Goal: Information Seeking & Learning: Find contact information

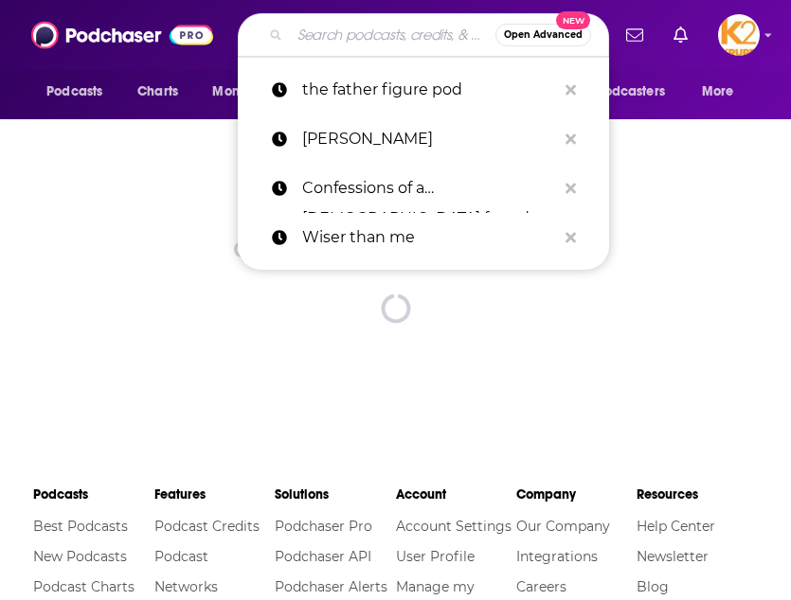
click at [343, 27] on input "Search podcasts, credits, & more..." at bounding box center [393, 35] width 206 height 30
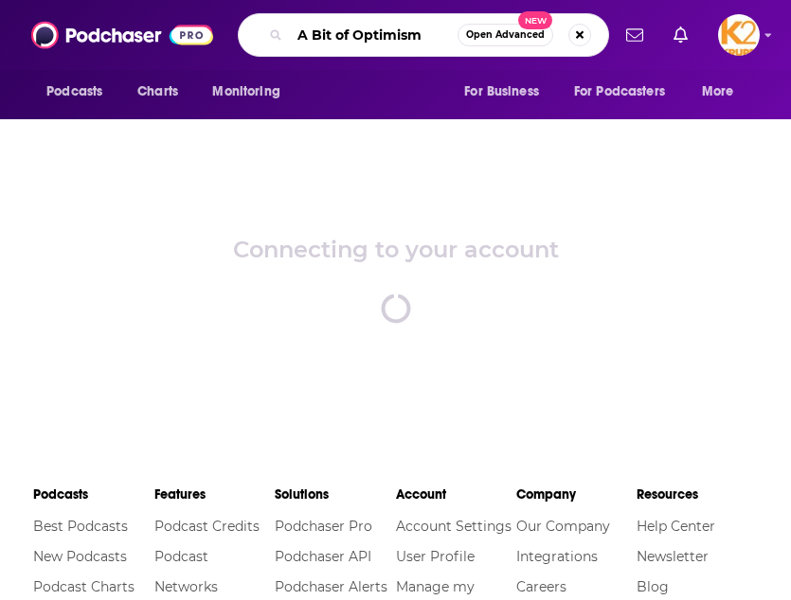
type input "A Bit of Optimism"
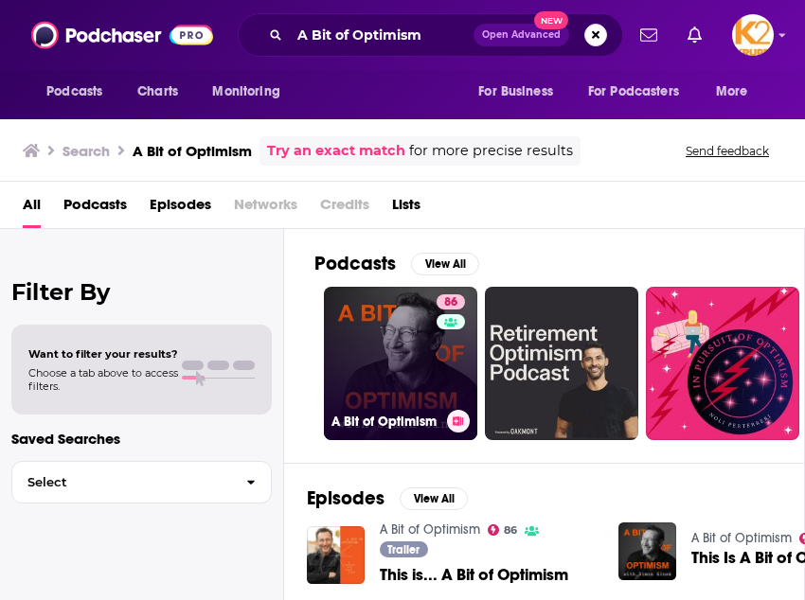
click at [420, 348] on link "86 A Bit of Optimism" at bounding box center [400, 363] width 153 height 153
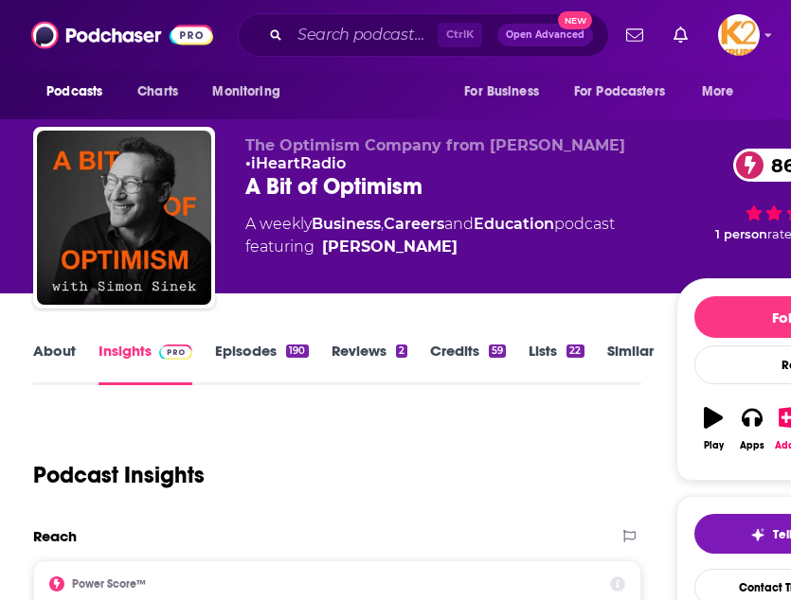
click at [370, 348] on link "Reviews 2" at bounding box center [369, 364] width 76 height 44
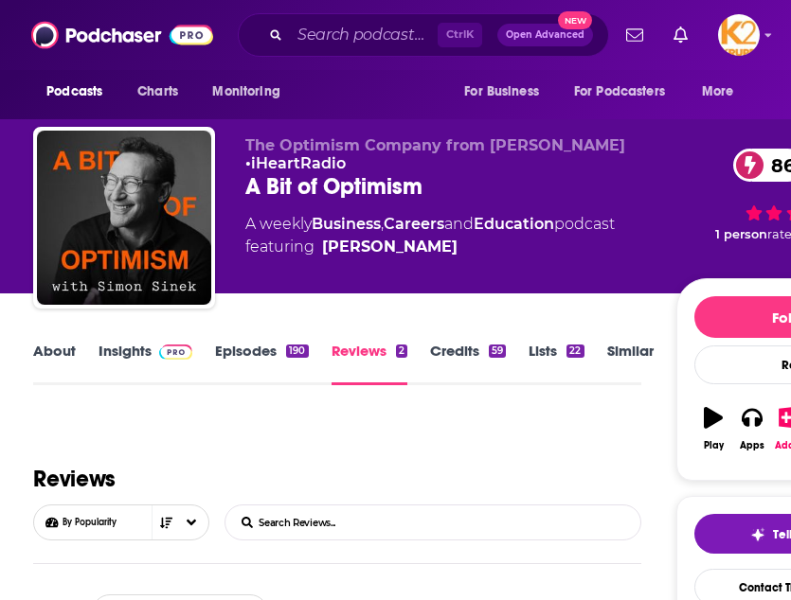
click at [234, 357] on link "Episodes 190" at bounding box center [261, 364] width 93 height 44
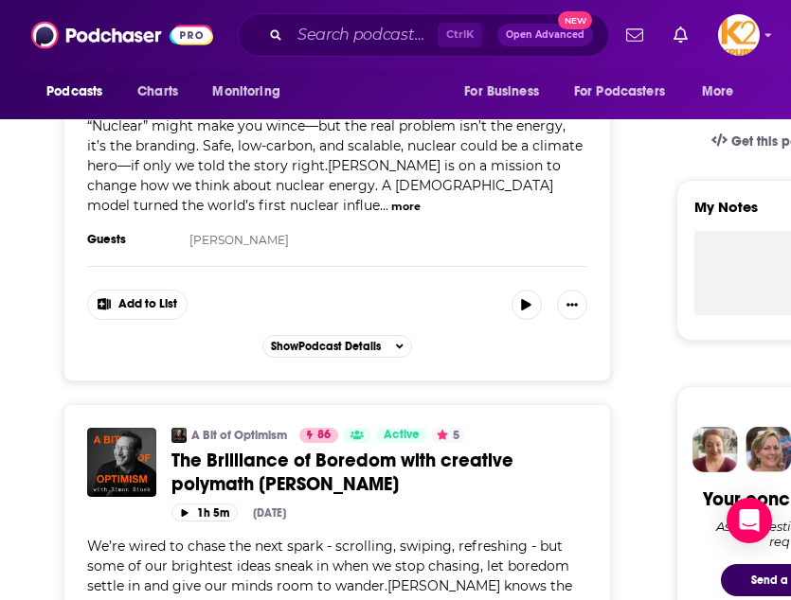
scroll to position [118, 0]
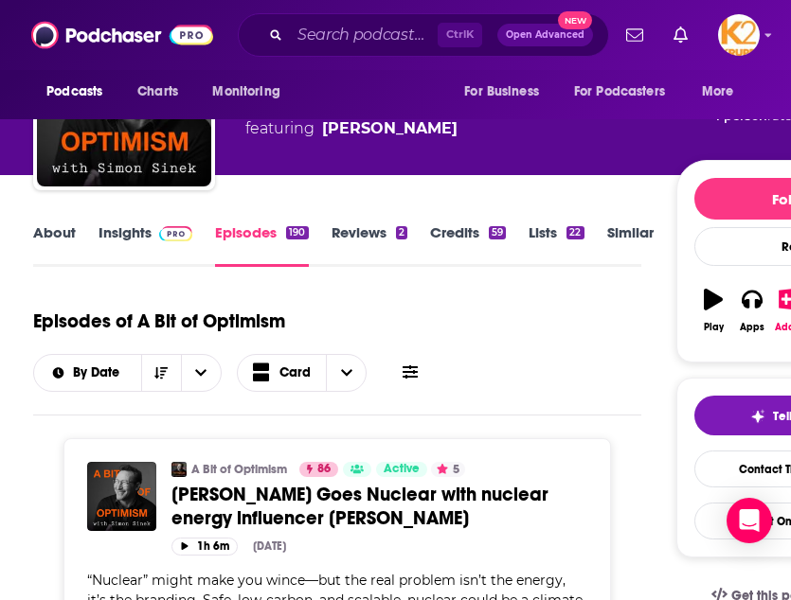
click at [71, 232] on link "About" at bounding box center [54, 246] width 43 height 44
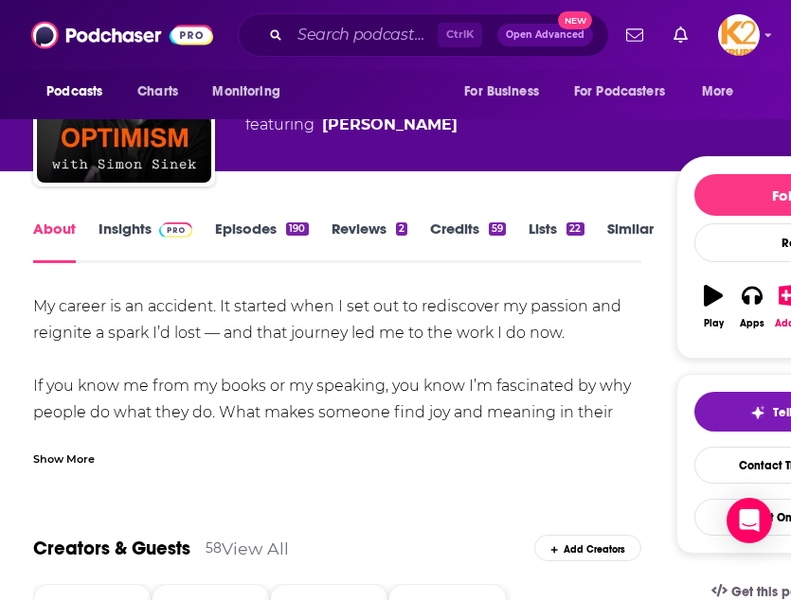
scroll to position [123, 0]
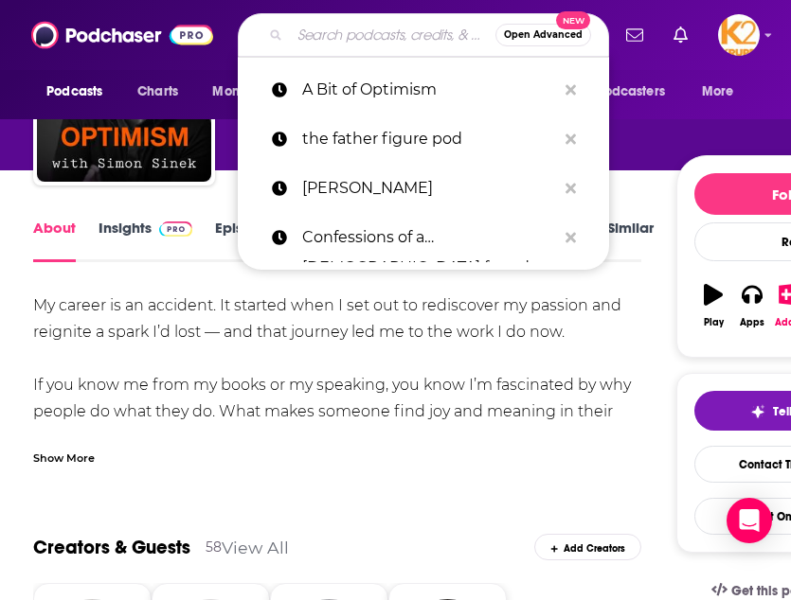
click at [348, 27] on input "Search podcasts, credits, & more..." at bounding box center [393, 35] width 206 height 30
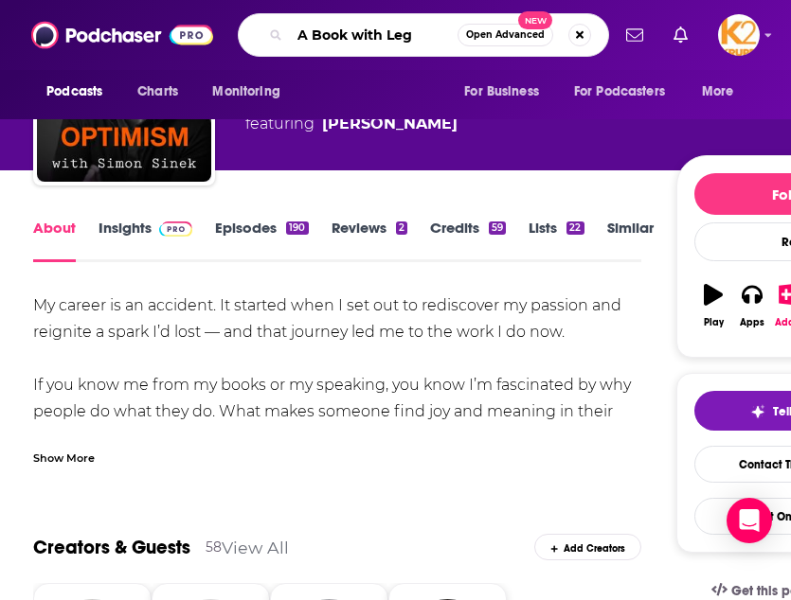
type input "A Book with Legs"
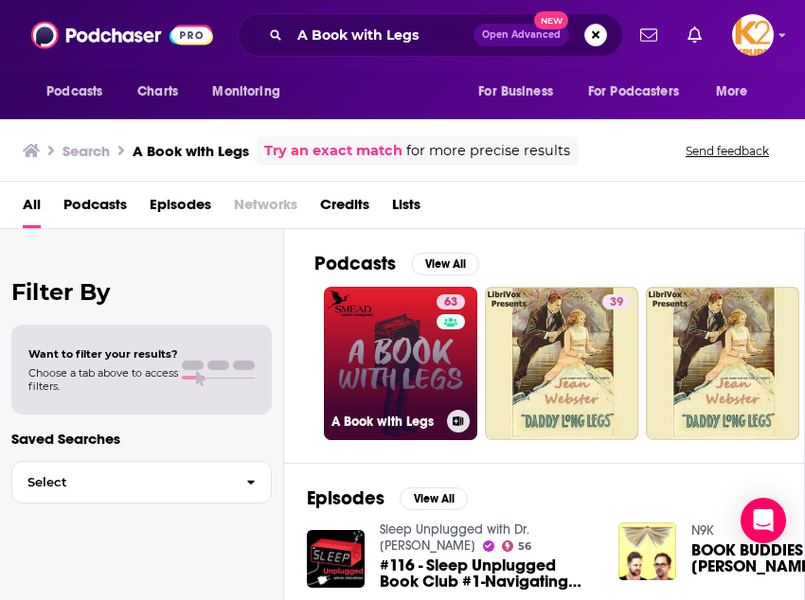
drag, startPoint x: 404, startPoint y: 333, endPoint x: 353, endPoint y: 328, distance: 51.5
click at [353, 328] on link "63 A Book with Legs" at bounding box center [400, 363] width 153 height 153
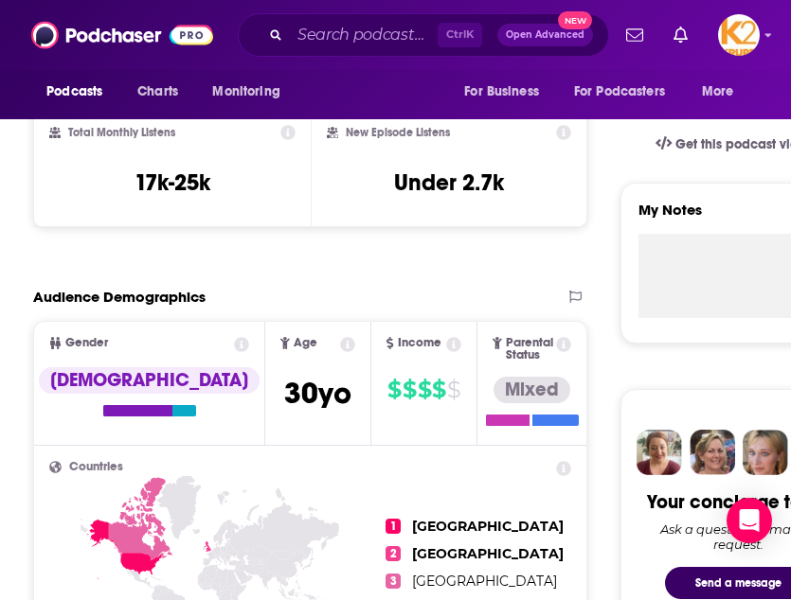
scroll to position [592, 0]
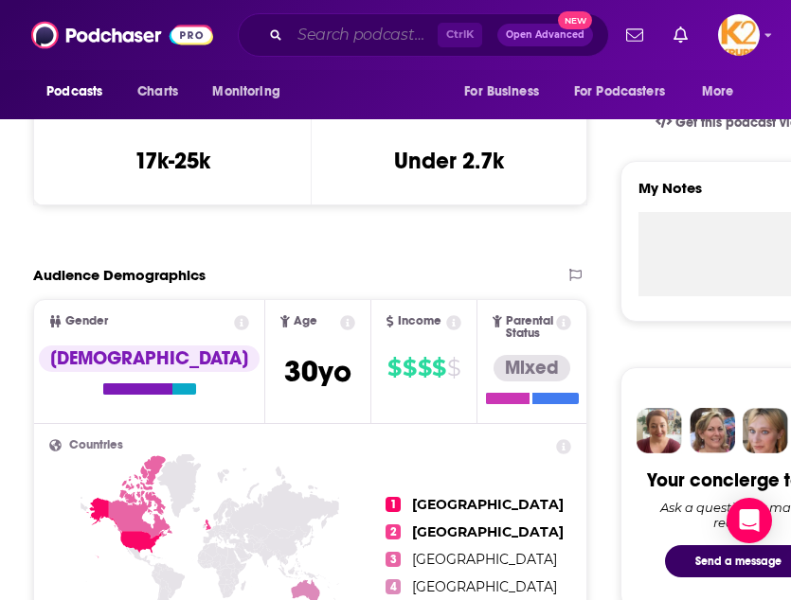
click at [371, 39] on input "Search podcasts, credits, & more..." at bounding box center [364, 35] width 148 height 30
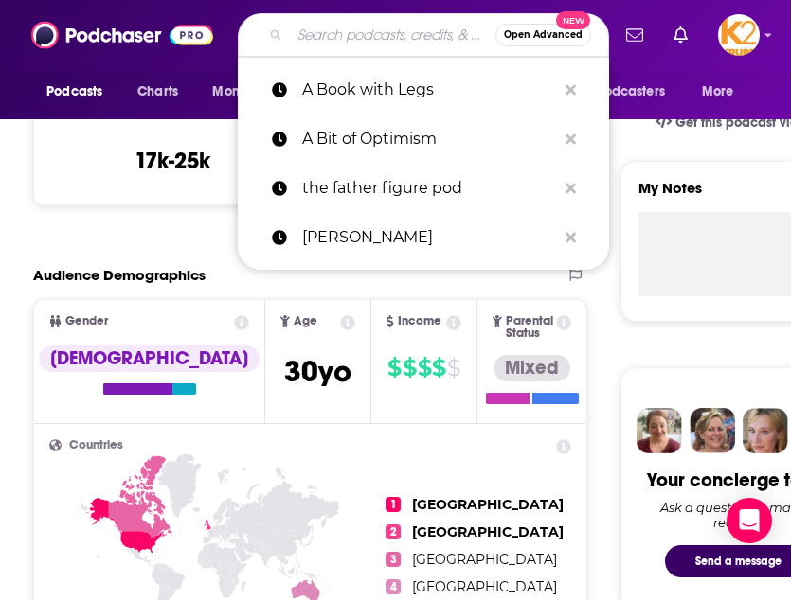
paste input "Bloomberg Businessweek"
type input "Bloomberg Businessweek"
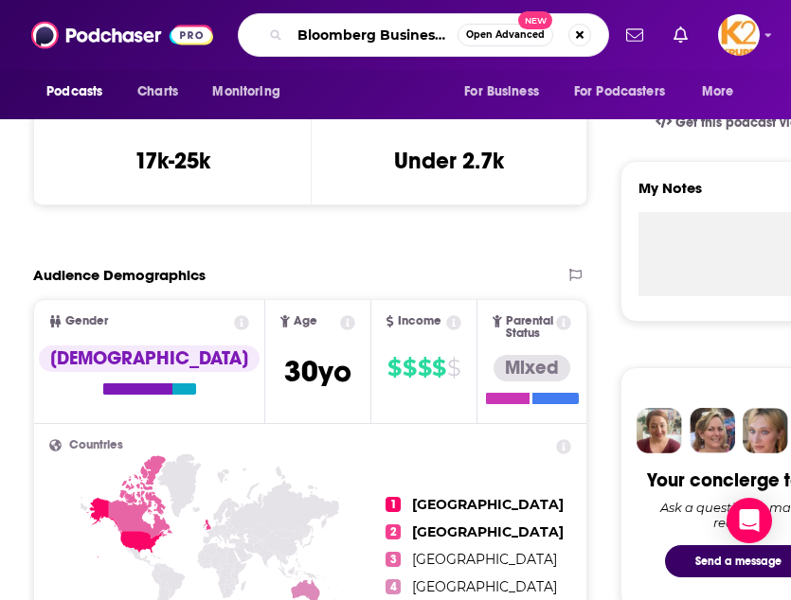
scroll to position [0, 29]
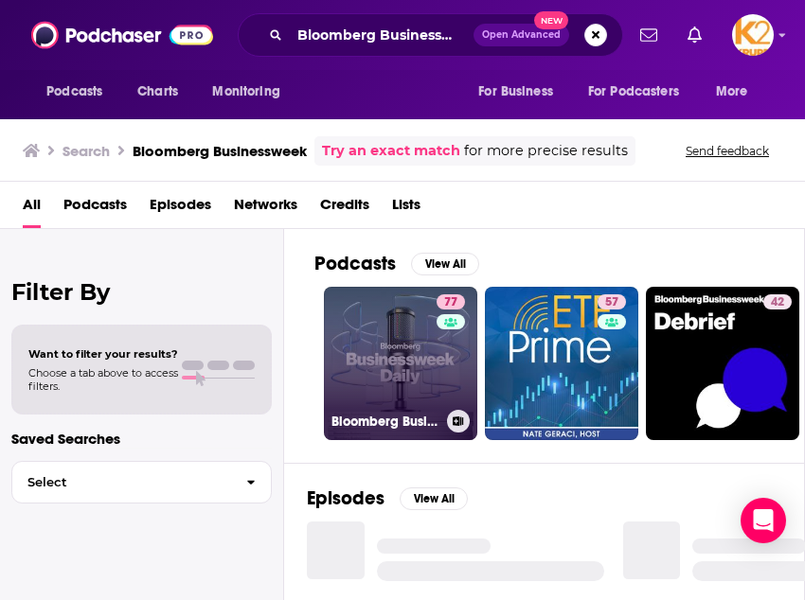
click at [441, 359] on div "77" at bounding box center [453, 353] width 33 height 116
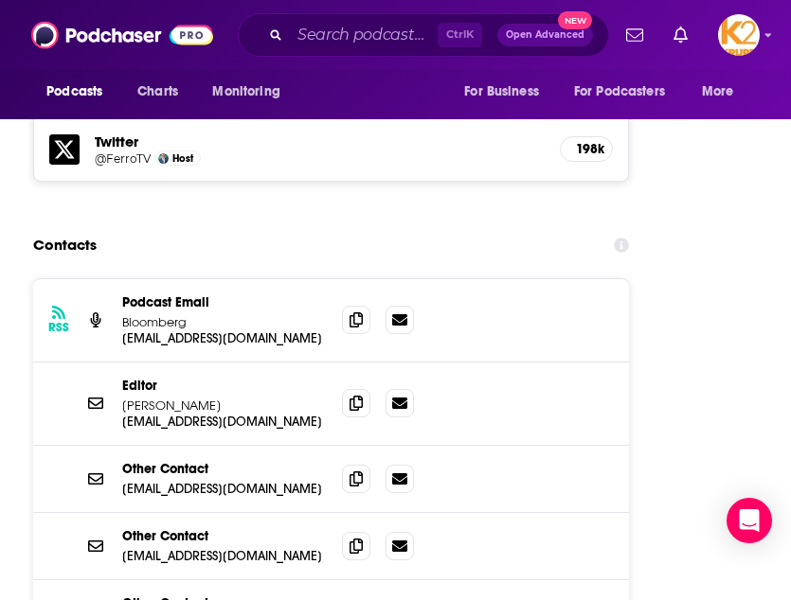
scroll to position [2170, 0]
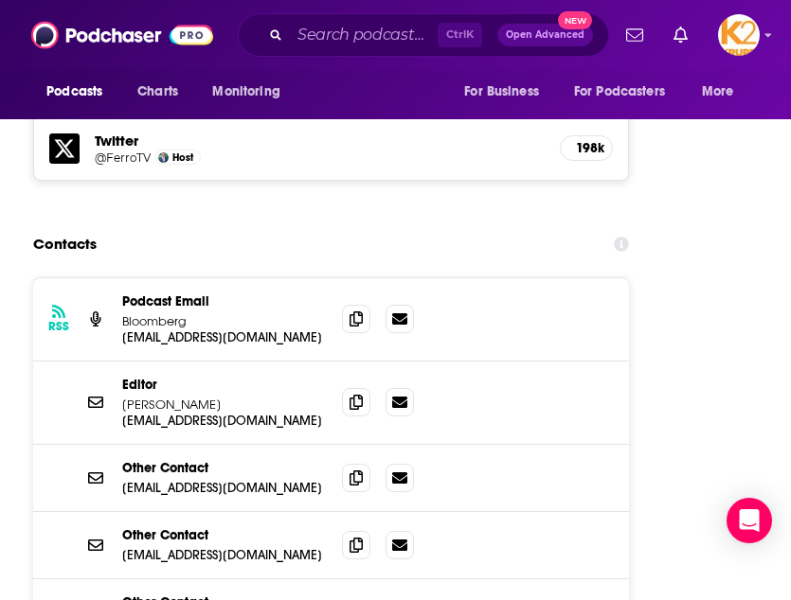
click at [339, 278] on div "RSS Podcast Email Bloomberg [EMAIL_ADDRESS][DOMAIN_NAME] [EMAIL_ADDRESS][DOMAIN…" at bounding box center [331, 319] width 596 height 83
click at [364, 304] on span at bounding box center [356, 318] width 28 height 28
click at [362, 394] on icon at bounding box center [355, 401] width 13 height 15
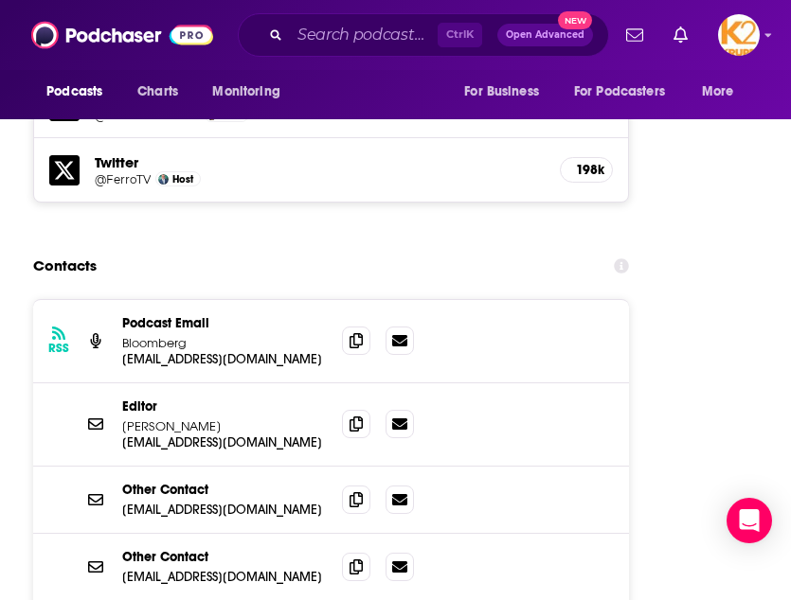
scroll to position [2149, 0]
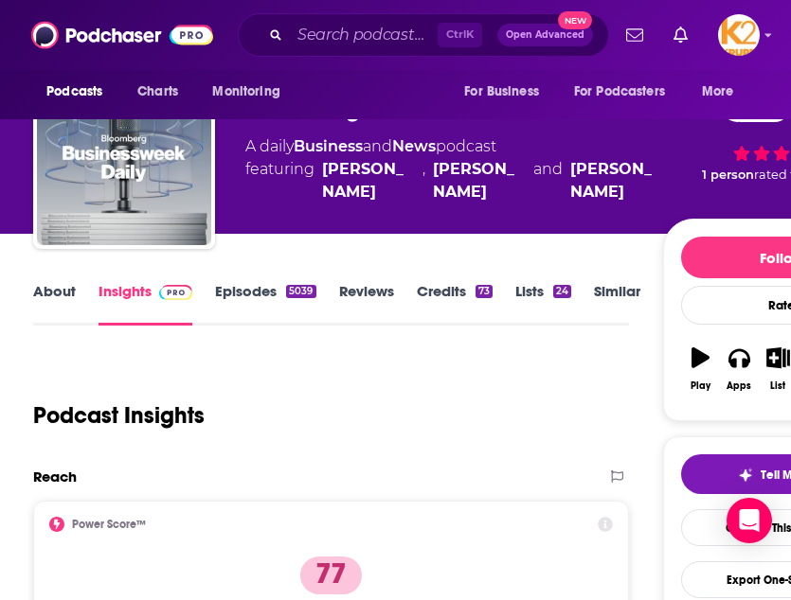
scroll to position [0, 0]
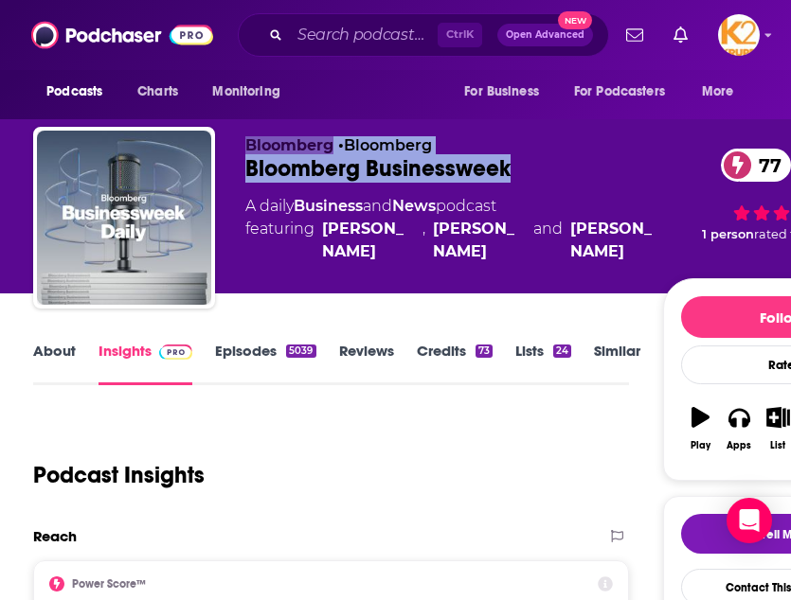
drag, startPoint x: 542, startPoint y: 174, endPoint x: 195, endPoint y: 168, distance: 346.7
click at [195, 168] on div "Bloomberg • Bloomberg Bloomberg Businessweek 77 A daily Business and News podca…" at bounding box center [466, 221] width 867 height 189
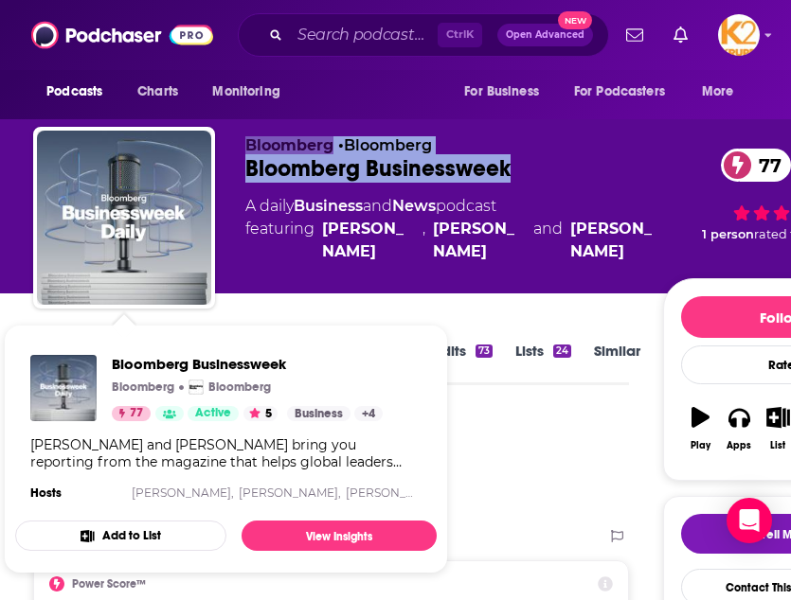
drag, startPoint x: 195, startPoint y: 168, endPoint x: 433, endPoint y: 157, distance: 237.9
click at [433, 157] on div "Bloomberg Businessweek 77" at bounding box center [454, 168] width 418 height 28
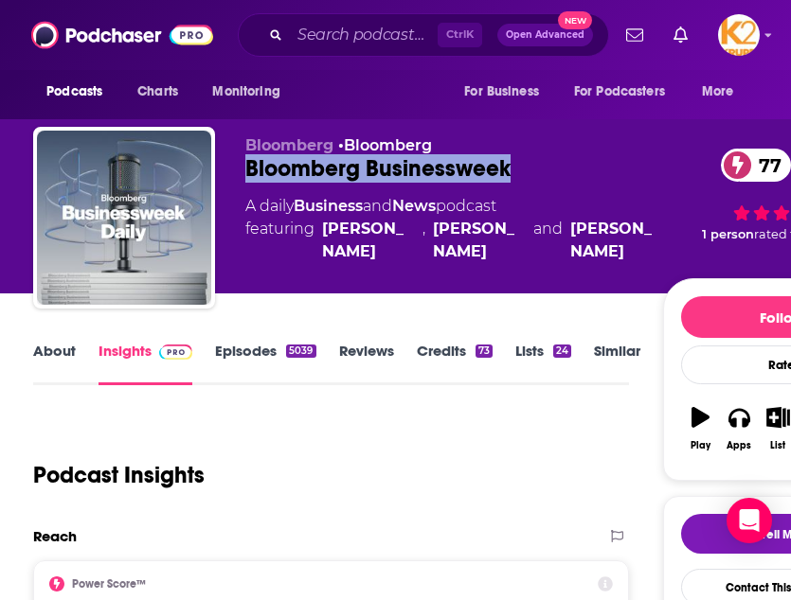
drag, startPoint x: 529, startPoint y: 169, endPoint x: 244, endPoint y: 170, distance: 285.1
click at [244, 170] on div "Bloomberg • Bloomberg Bloomberg Businessweek 77 A daily Business and News podca…" at bounding box center [466, 221] width 867 height 189
copy h2 "Bloomberg Businessweek"
click at [301, 41] on input "Search podcasts, credits, & more..." at bounding box center [364, 35] width 148 height 30
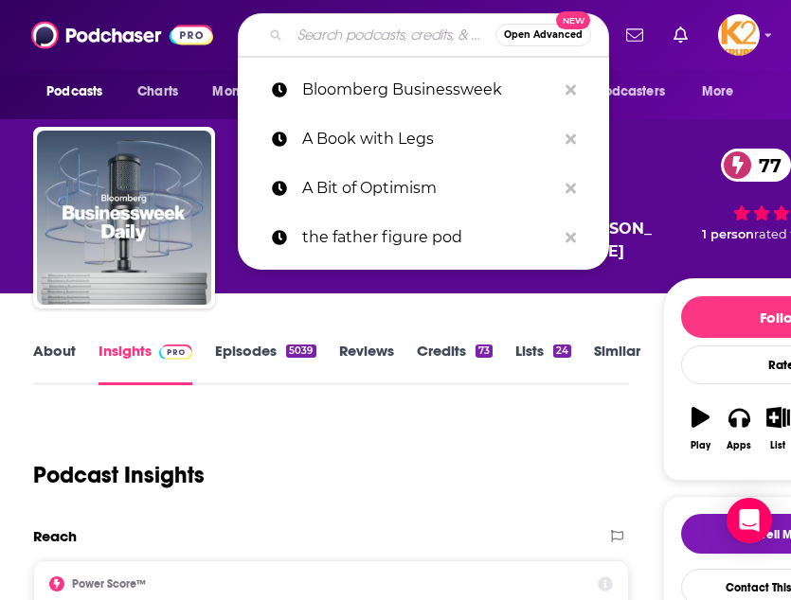
paste input "Business Breakdowns"
type input "Business Breakdowns"
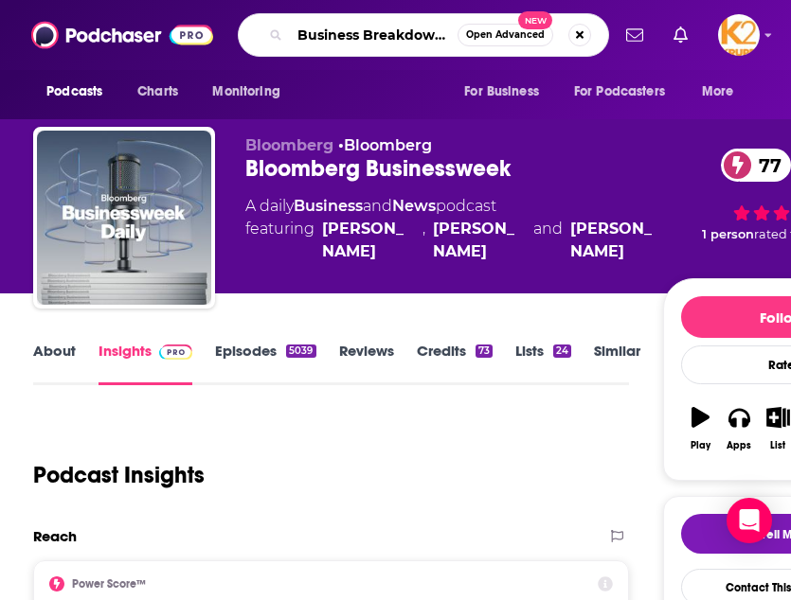
scroll to position [0, 1]
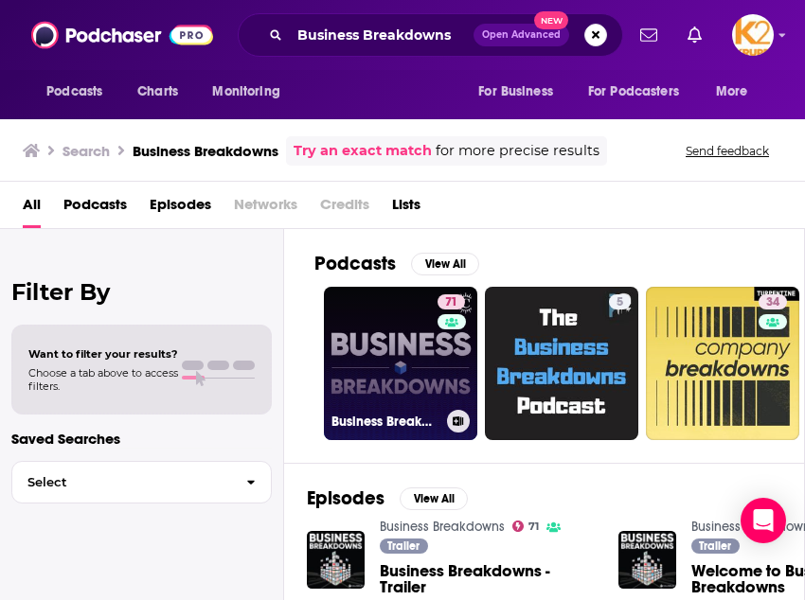
click at [406, 389] on link "71 Business Breakdowns" at bounding box center [400, 363] width 153 height 153
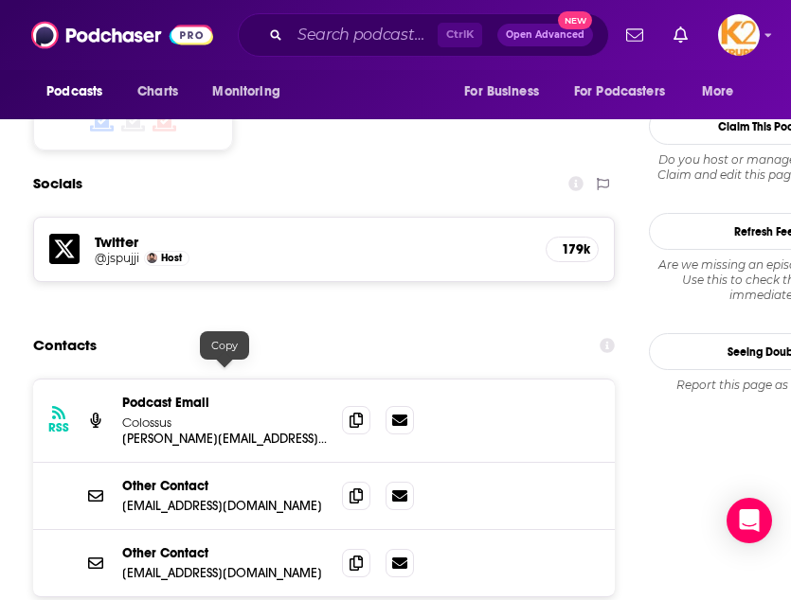
scroll to position [1655, 0]
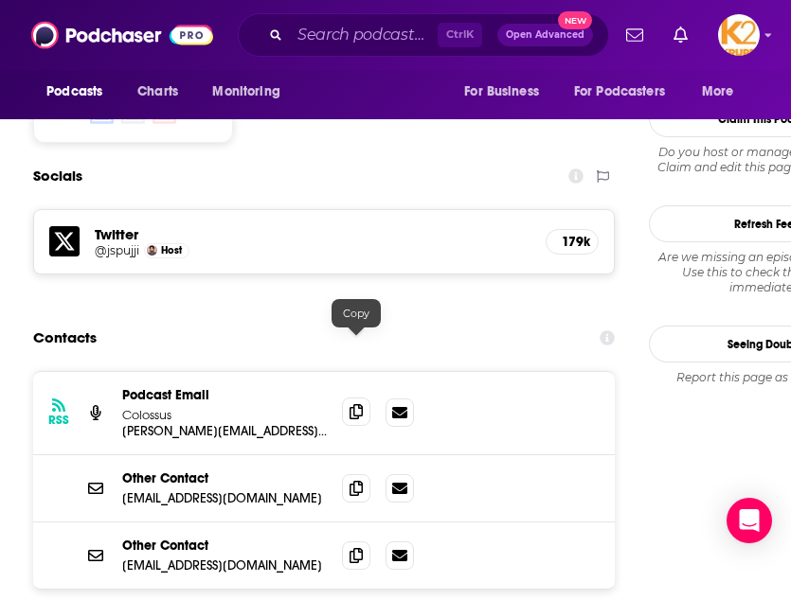
click at [349, 404] on icon at bounding box center [355, 411] width 13 height 15
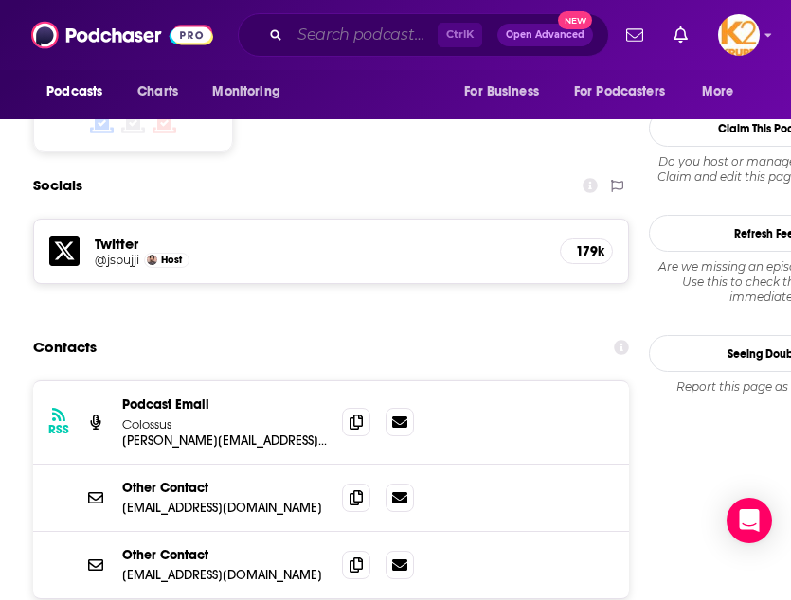
click at [390, 31] on input "Search podcasts, credits, & more..." at bounding box center [364, 35] width 148 height 30
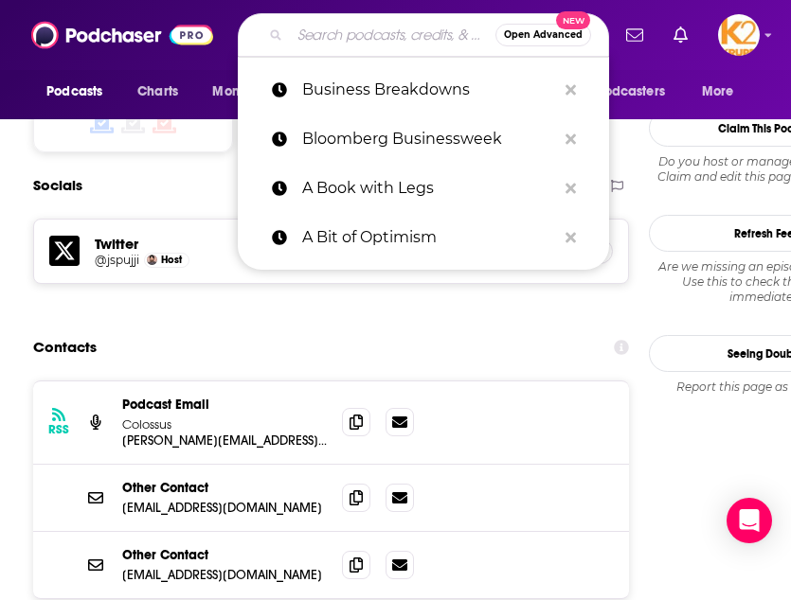
paste input "Business Lunch"
type input "Business Lunch"
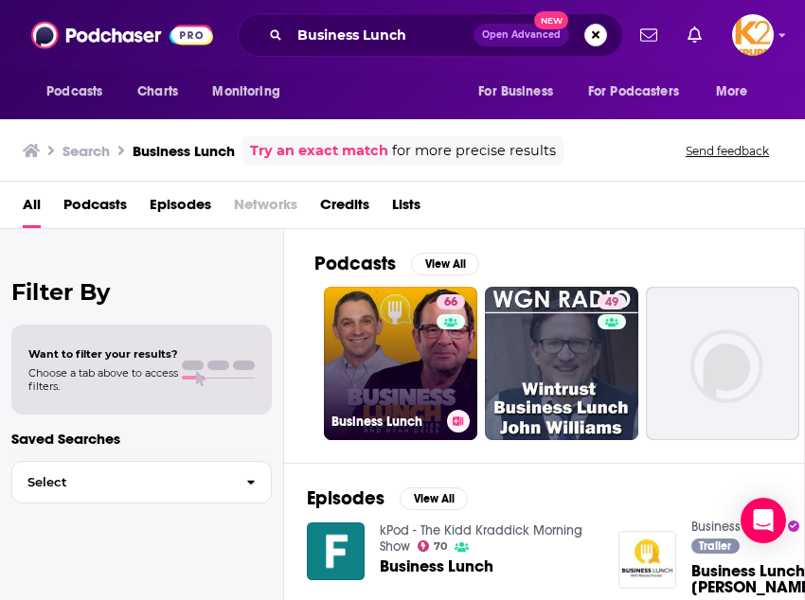
click at [424, 371] on link "66 Business Lunch" at bounding box center [400, 363] width 153 height 153
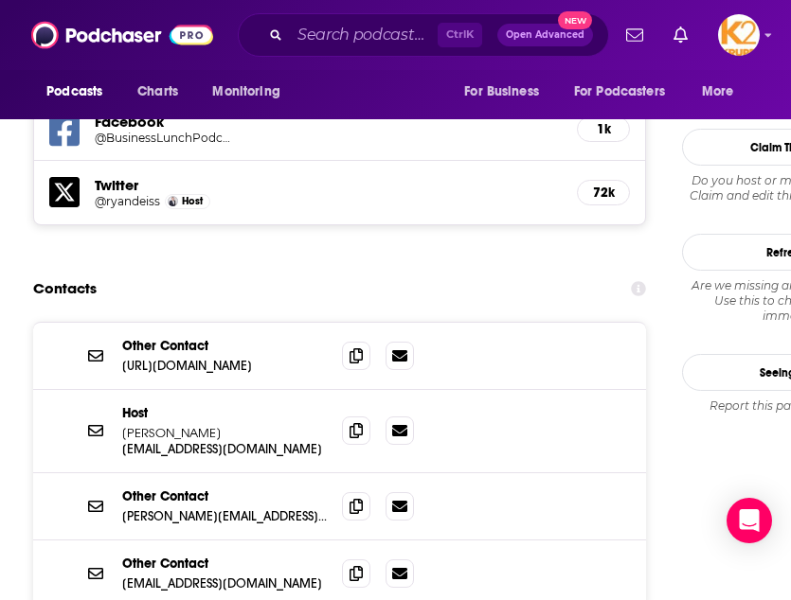
scroll to position [2025, 0]
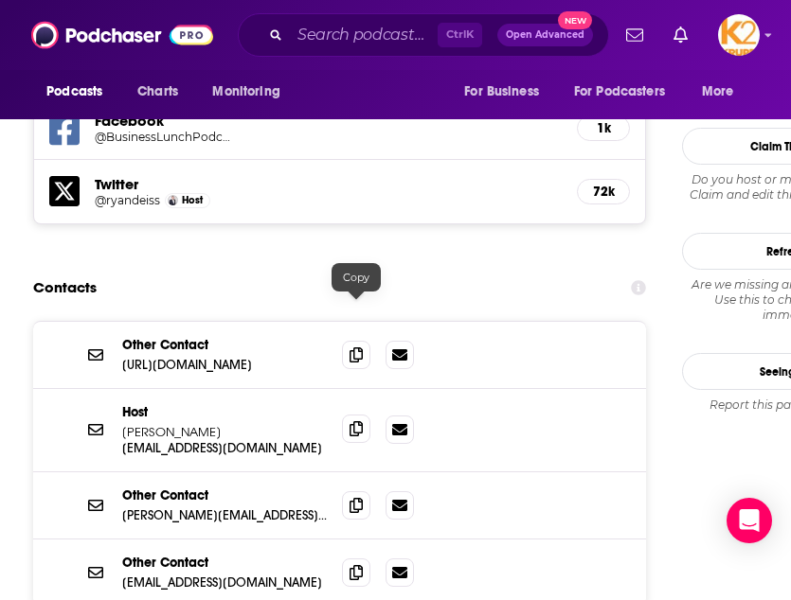
click at [360, 421] on icon at bounding box center [355, 428] width 13 height 15
click at [331, 34] on input "Search podcasts, credits, & more..." at bounding box center [364, 35] width 148 height 30
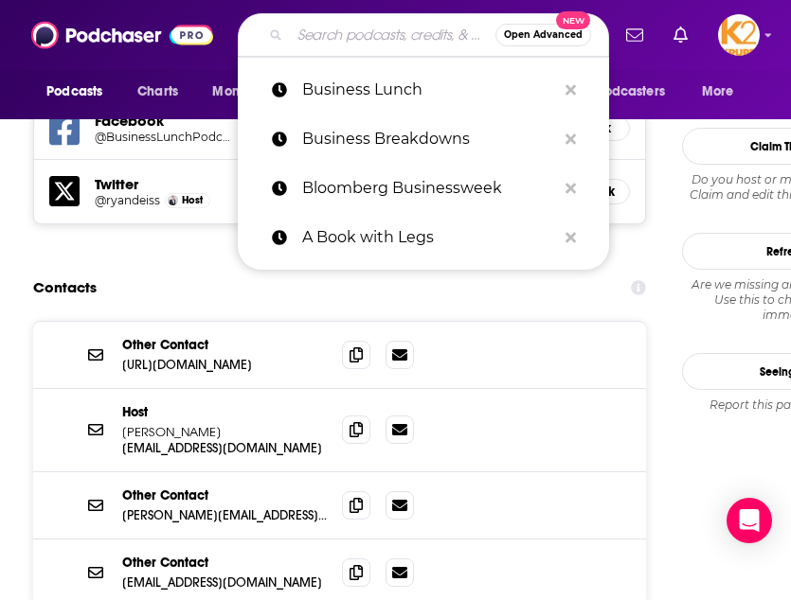
paste input "Business Matters"
type input "Business Matters"
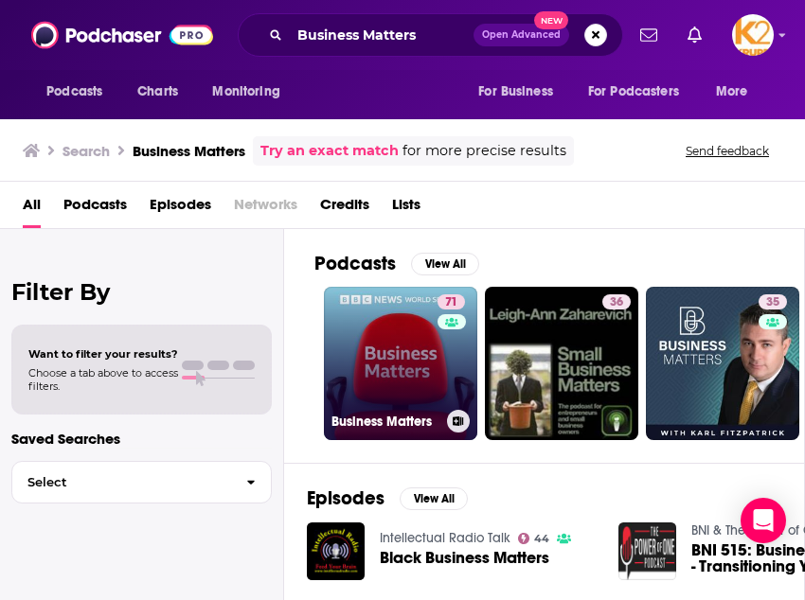
click at [411, 375] on link "71 Business Matters" at bounding box center [400, 363] width 153 height 153
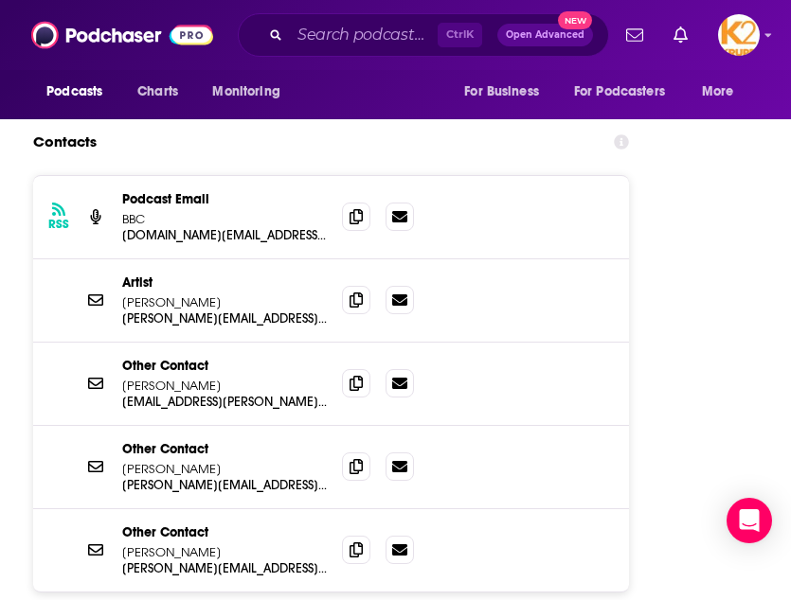
scroll to position [2237, 0]
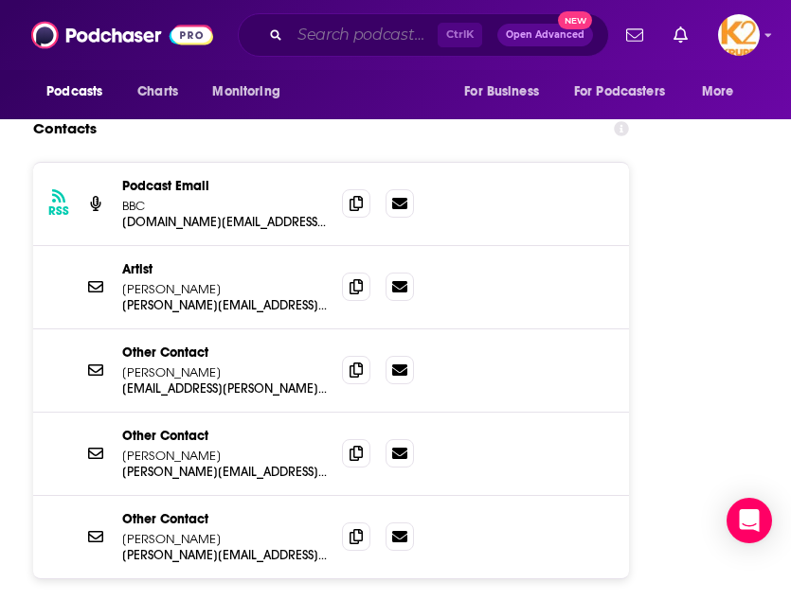
click at [336, 37] on input "Search podcasts, credits, & more..." at bounding box center [364, 35] width 148 height 30
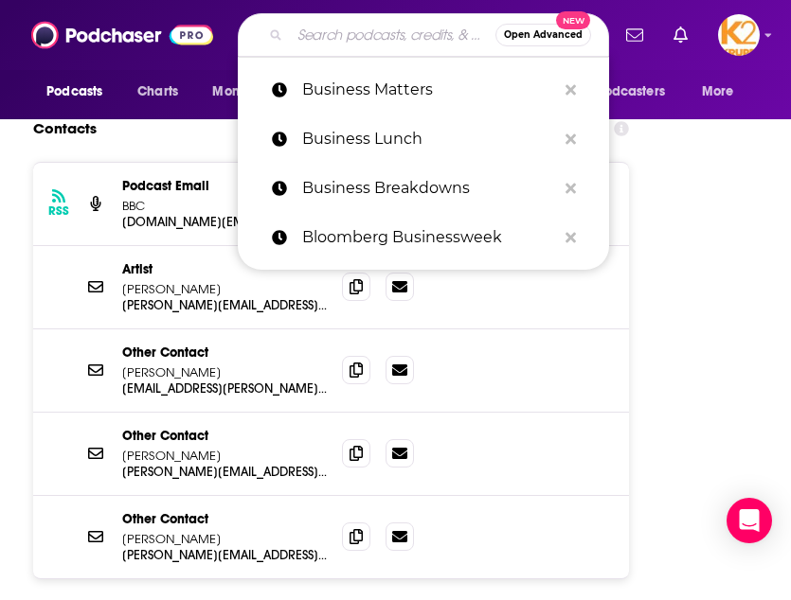
paste input "Business To Human"
type input "Business To Human"
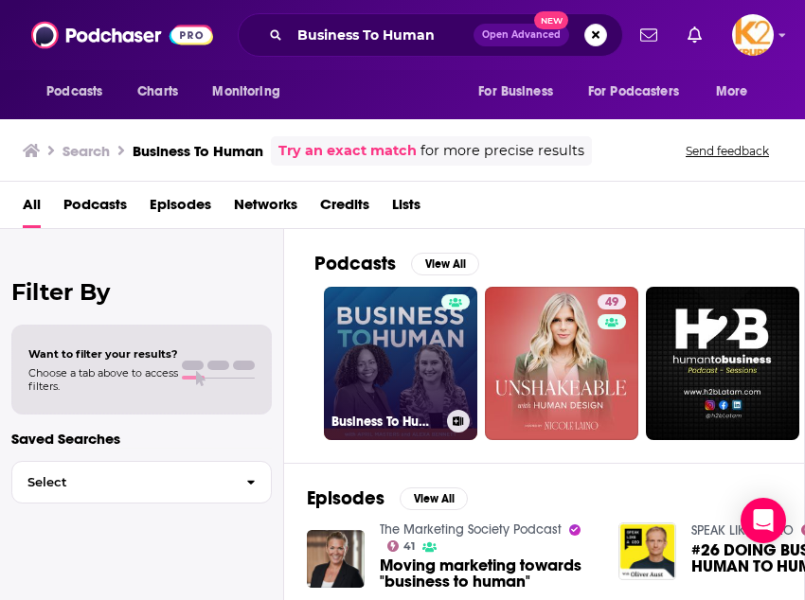
click at [399, 374] on link "Business To Human" at bounding box center [400, 363] width 153 height 153
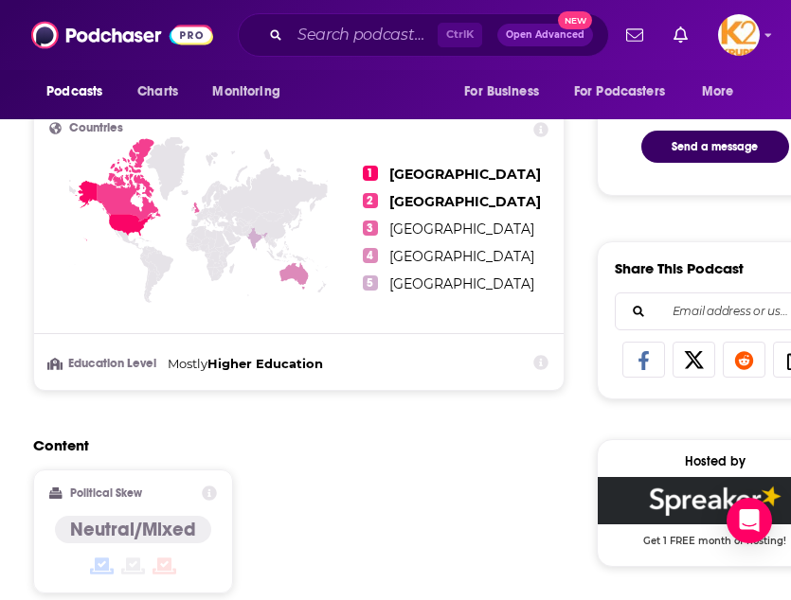
scroll to position [1358, 0]
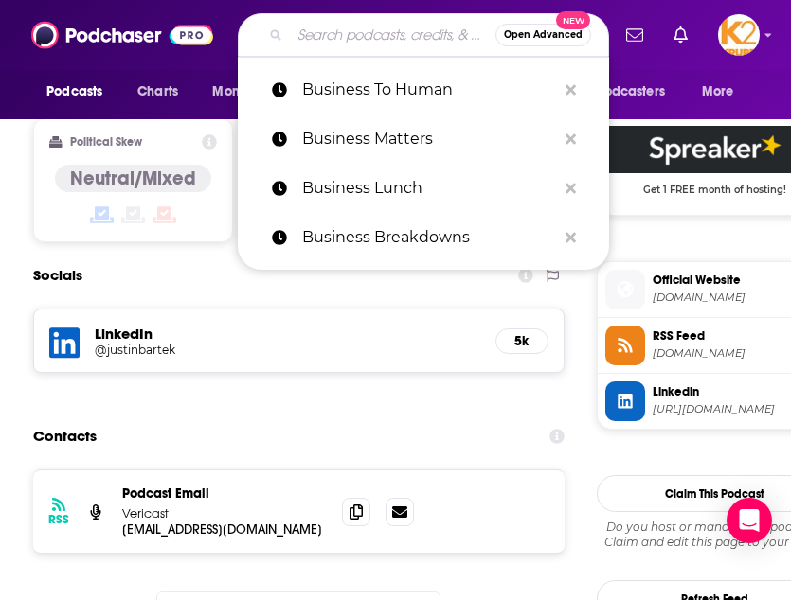
click at [342, 34] on input "Search podcasts, credits, & more..." at bounding box center [393, 35] width 206 height 30
paste input "Business Wars"
type input "Business Wars"
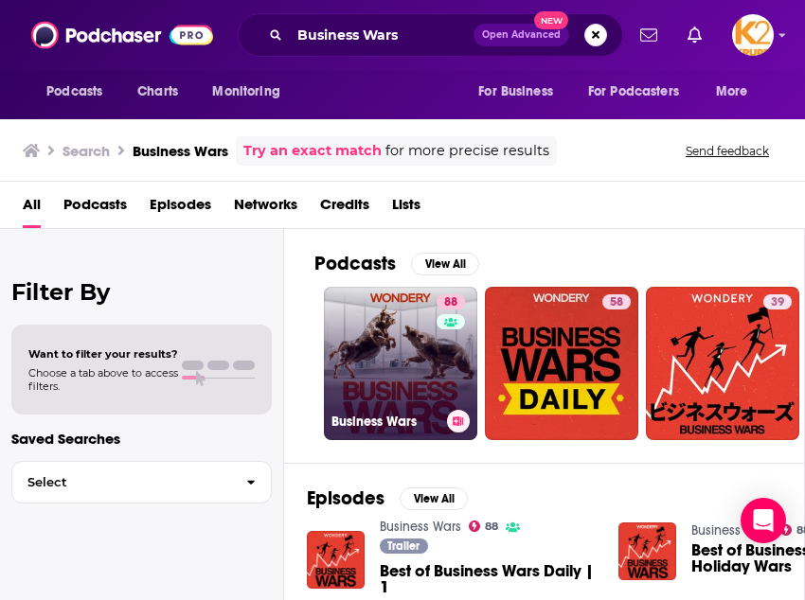
click at [384, 350] on link "88 Business Wars" at bounding box center [400, 363] width 153 height 153
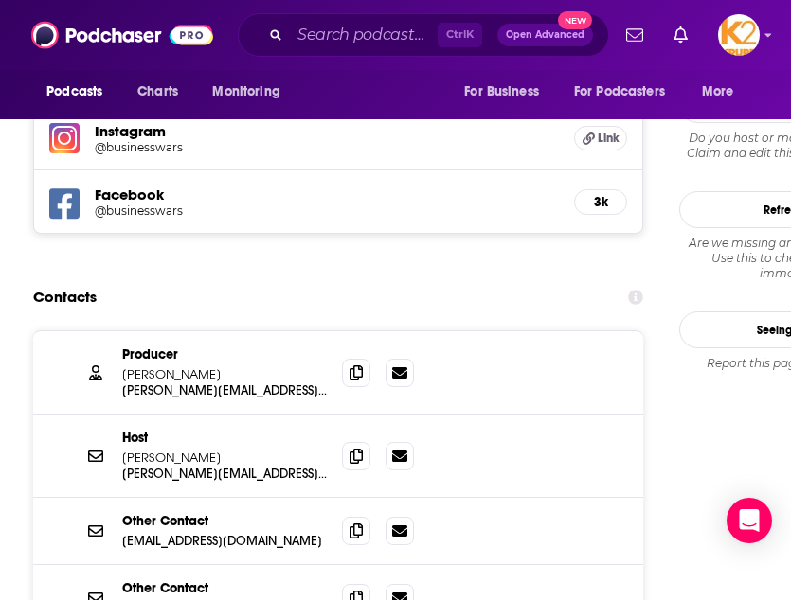
scroll to position [1876, 0]
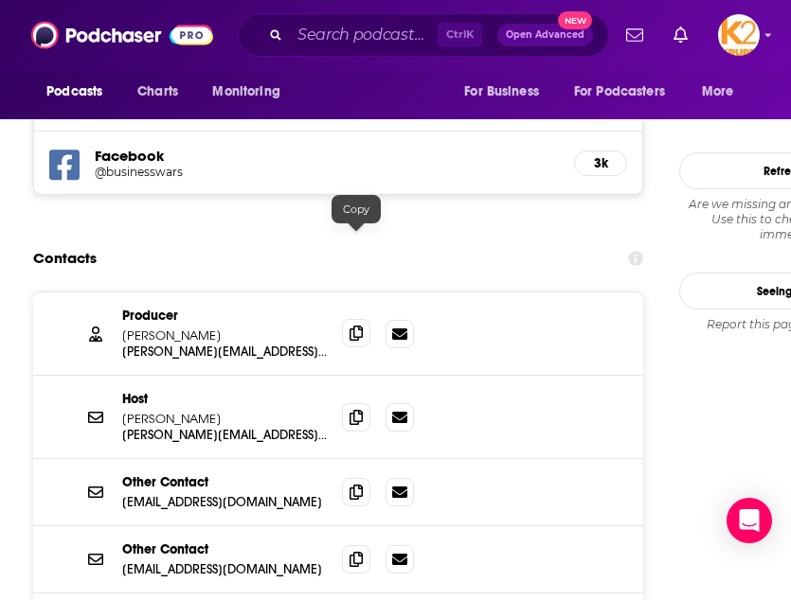
click at [345, 319] on span at bounding box center [356, 333] width 28 height 28
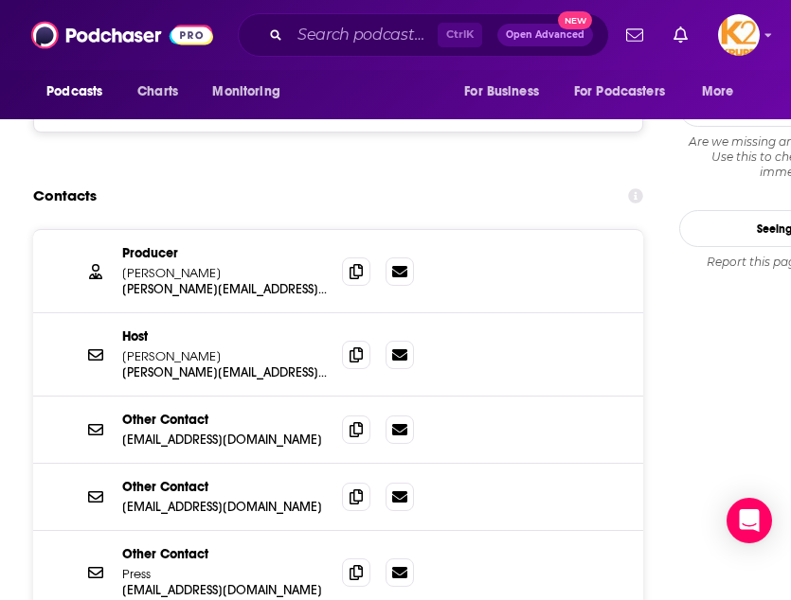
scroll to position [1942, 0]
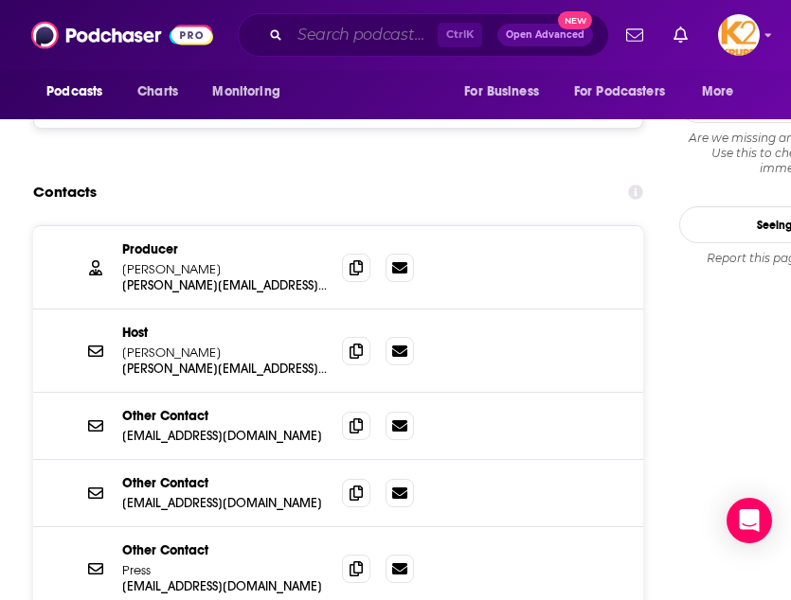
click at [324, 35] on input "Search podcasts, credits, & more..." at bounding box center [364, 35] width 148 height 30
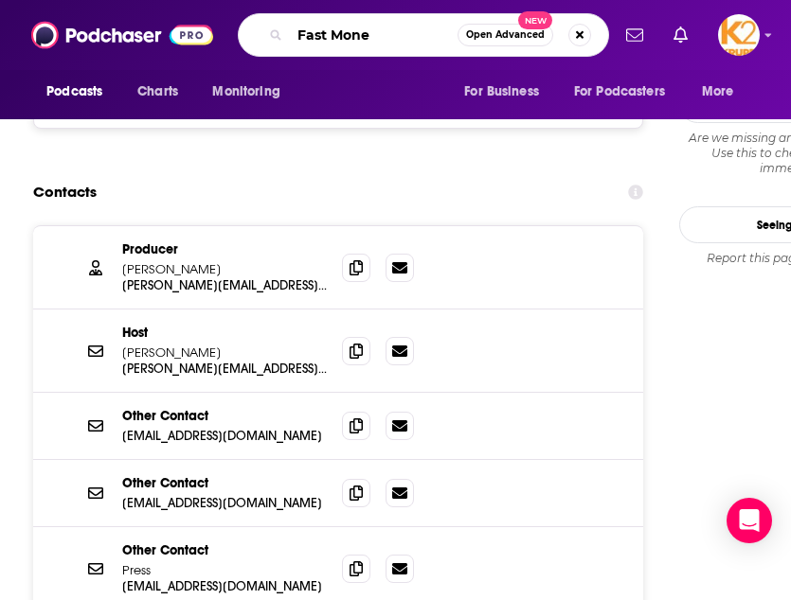
type input "Fast Money"
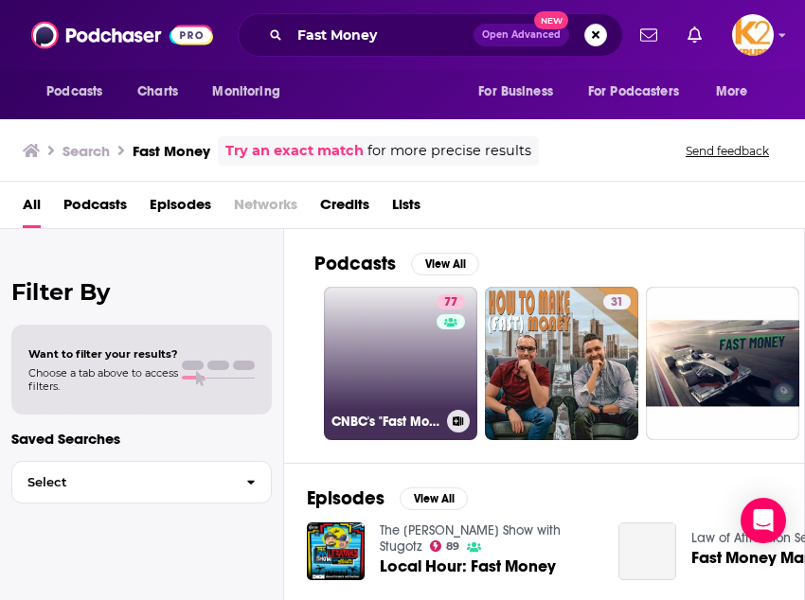
click at [430, 336] on link "77 CNBC's "Fast Money"" at bounding box center [400, 363] width 153 height 153
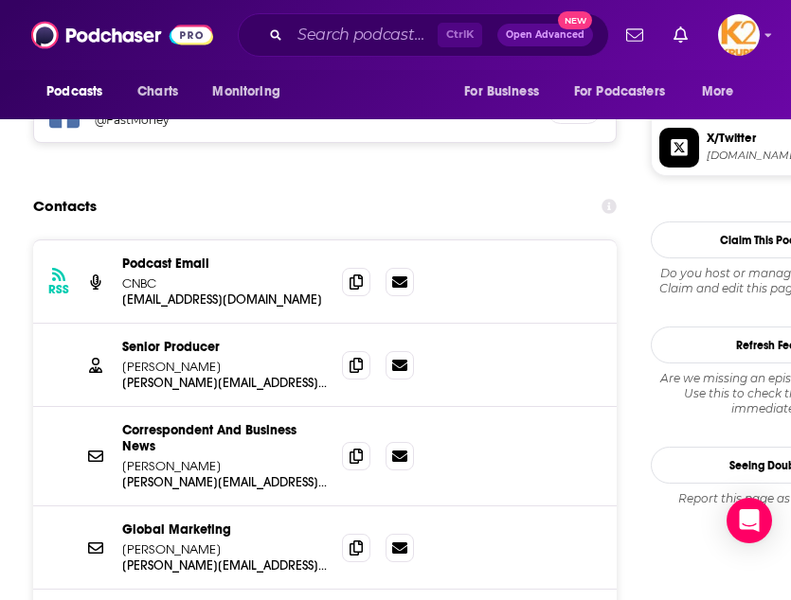
scroll to position [1840, 0]
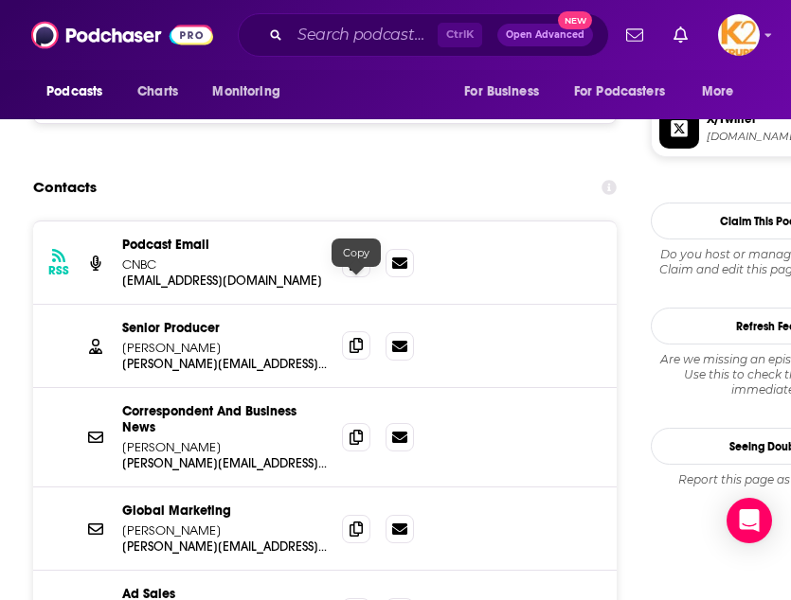
click at [357, 338] on icon at bounding box center [355, 345] width 13 height 15
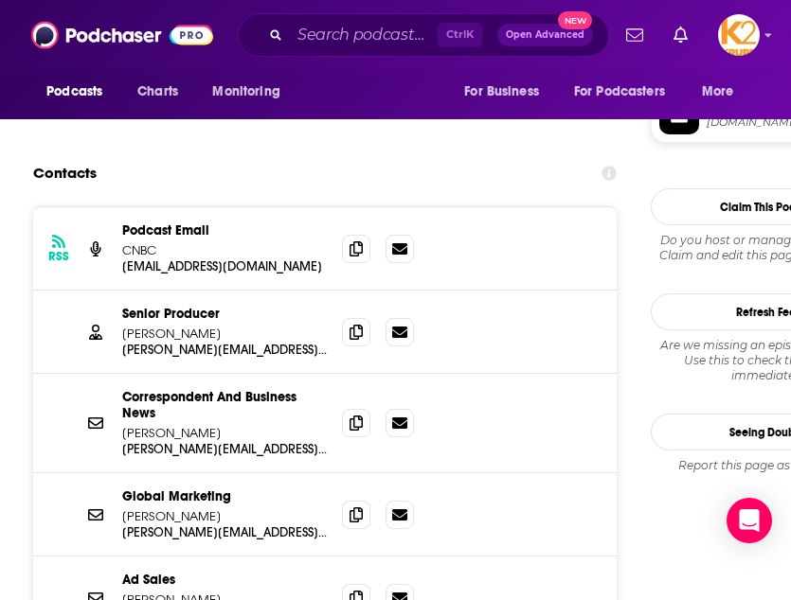
scroll to position [1820, 0]
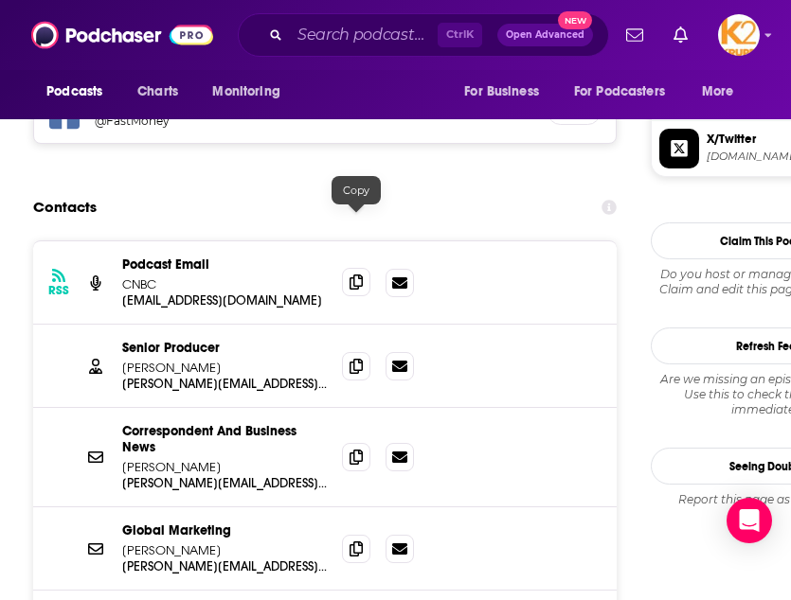
click at [361, 275] on icon at bounding box center [355, 282] width 13 height 15
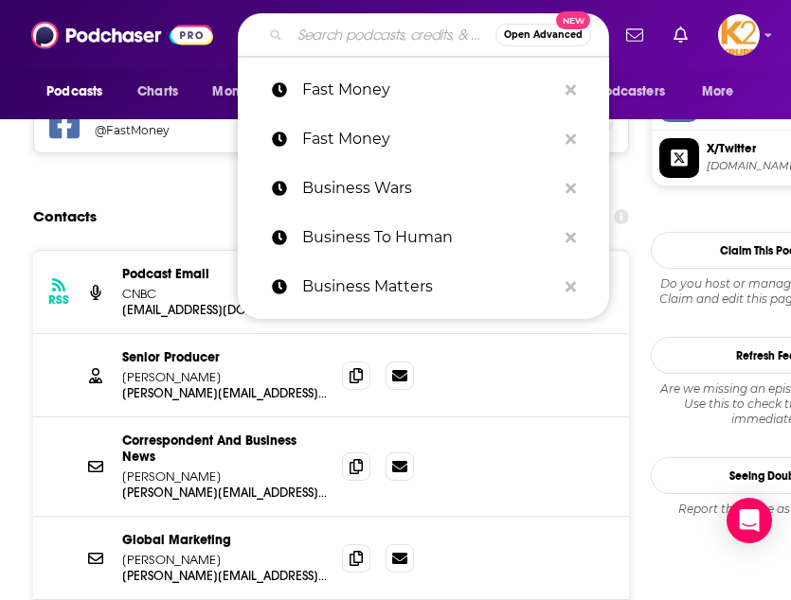
click at [356, 49] on input "Search podcasts, credits, & more..." at bounding box center [393, 35] width 206 height 30
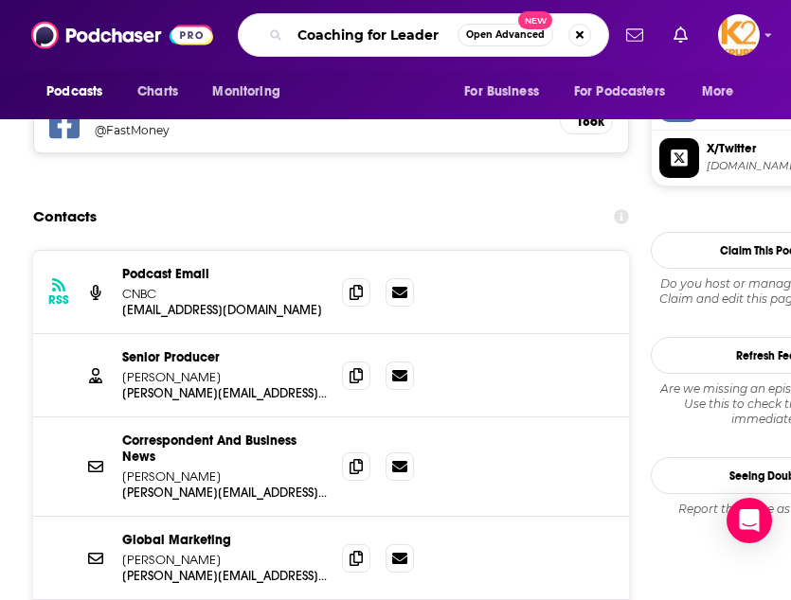
type input "Coaching for Leaders"
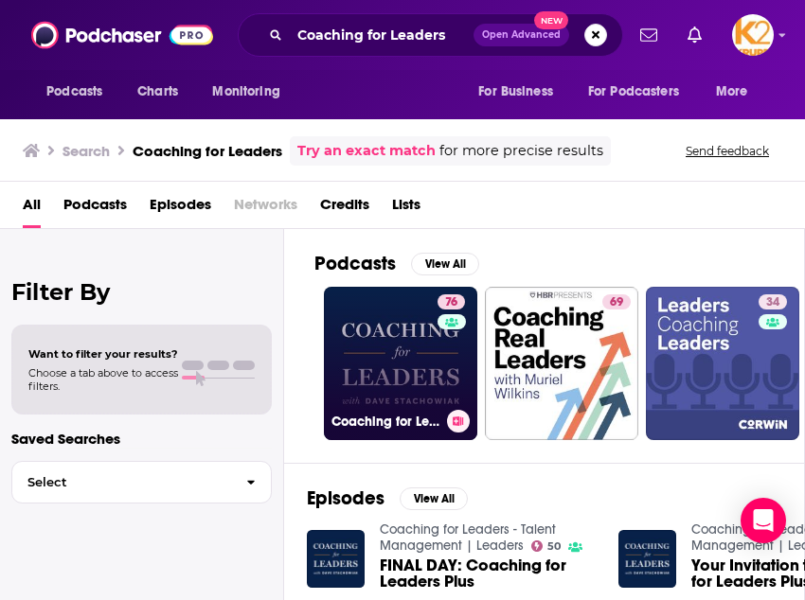
click at [371, 368] on link "76 Coaching for Leaders" at bounding box center [400, 363] width 153 height 153
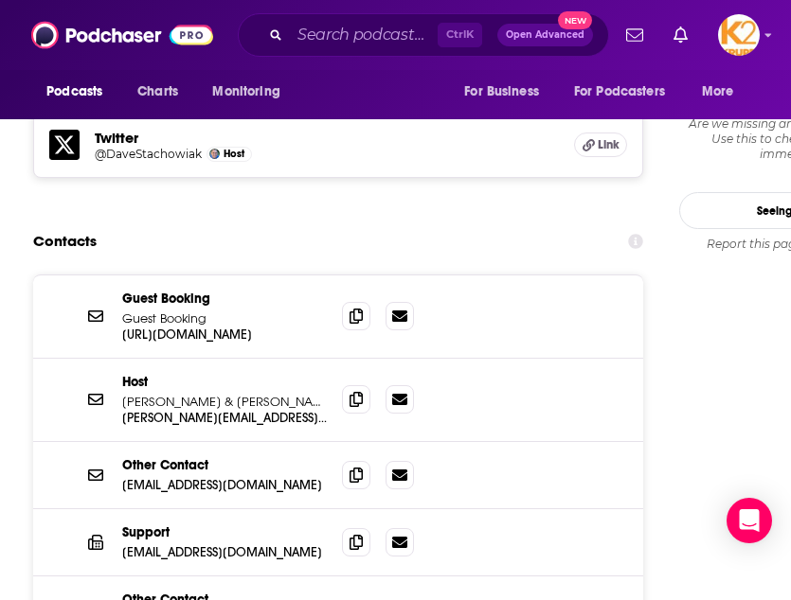
scroll to position [1900, 0]
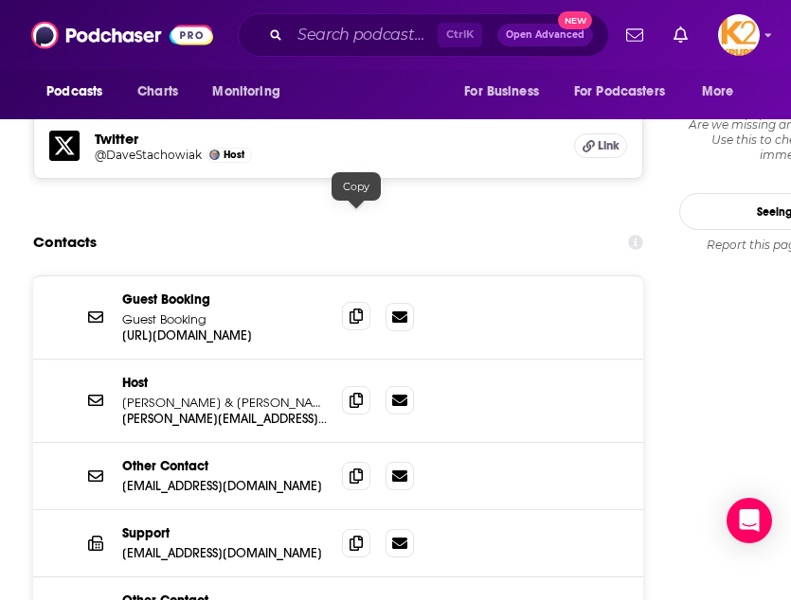
click at [369, 302] on span at bounding box center [356, 316] width 28 height 28
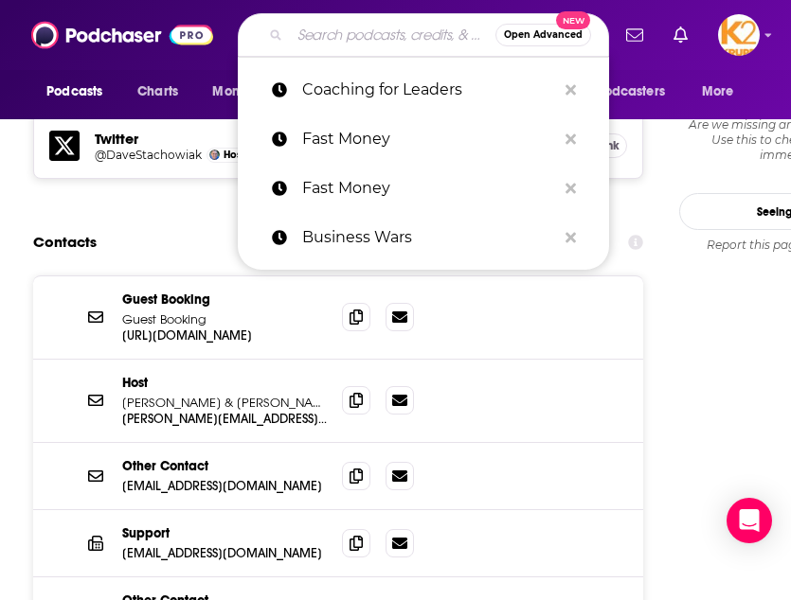
click at [295, 42] on input "Search podcasts, credits, & more..." at bounding box center [393, 35] width 206 height 30
paste input "[PERSON_NAME] Leadership Podcast"
type input "[PERSON_NAME] Leadership Podcast"
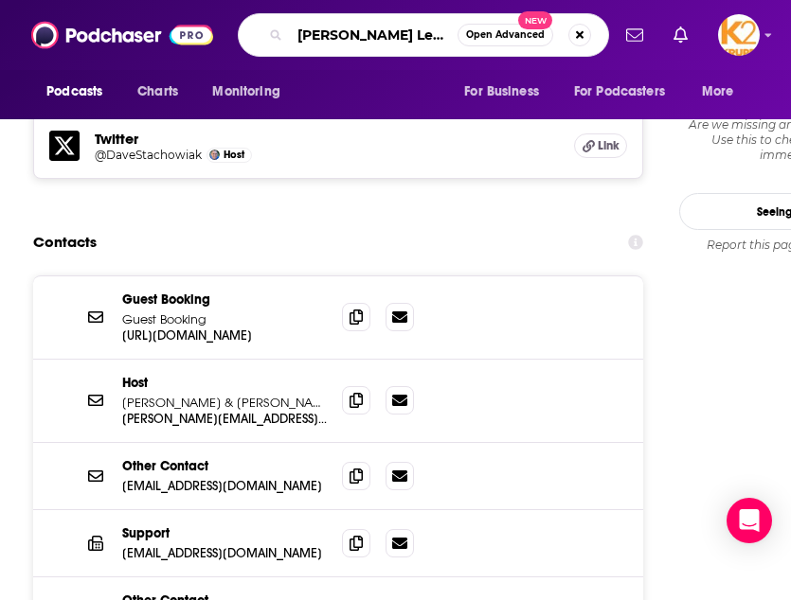
scroll to position [0, 98]
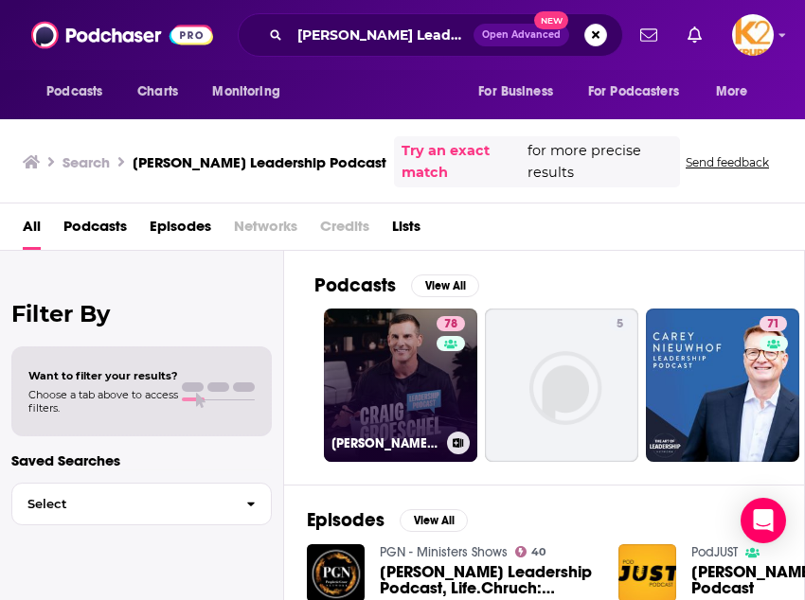
click at [385, 384] on link "78 [PERSON_NAME] Leadership Podcast" at bounding box center [400, 385] width 153 height 153
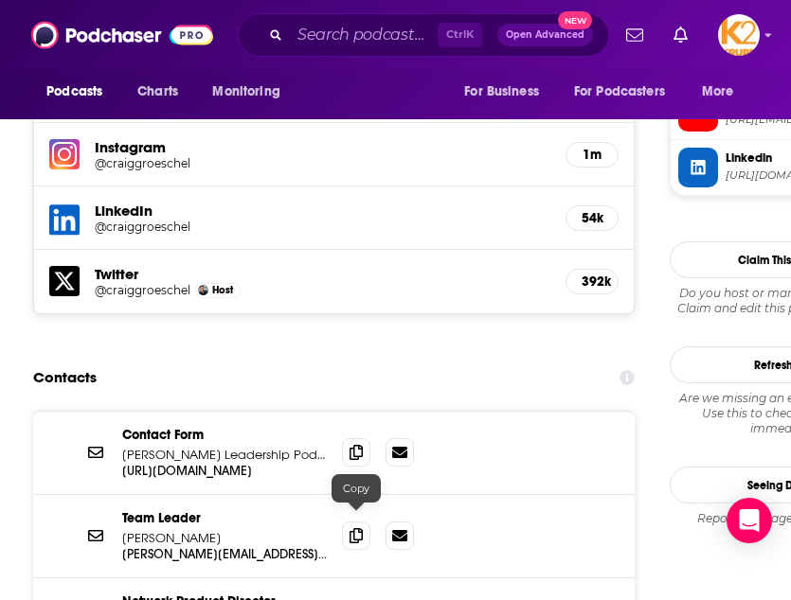
scroll to position [1912, 0]
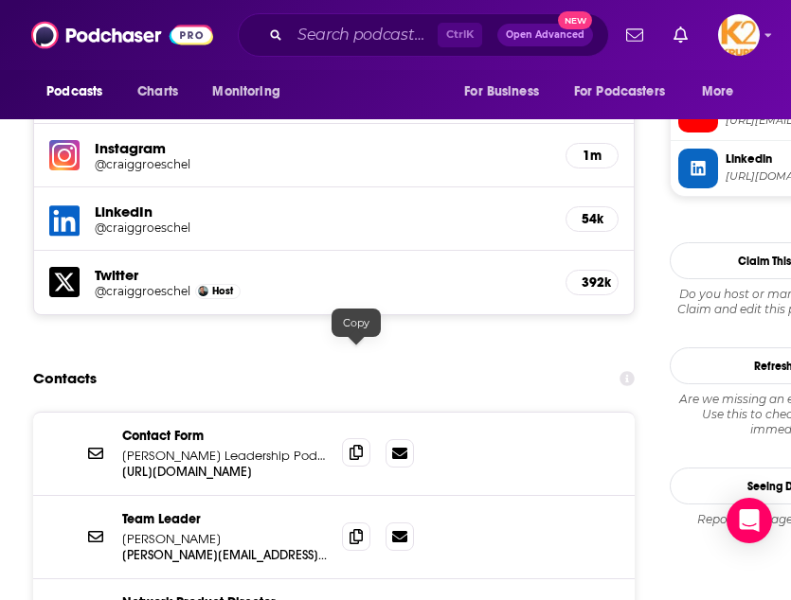
click at [366, 438] on span at bounding box center [356, 452] width 28 height 28
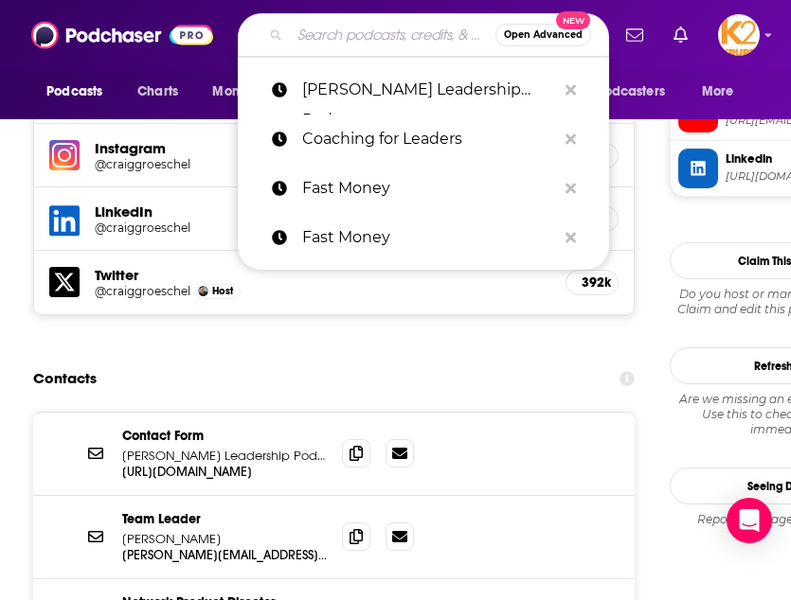
click at [328, 43] on input "Search podcasts, credits, & more..." at bounding box center [393, 35] width 206 height 30
paste input "Creating Confidence with [PERSON_NAME]"
type input "Creating Confidence with [PERSON_NAME]"
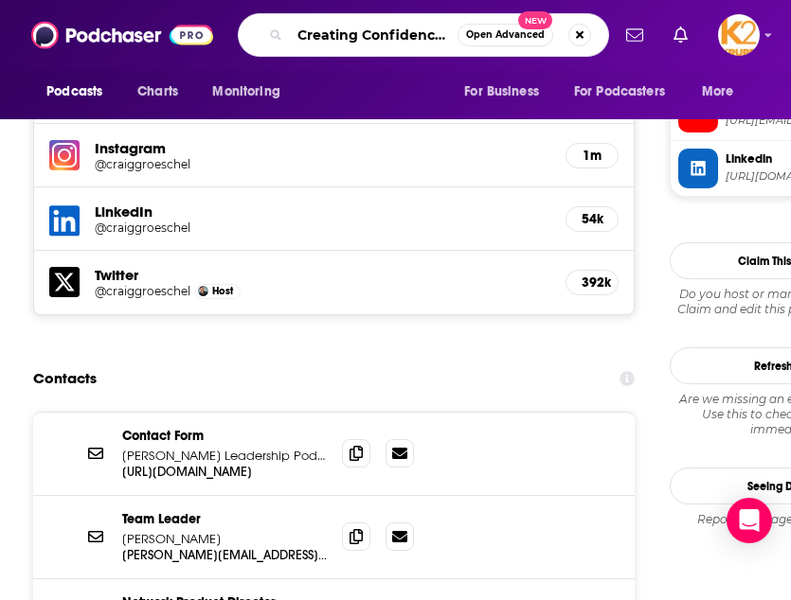
scroll to position [0, 156]
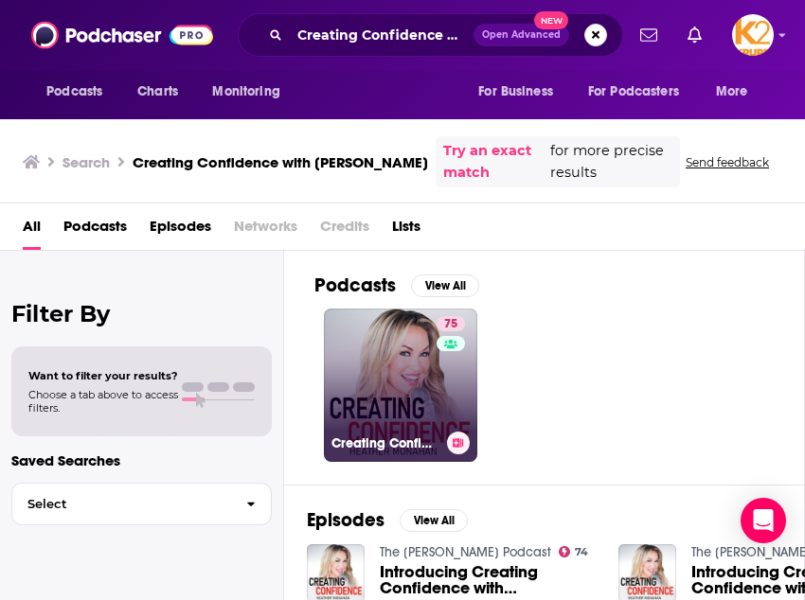
click at [417, 394] on link "75 Creating Confidence with [PERSON_NAME]" at bounding box center [400, 385] width 153 height 153
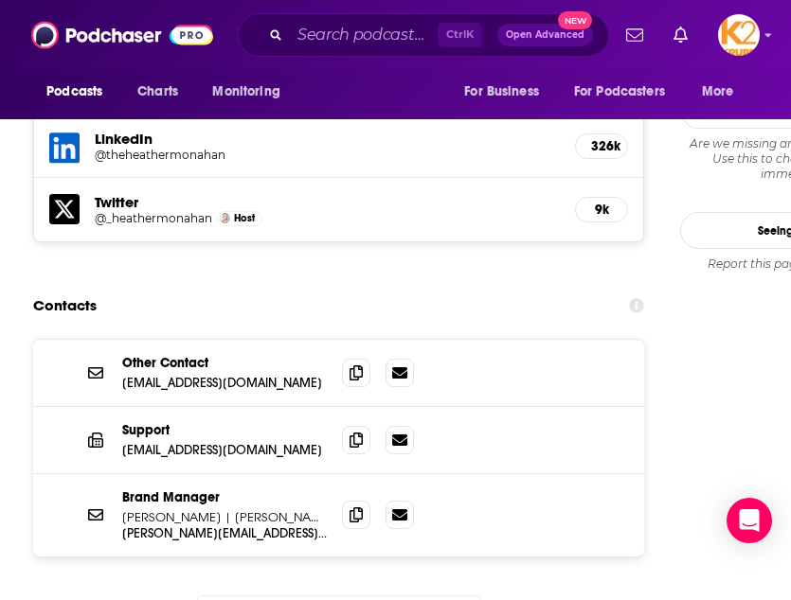
scroll to position [2049, 0]
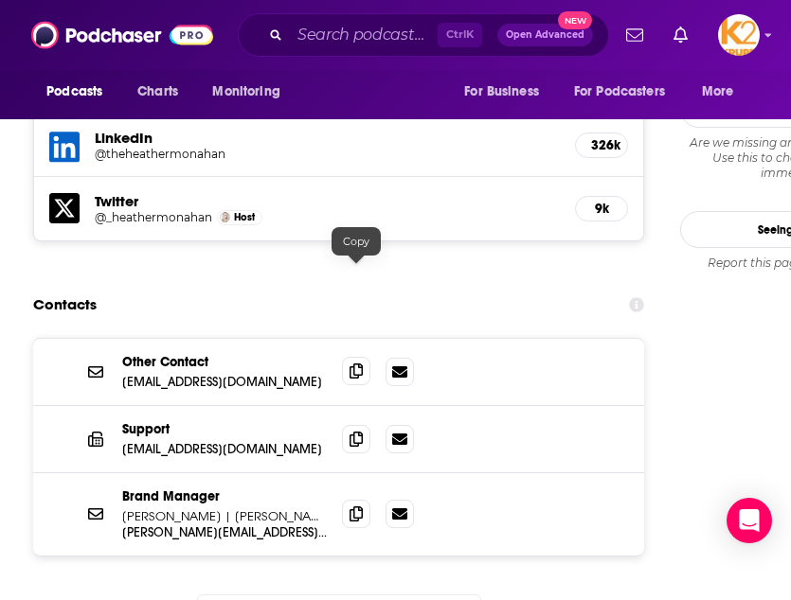
click at [361, 364] on icon at bounding box center [355, 371] width 13 height 15
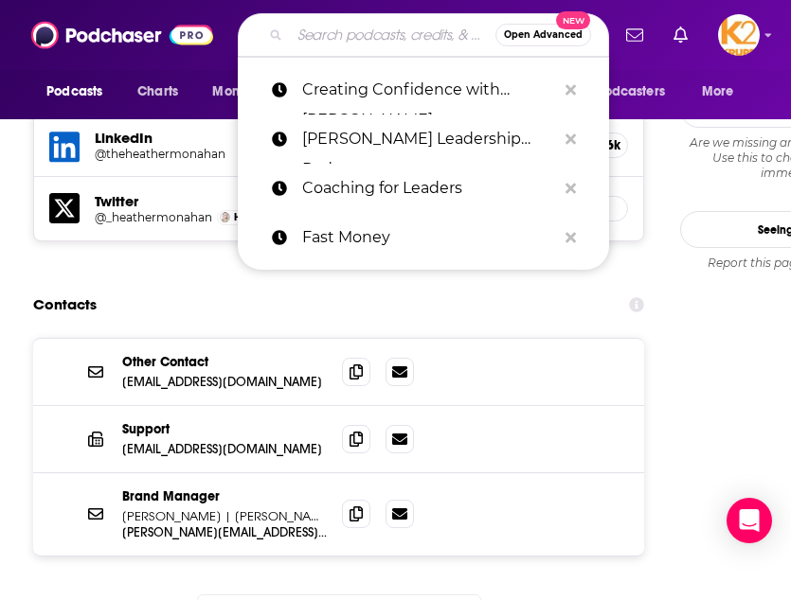
click at [332, 26] on input "Search podcasts, credits, & more..." at bounding box center [393, 35] width 206 height 30
paste input "C-Suite Conversations with host [PERSON_NAME]"
type input "C-Suite Conversations with host [PERSON_NAME]"
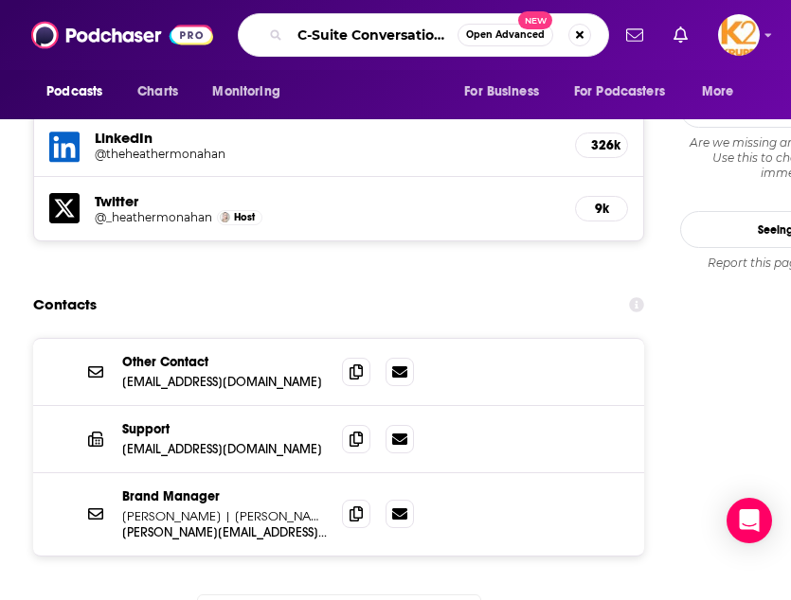
scroll to position [0, 152]
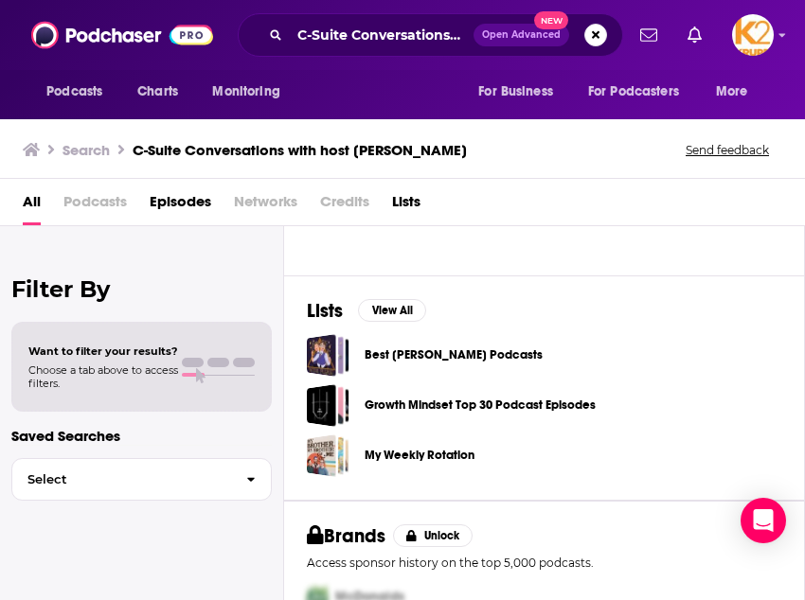
scroll to position [276, 0]
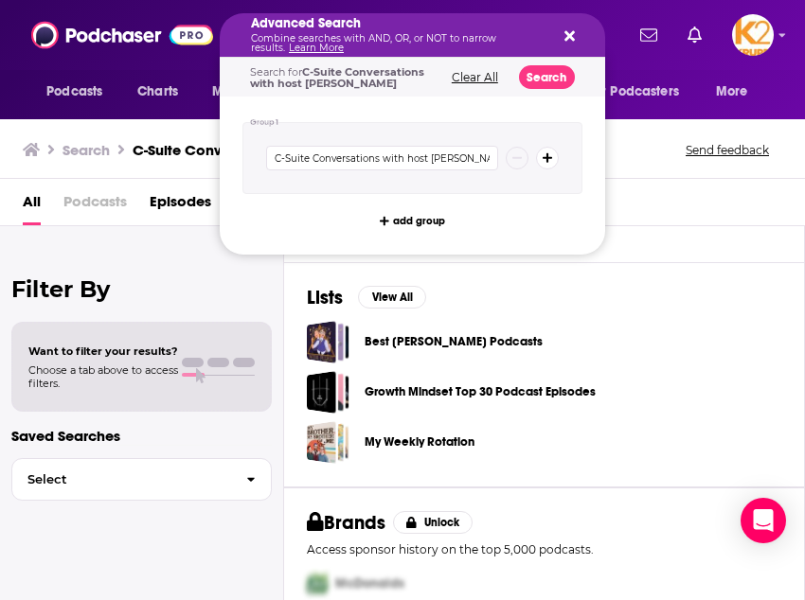
click at [704, 181] on div "All Podcasts Episodes Networks Credits Lists" at bounding box center [402, 202] width 805 height 47
click at [676, 238] on div "Episodes View All C-Suite Conversations with [PERSON_NAME] 45 Episode #105 [PER…" at bounding box center [544, 106] width 521 height 311
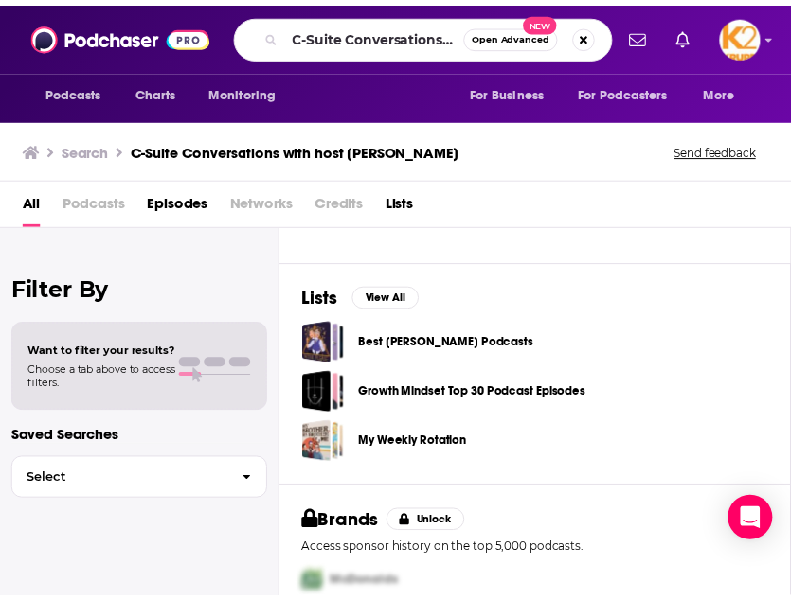
scroll to position [0, 0]
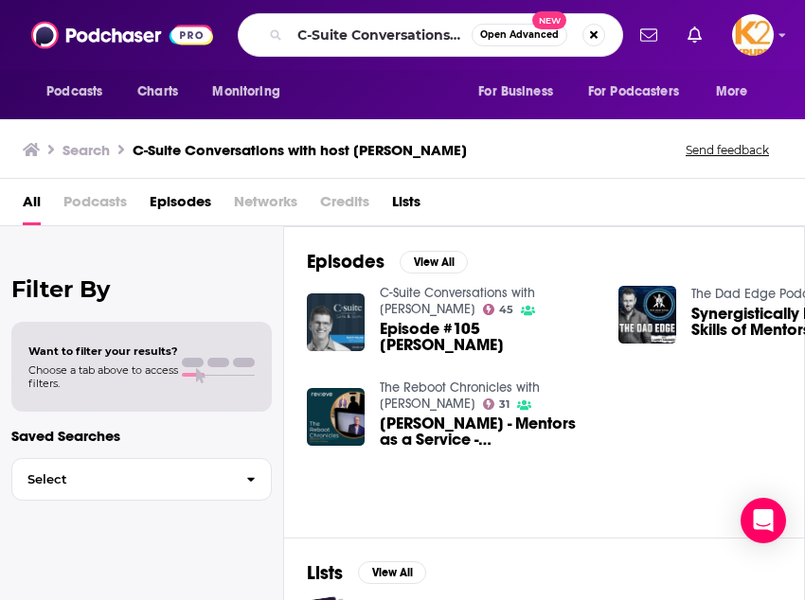
click at [402, 283] on div "Episodes View All C-Suite Conversations with [PERSON_NAME] 45 Episode #105 [PER…" at bounding box center [544, 381] width 521 height 311
click at [408, 293] on link "C-Suite Conversations with [PERSON_NAME]" at bounding box center [457, 301] width 155 height 32
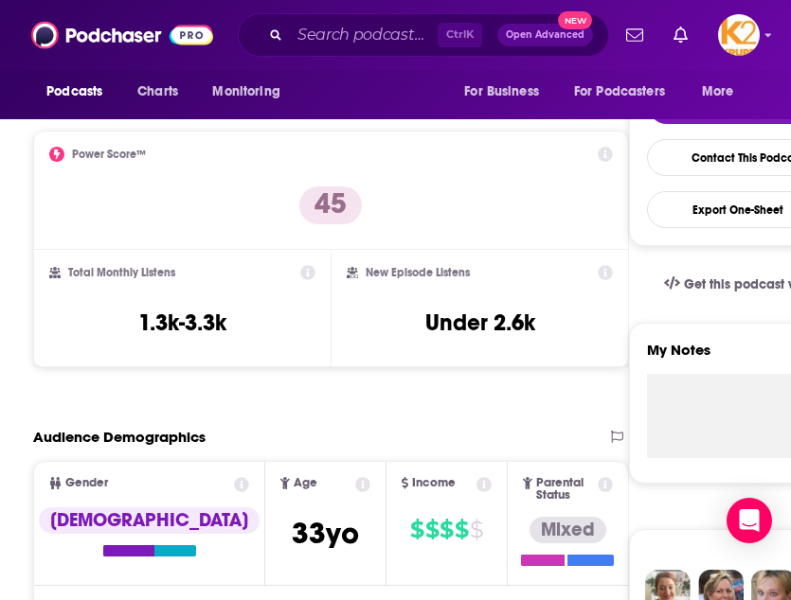
scroll to position [431, 0]
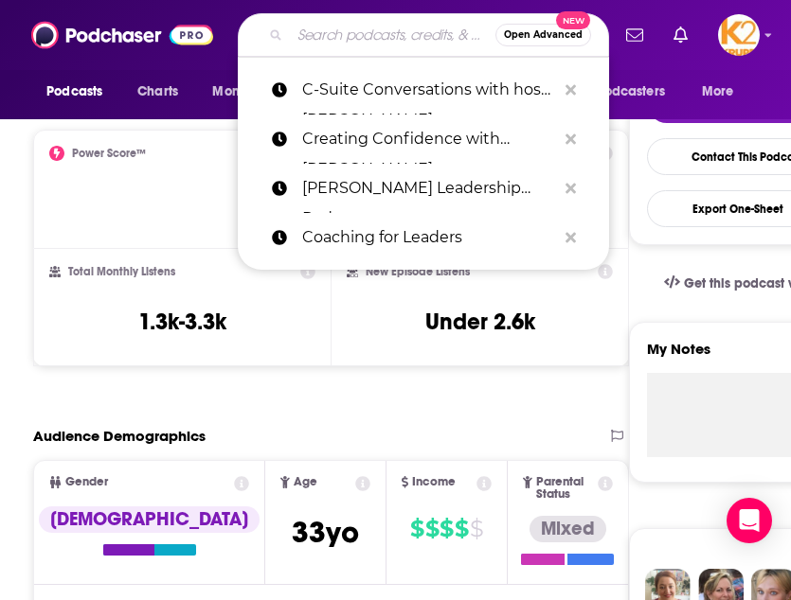
click at [318, 37] on input "Search podcasts, credits, & more..." at bounding box center [393, 35] width 206 height 30
paste input "Decoder with [PERSON_NAME]"
type input "Decoder with [PERSON_NAME]"
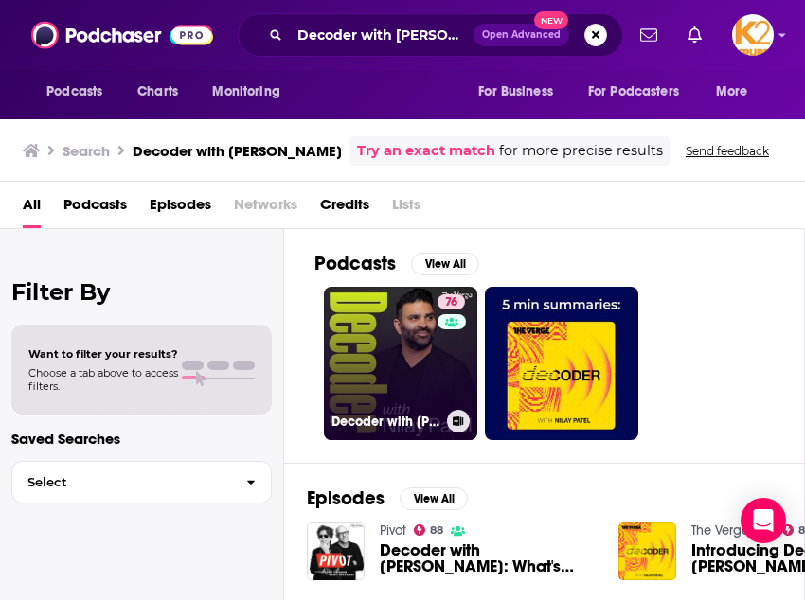
click at [425, 352] on link "76 Decoder with [PERSON_NAME]" at bounding box center [400, 363] width 153 height 153
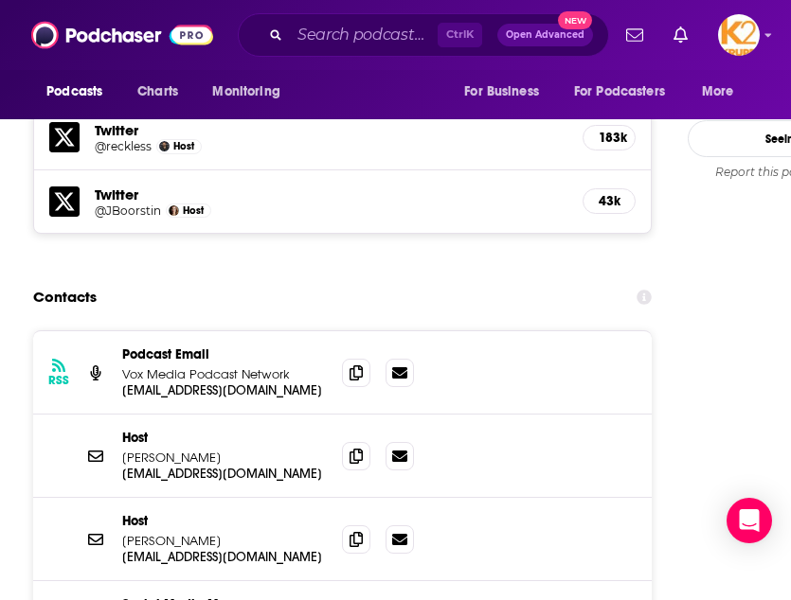
scroll to position [1974, 0]
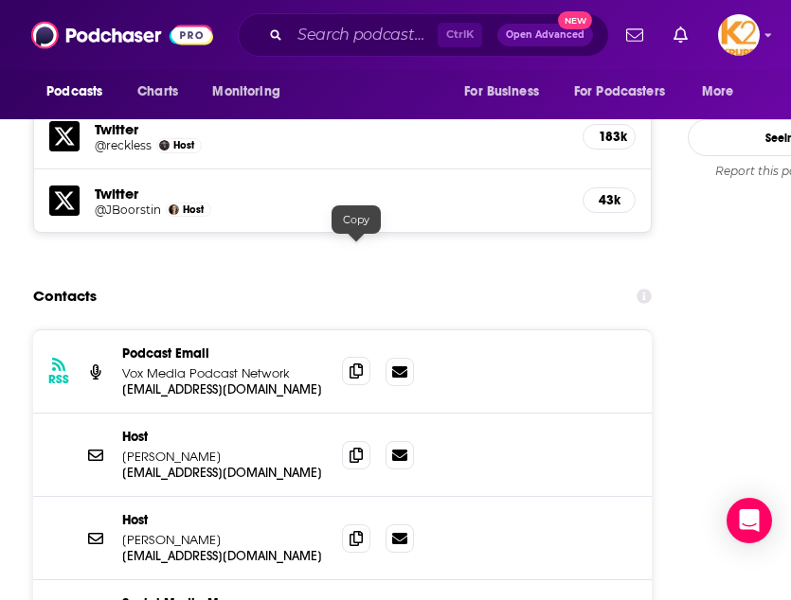
click at [360, 364] on icon at bounding box center [355, 371] width 13 height 15
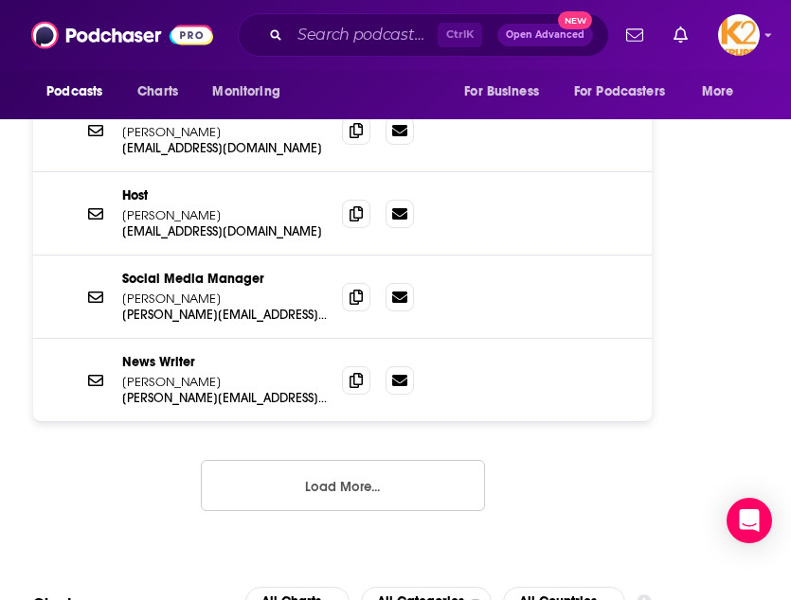
scroll to position [2299, 0]
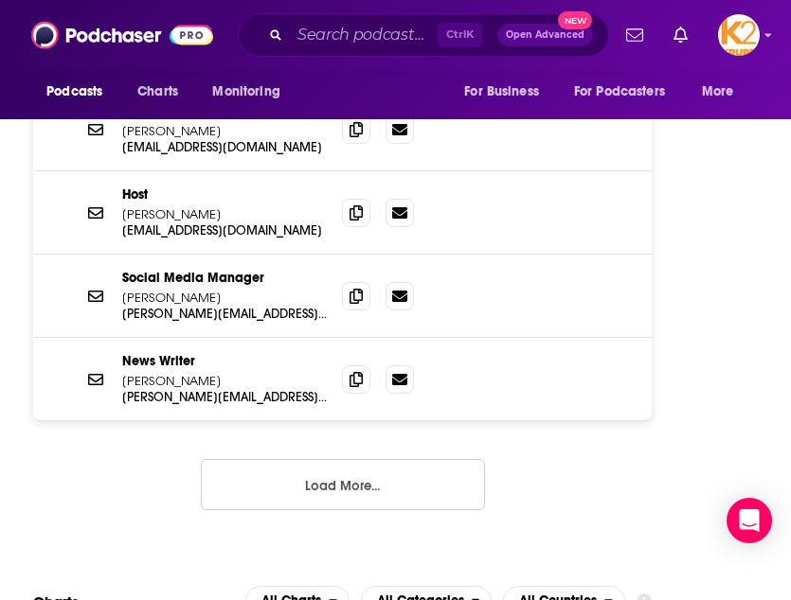
click at [348, 459] on button "Load More..." at bounding box center [343, 484] width 284 height 51
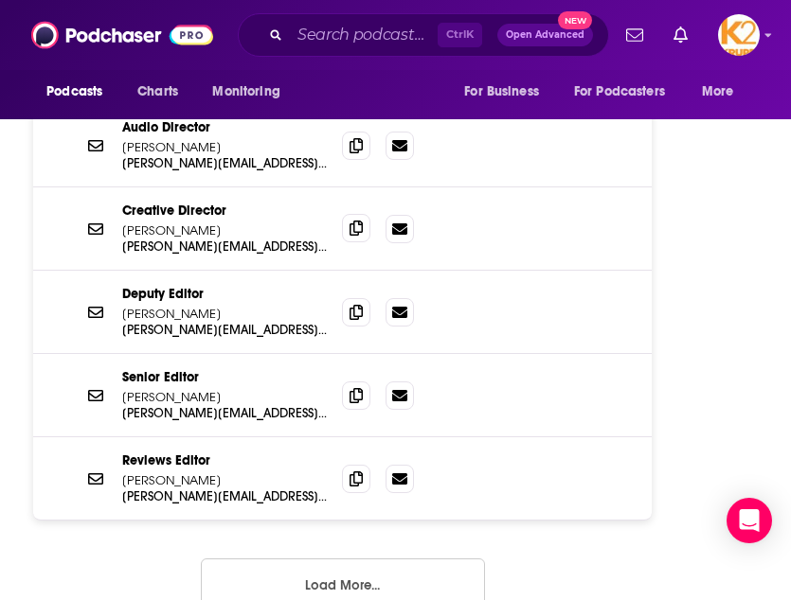
scroll to position [2615, 0]
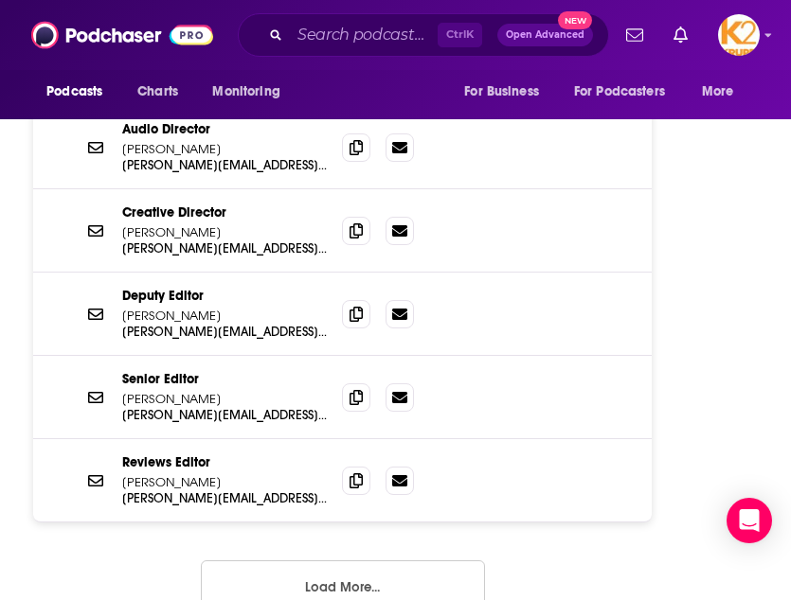
click at [371, 497] on div "RSS Podcast Email Vox Media Podcast Network [EMAIL_ADDRESS][DOMAIN_NAME] [EMAIL…" at bounding box center [342, 165] width 618 height 954
click at [359, 561] on button "Load More..." at bounding box center [343, 586] width 284 height 51
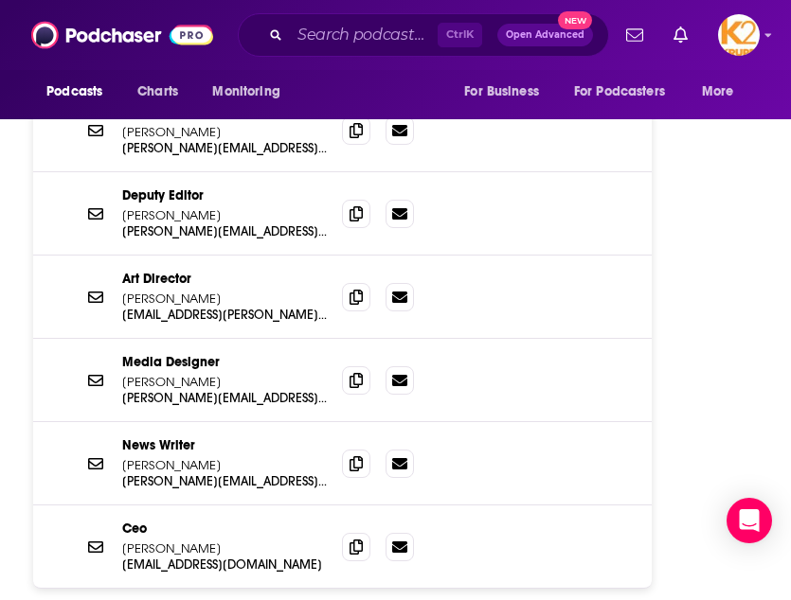
scroll to position [2964, 0]
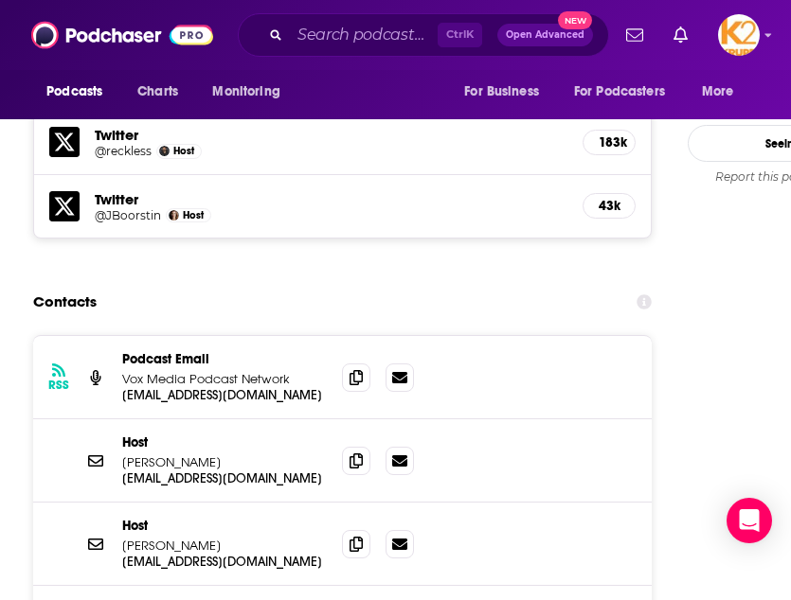
scroll to position [1967, 0]
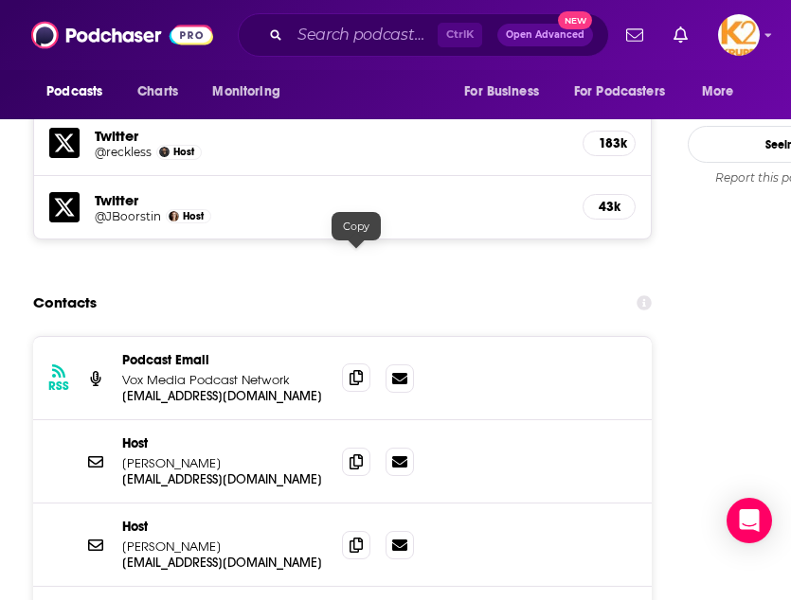
click at [360, 370] on icon at bounding box center [355, 377] width 13 height 15
click at [323, 40] on input "Search podcasts, credits, & more..." at bounding box center [364, 35] width 148 height 30
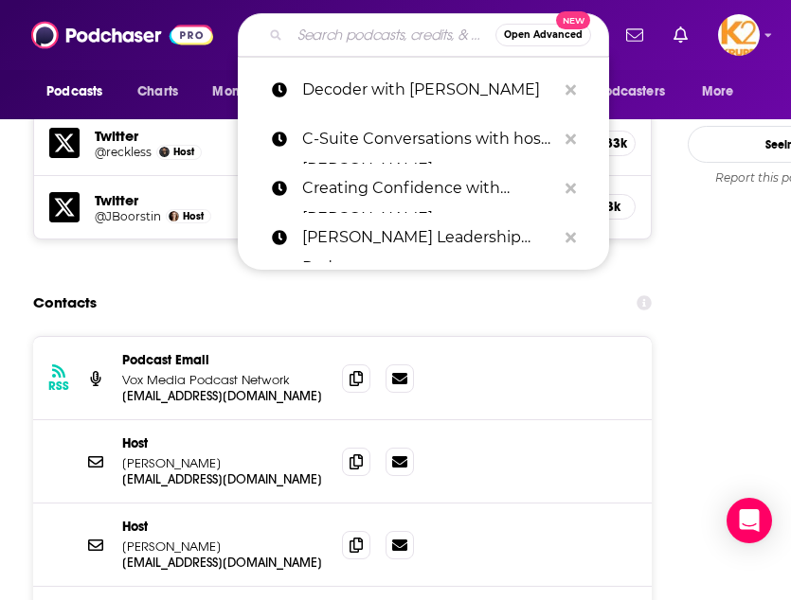
paste input "Ditch Digger CEO"
type input "Ditch Digger CEO"
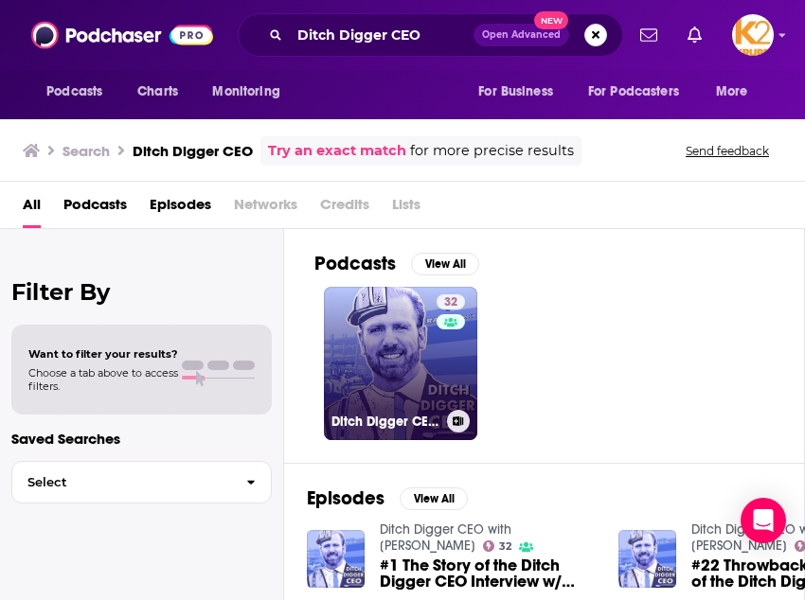
click at [379, 325] on link "32 Ditch Digger CEO with [PERSON_NAME]" at bounding box center [400, 363] width 153 height 153
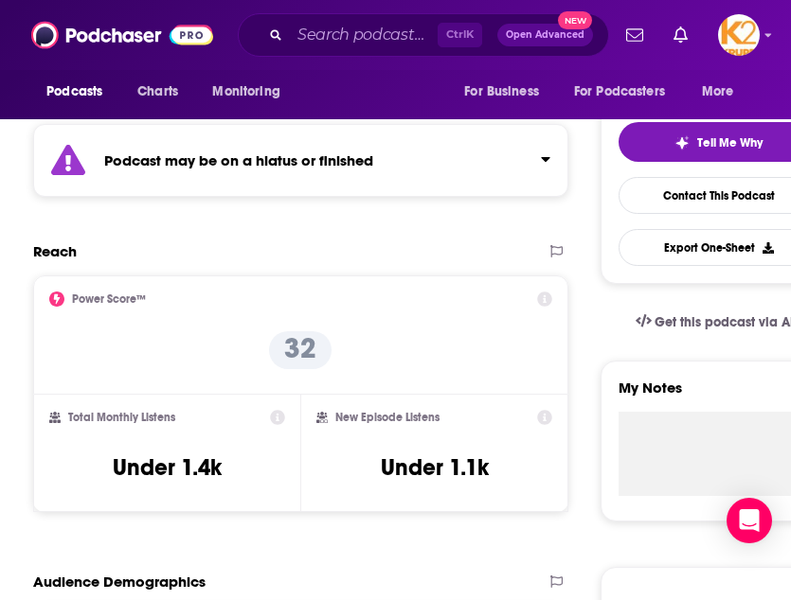
scroll to position [391, 0]
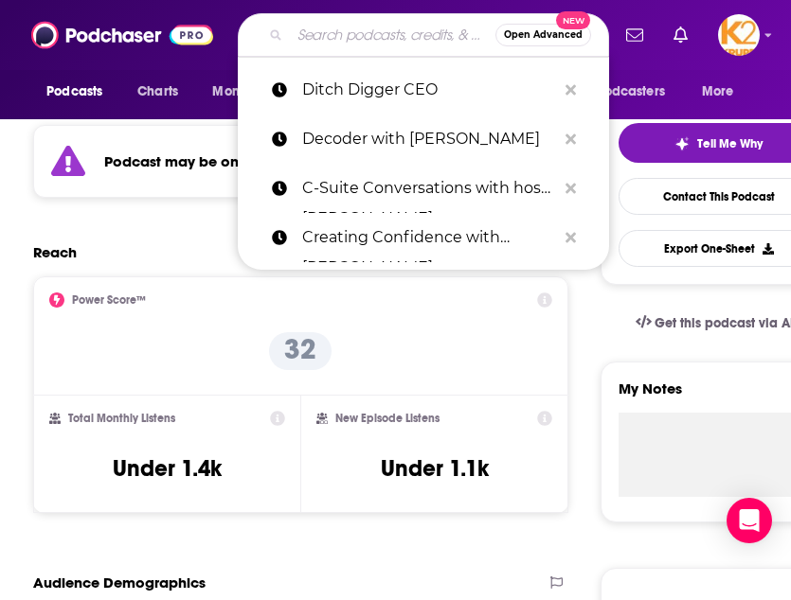
click at [321, 32] on input "Search podcasts, credits, & more..." at bounding box center [393, 35] width 206 height 30
paste input "EntreLeadership"
type input "EntreLeadership"
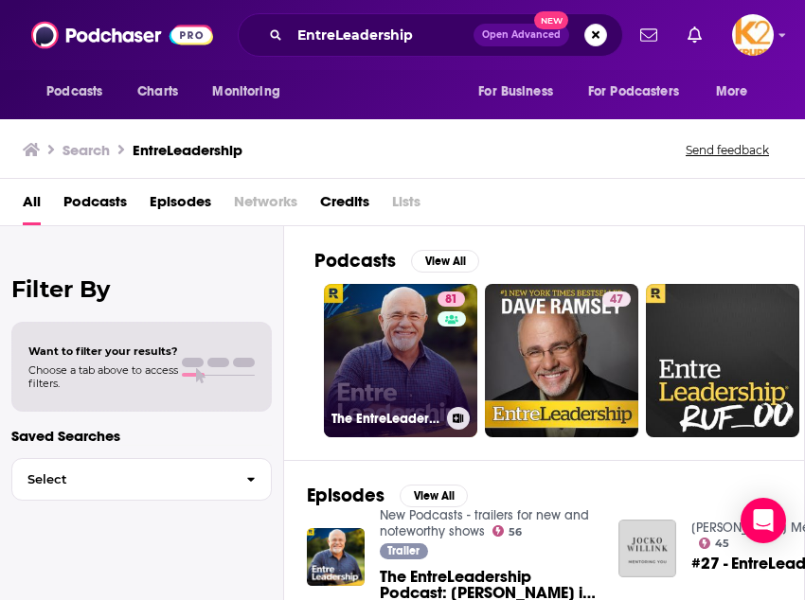
click at [431, 397] on link "81 The EntreLeadership Podcast" at bounding box center [400, 360] width 153 height 153
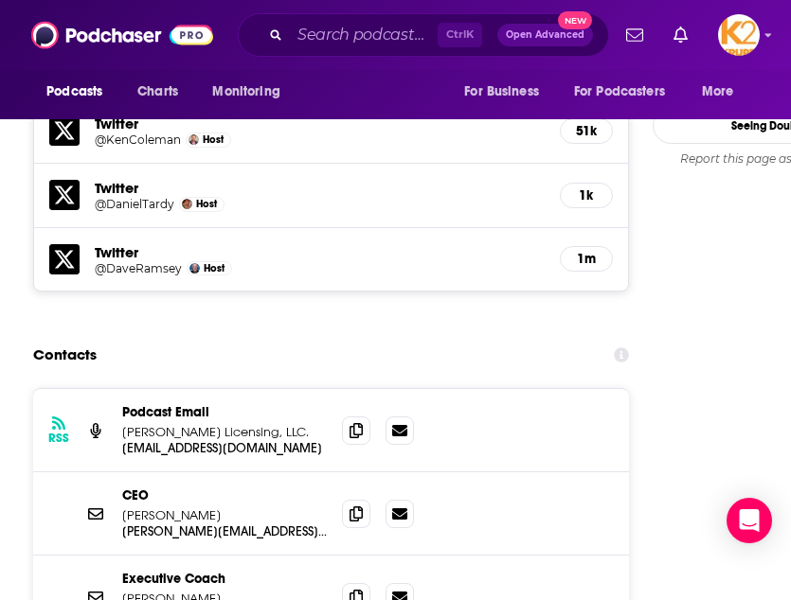
scroll to position [2099, 0]
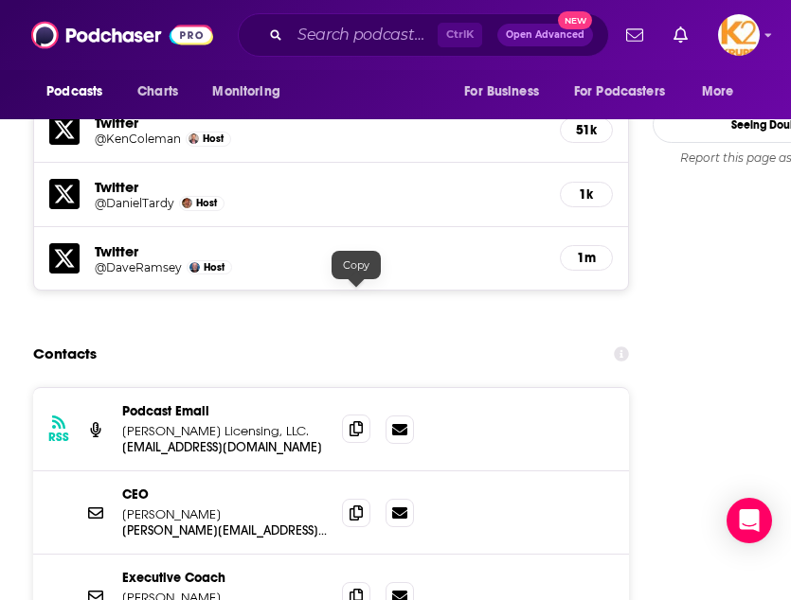
click at [362, 421] on icon at bounding box center [355, 428] width 13 height 15
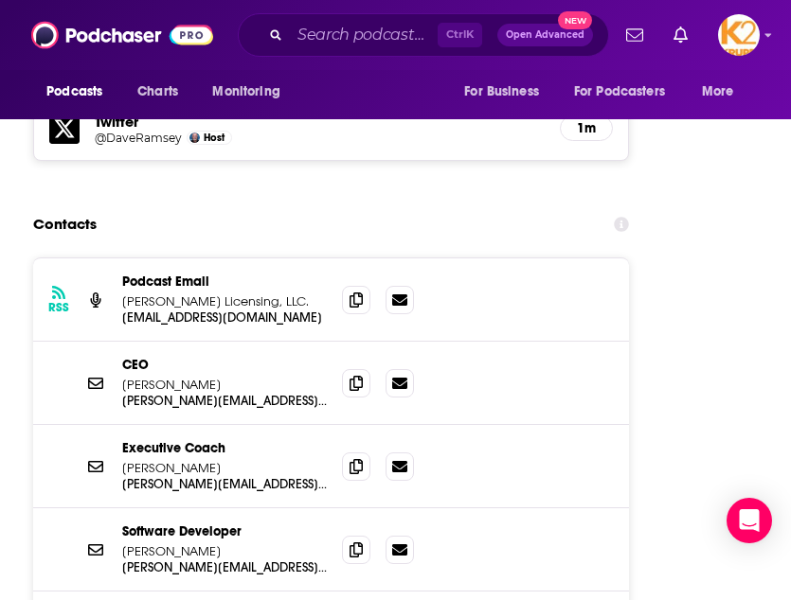
scroll to position [2244, 0]
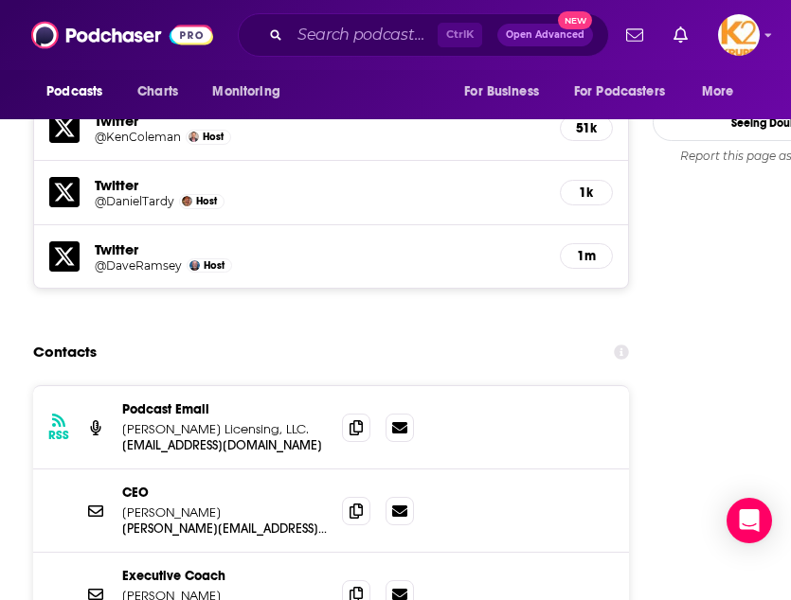
scroll to position [2100, 0]
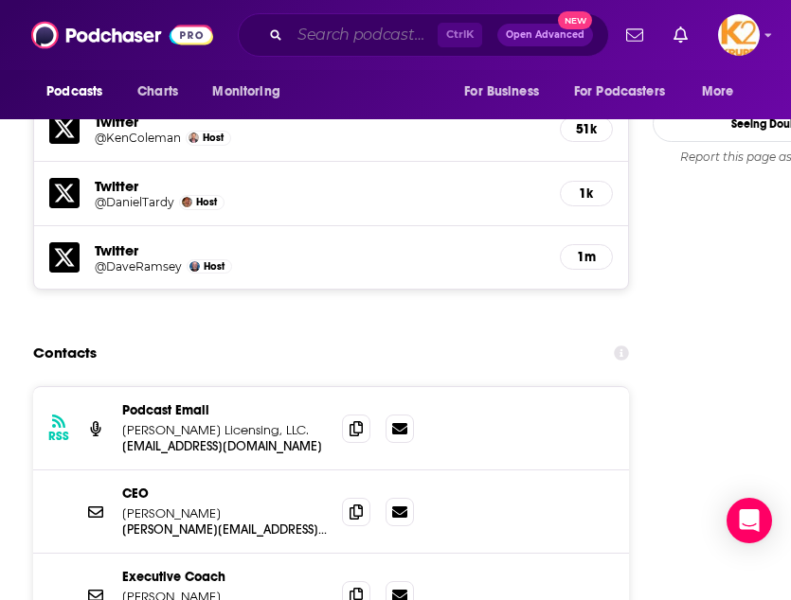
click at [386, 32] on input "Search podcasts, credits, & more..." at bounding box center [364, 35] width 148 height 30
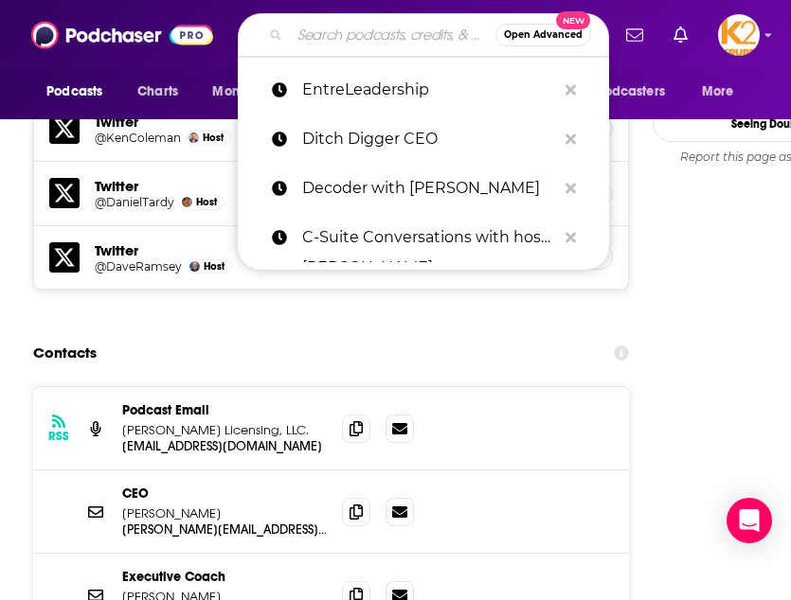
paste input "Entrepreneurs on Fire"
type input "Entrepreneurs on Fire"
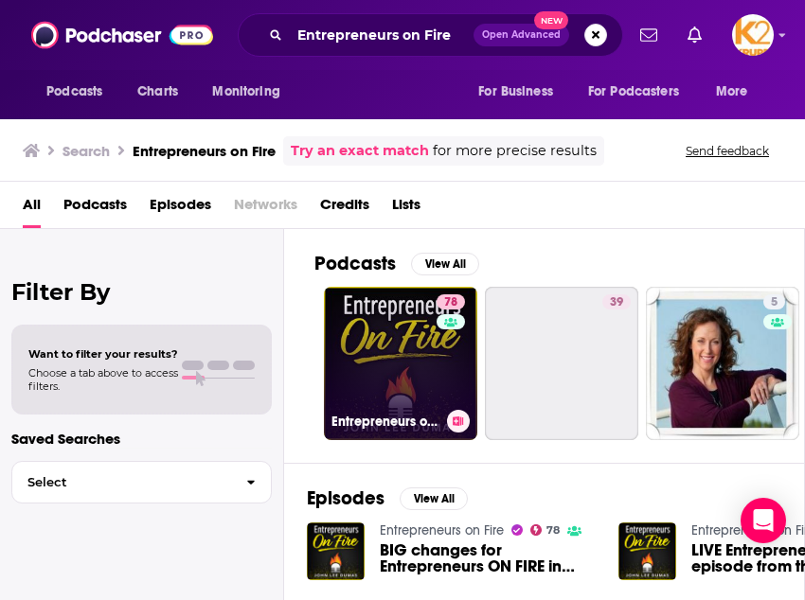
click at [405, 322] on link "78 Entrepreneurs on Fire" at bounding box center [400, 363] width 153 height 153
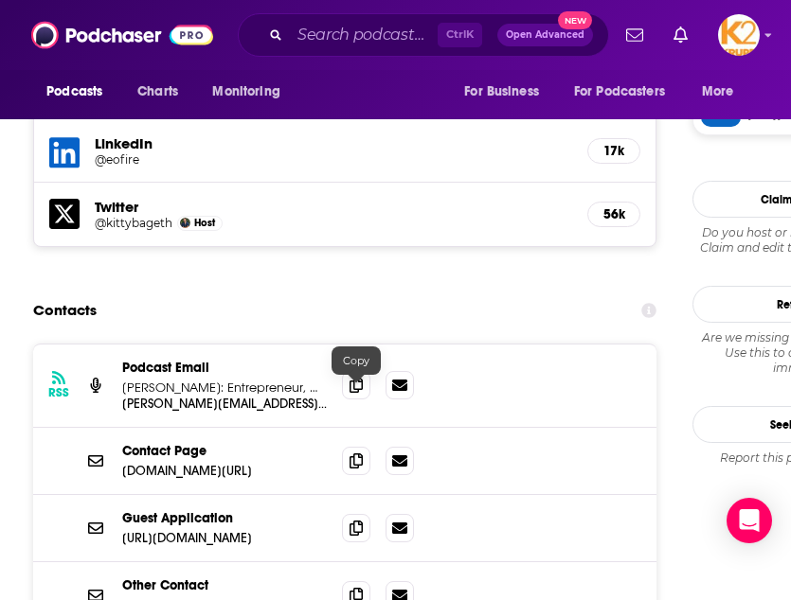
scroll to position [1975, 0]
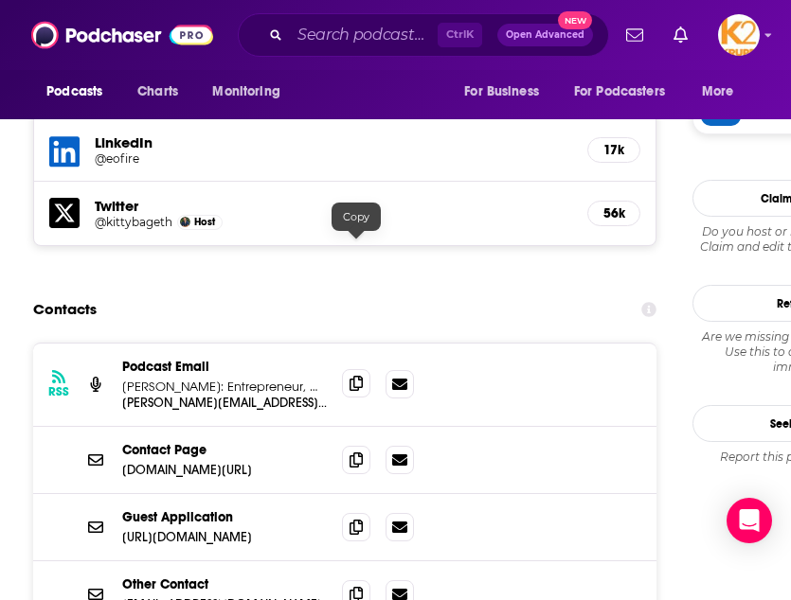
click at [357, 376] on icon at bounding box center [355, 383] width 13 height 15
click at [360, 512] on span at bounding box center [356, 526] width 28 height 28
click at [360, 36] on input "Search podcasts, credits, & more..." at bounding box center [364, 35] width 148 height 30
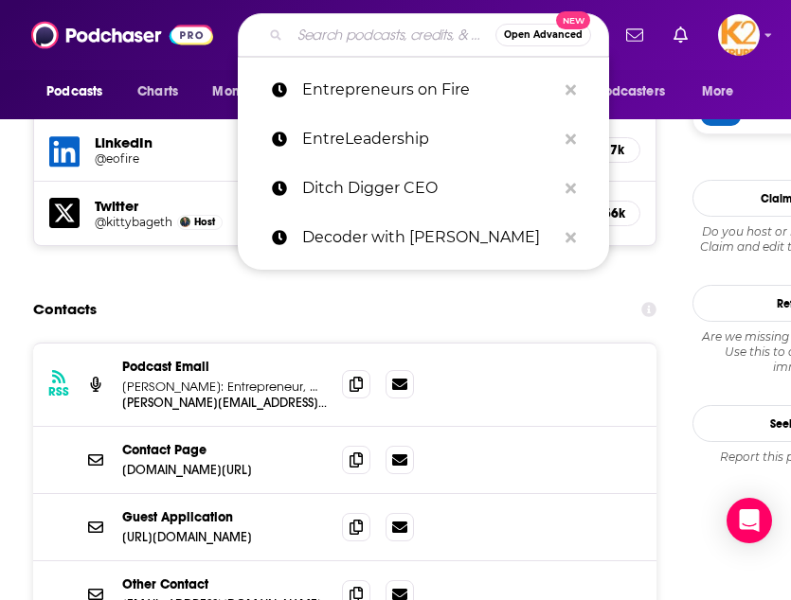
paste input "Founder Hour with [PERSON_NAME] and Posh"
type input "Founder Hour with [PERSON_NAME] and Posh"
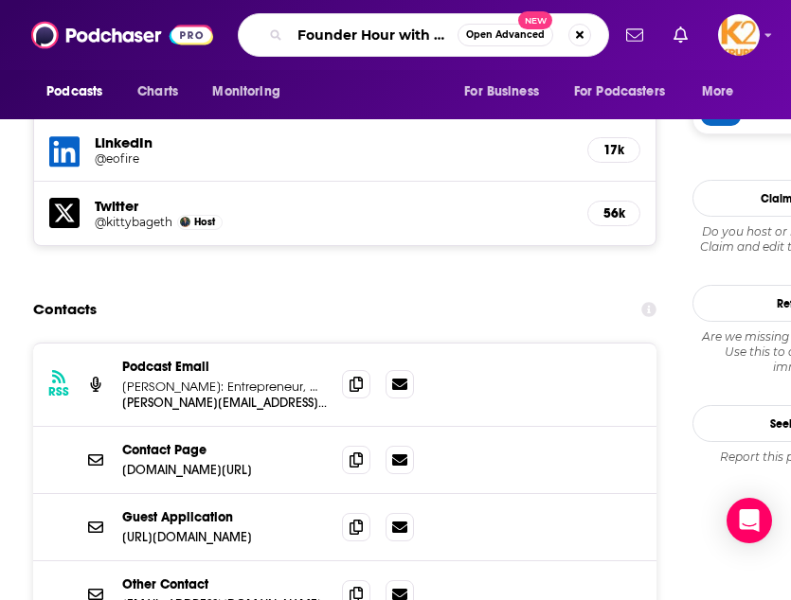
scroll to position [0, 76]
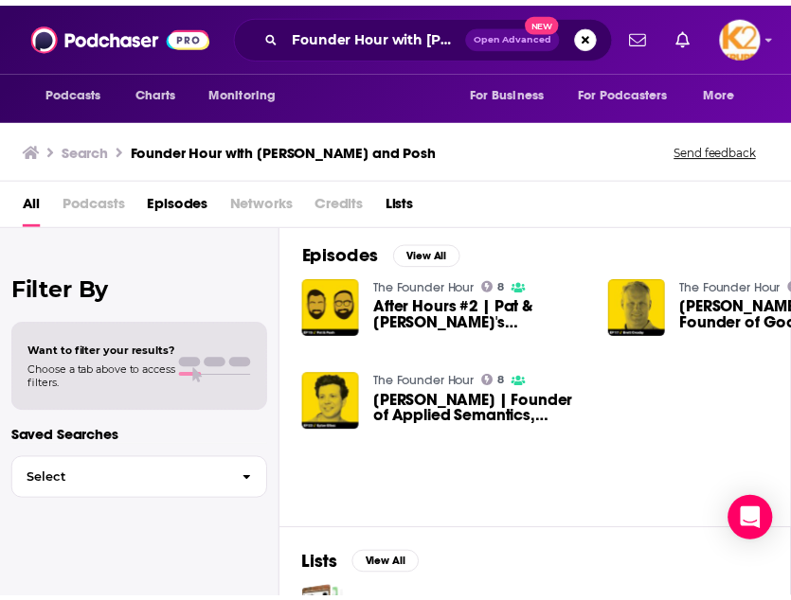
scroll to position [9, 0]
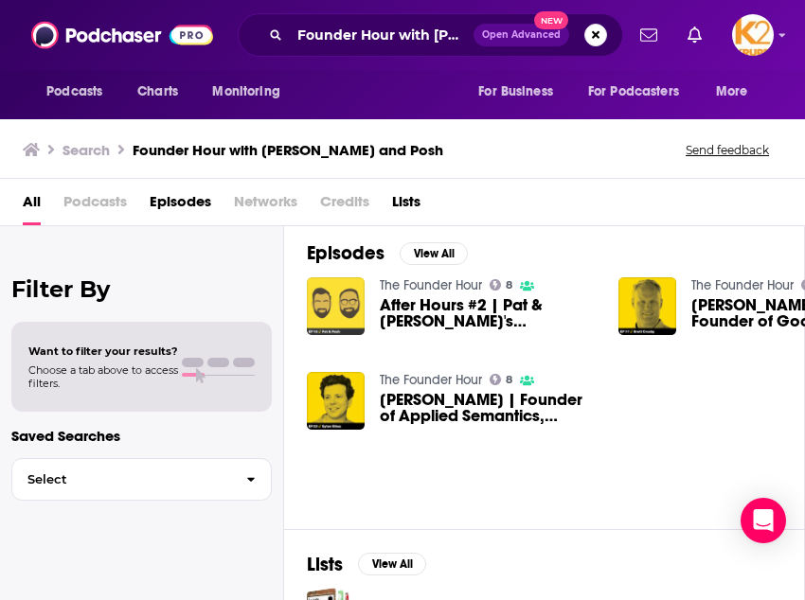
click at [359, 298] on img "After Hours #2 | Pat & Posh's Coachella Party Adventure" at bounding box center [336, 306] width 58 height 58
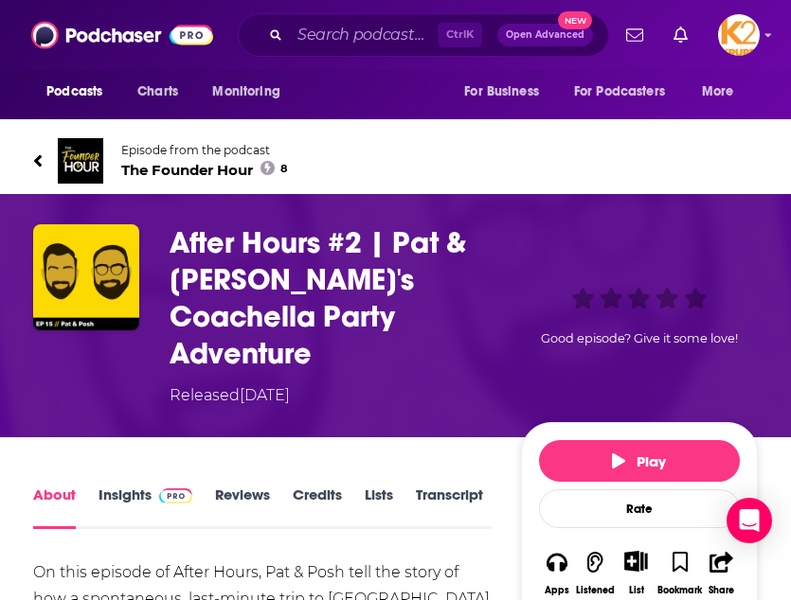
click at [75, 168] on img at bounding box center [80, 160] width 45 height 45
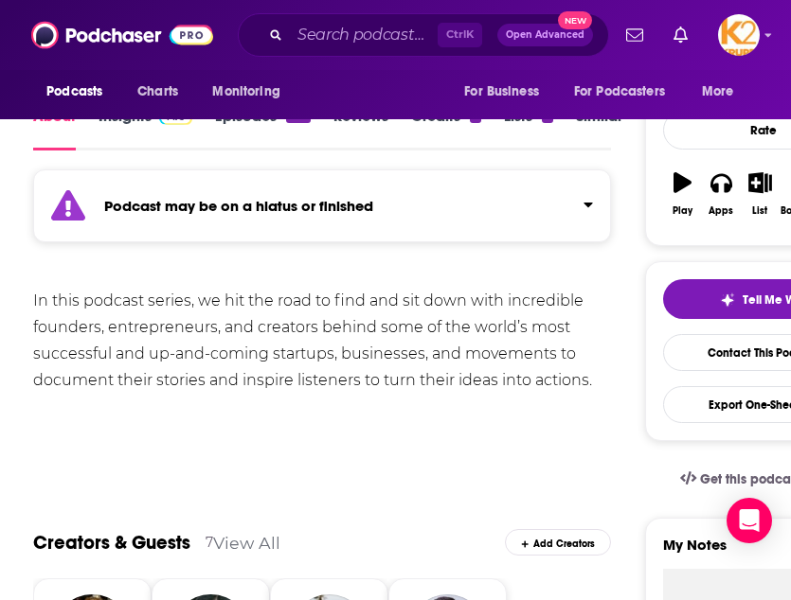
scroll to position [347, 0]
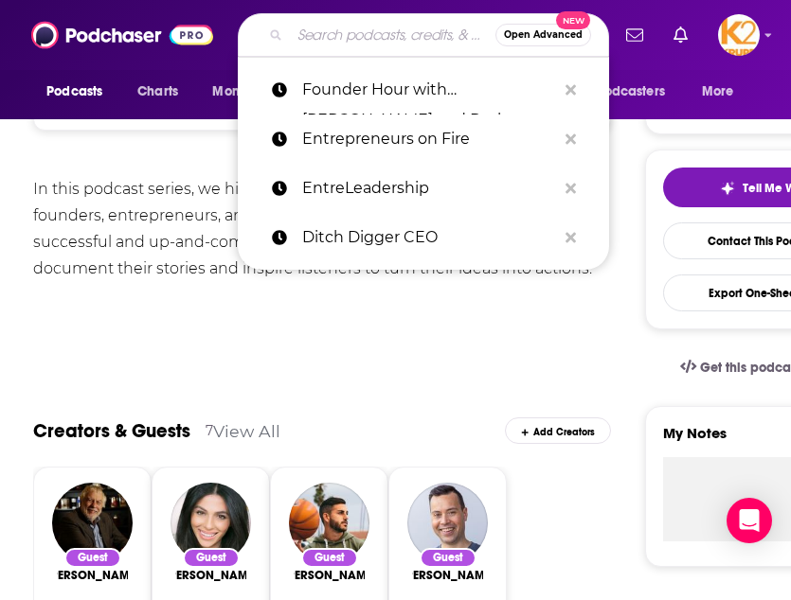
click at [305, 39] on input "Search podcasts, credits, & more..." at bounding box center [393, 35] width 206 height 30
paste input "Freakonomics Radio"
type input "Freakonomics Radio"
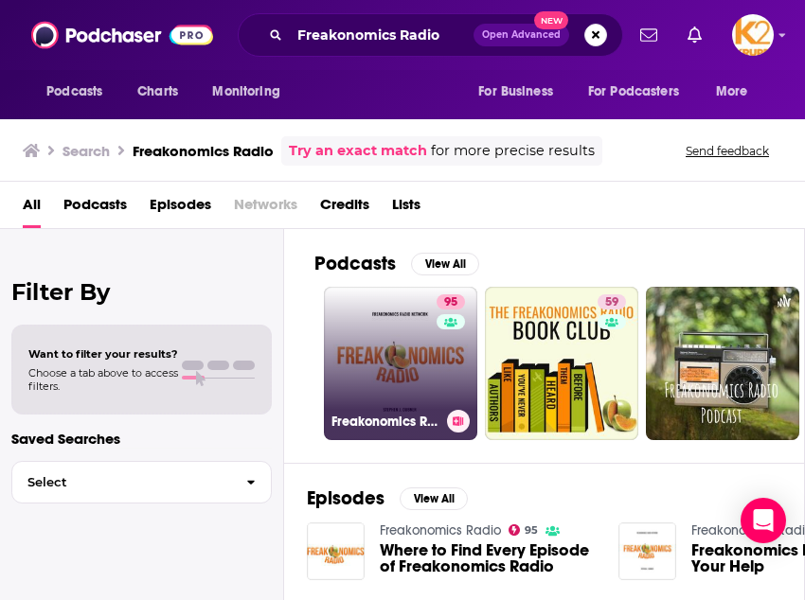
click at [402, 341] on link "95 Freakonomics Radio" at bounding box center [400, 363] width 153 height 153
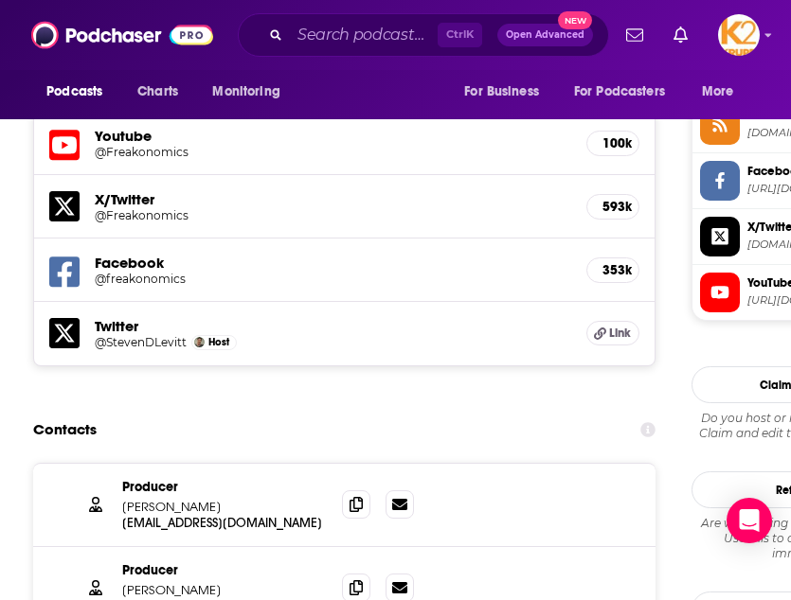
scroll to position [1940, 0]
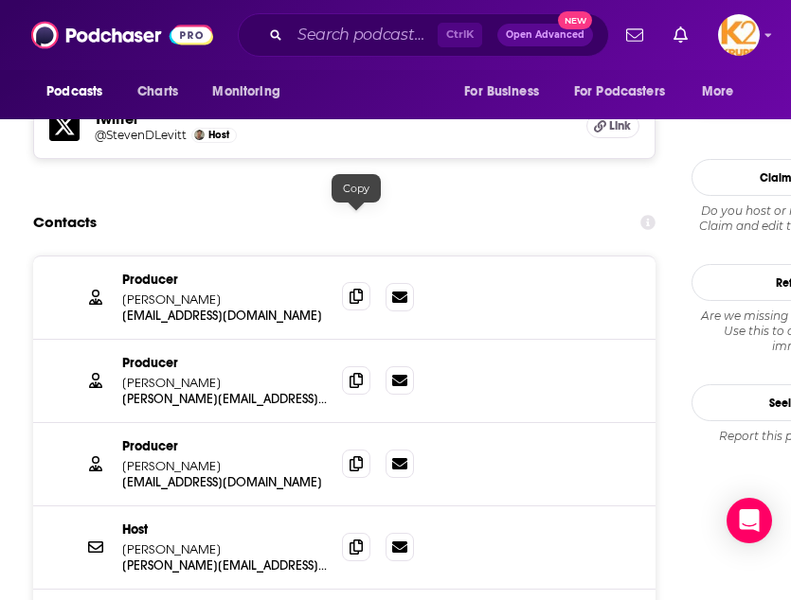
click at [363, 289] on icon at bounding box center [355, 296] width 13 height 15
click at [349, 372] on icon at bounding box center [355, 379] width 13 height 15
click at [349, 449] on span at bounding box center [356, 463] width 28 height 28
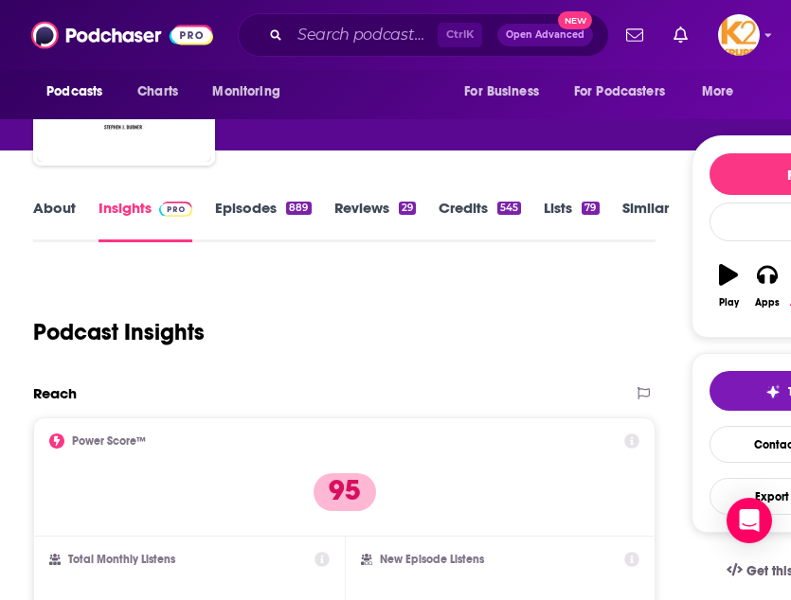
scroll to position [0, 0]
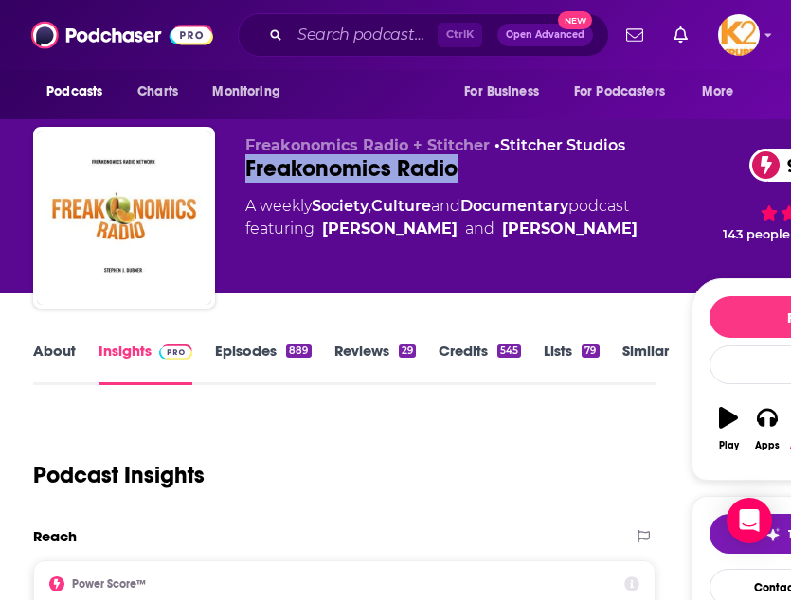
drag, startPoint x: 499, startPoint y: 170, endPoint x: 233, endPoint y: 164, distance: 266.2
click at [233, 164] on div "Freakonomics Radio + Stitcher • Stitcher Studios Freakonomics Radio 95 A weekly…" at bounding box center [480, 221] width 894 height 189
copy h2 "Freakonomics Radio"
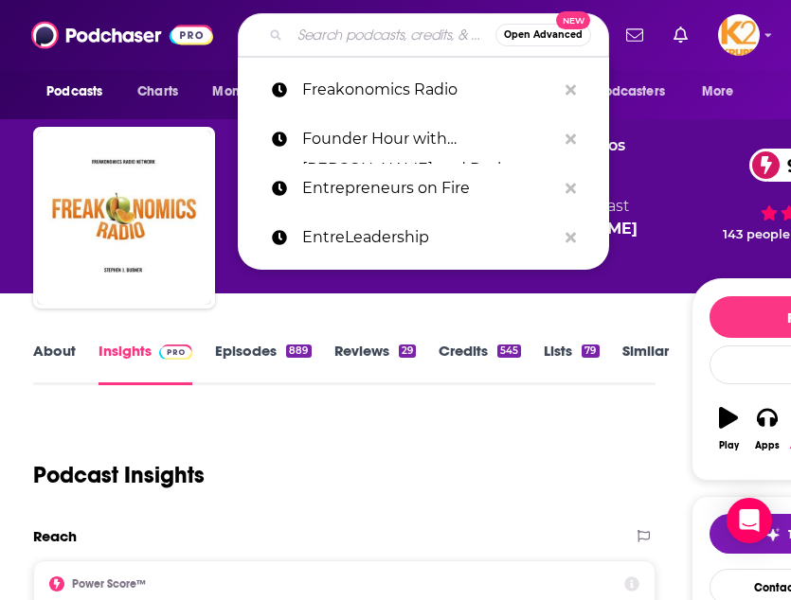
click at [383, 46] on input "Search podcasts, credits, & more..." at bounding box center [393, 35] width 206 height 30
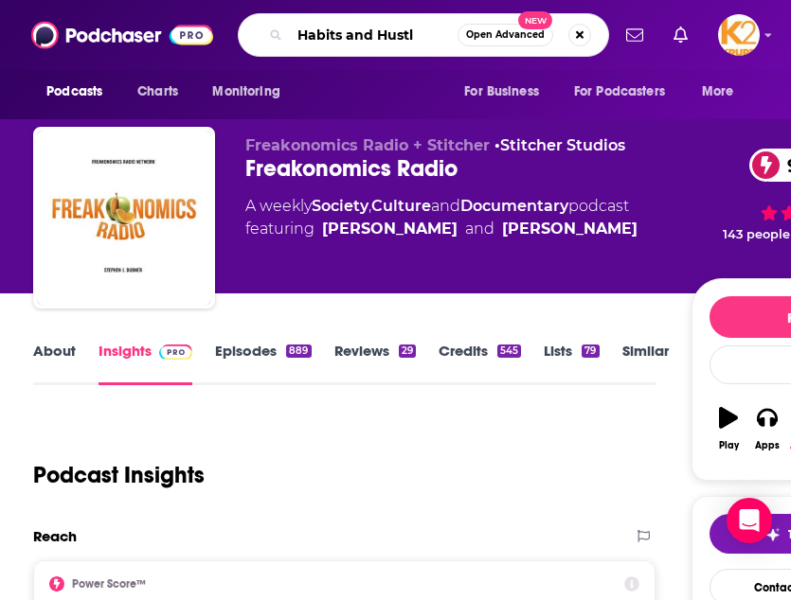
type input "Habits and Hustle"
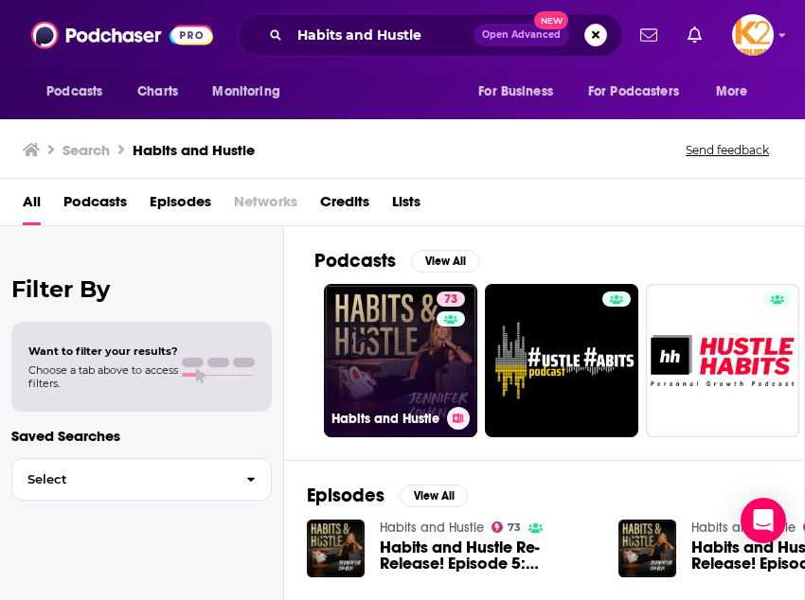
click at [377, 335] on link "73 Habits and Hustle" at bounding box center [400, 360] width 153 height 153
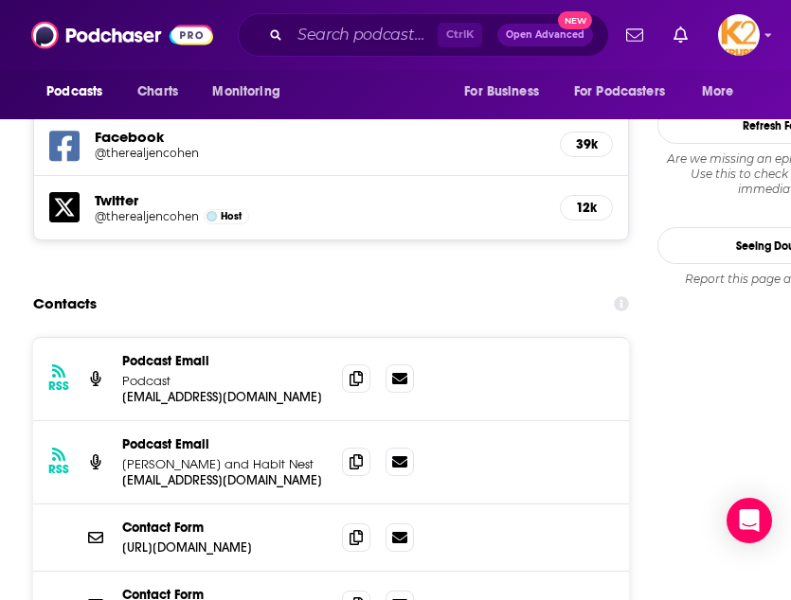
scroll to position [1978, 0]
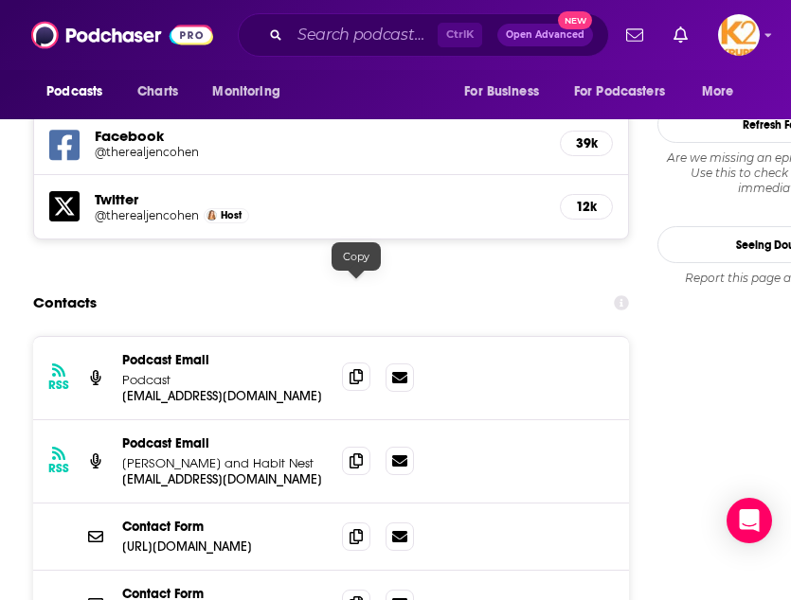
click at [356, 369] on icon at bounding box center [355, 376] width 13 height 15
click at [360, 528] on icon at bounding box center [355, 535] width 13 height 15
click at [340, 35] on input "Search podcasts, credits, & more..." at bounding box center [364, 35] width 148 height 30
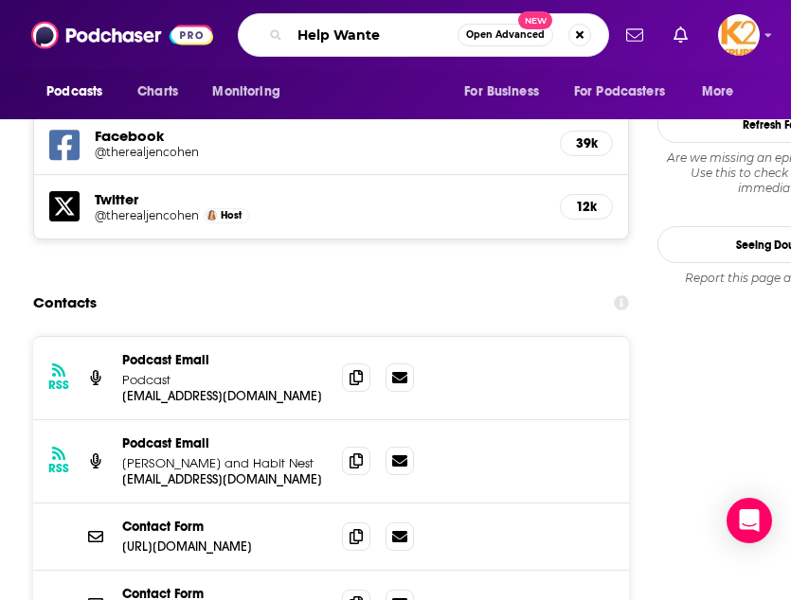
type input "Help Wanted"
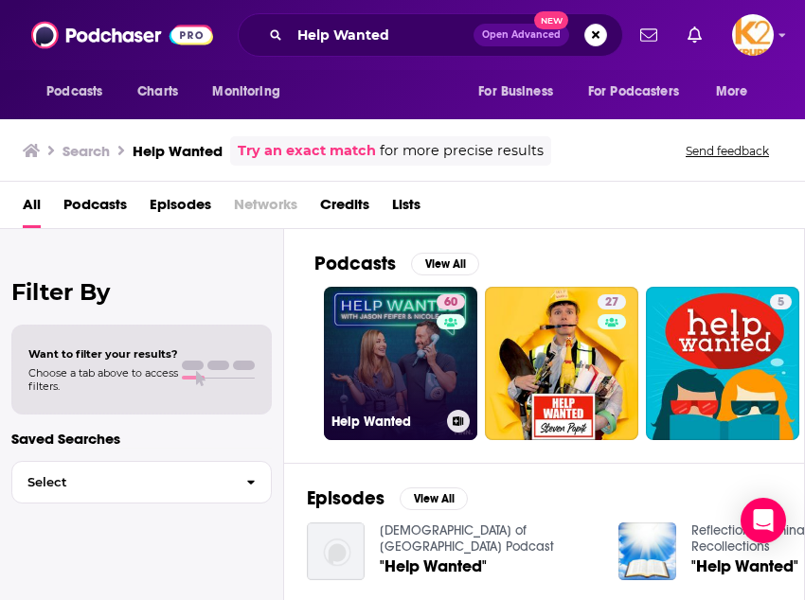
click at [406, 350] on link "60 Help Wanted" at bounding box center [400, 363] width 153 height 153
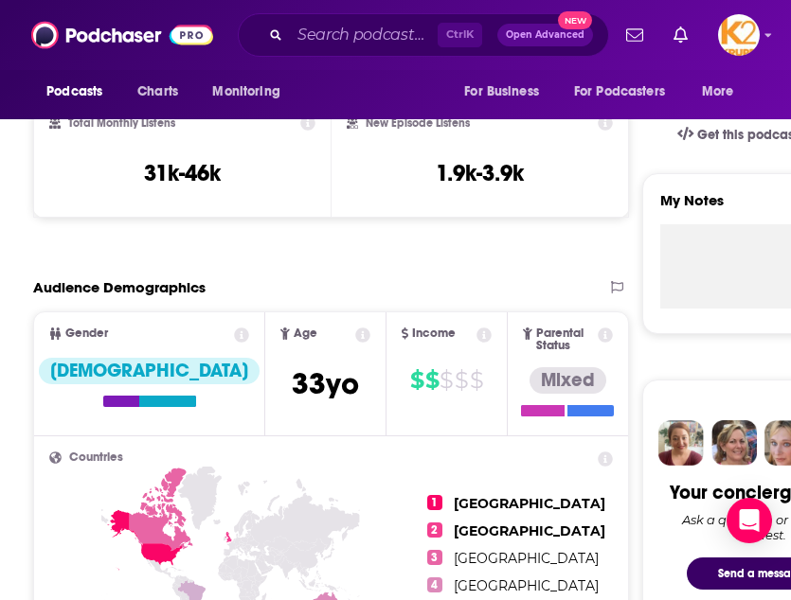
scroll to position [579, 0]
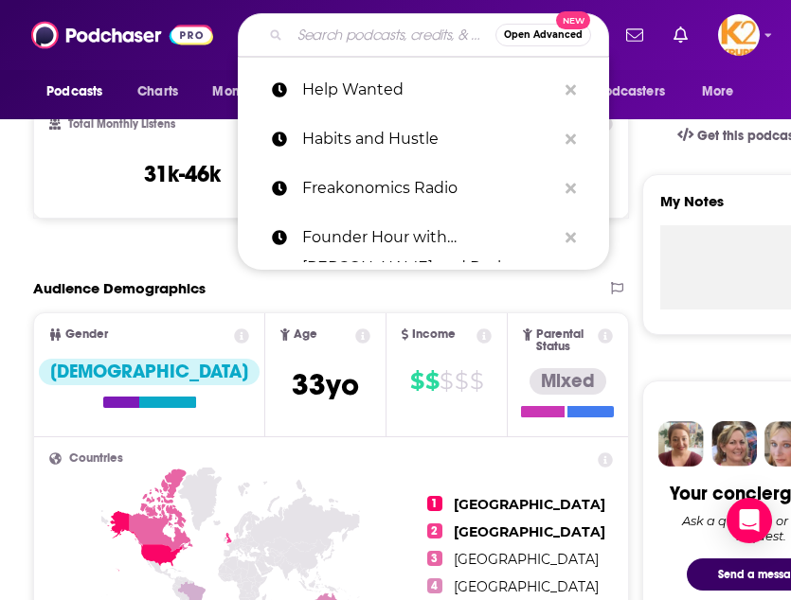
click at [367, 27] on input "Search podcasts, credits, & more..." at bounding box center [393, 35] width 206 height 30
paste input "How I Built My Small Business"
type input "How I Built My Small Business"
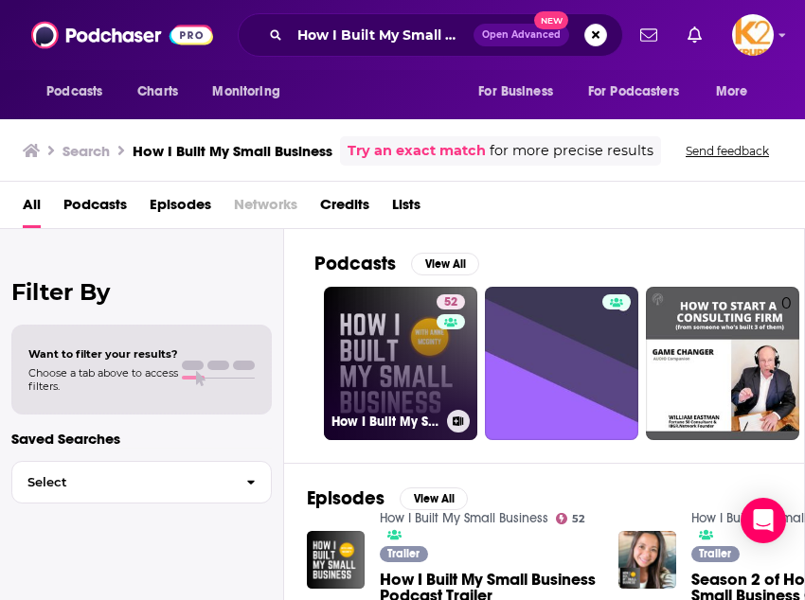
click at [442, 396] on div "52" at bounding box center [453, 353] width 33 height 116
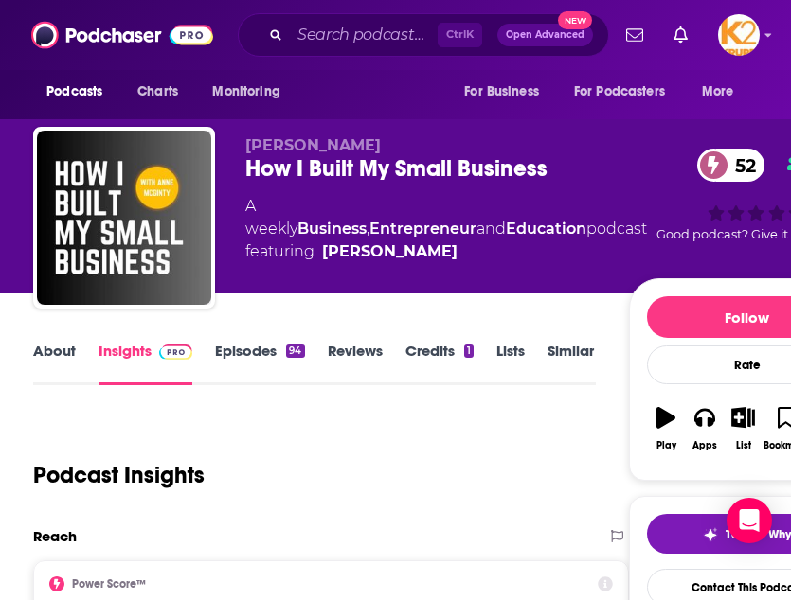
scroll to position [362, 0]
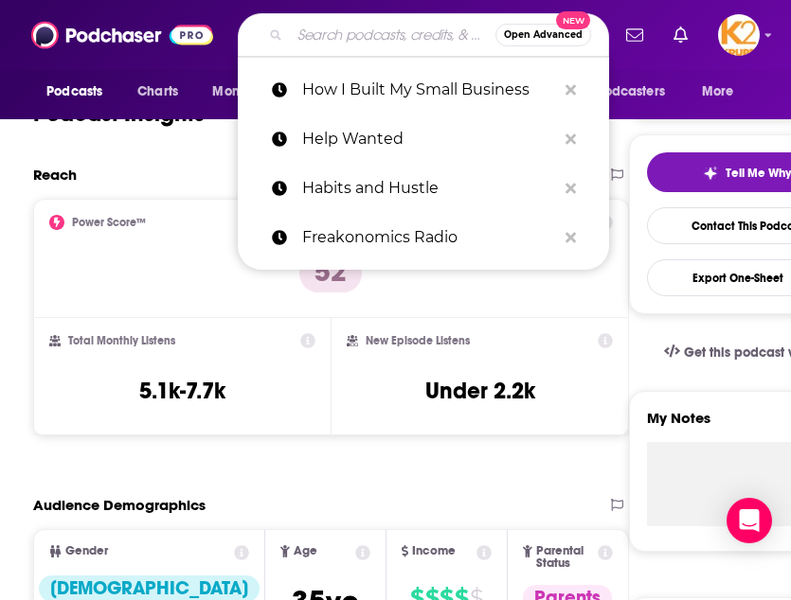
click at [350, 35] on input "Search podcasts, credits, & more..." at bounding box center [393, 35] width 206 height 30
paste input "How Success Happens with [PERSON_NAME]"
type input "How Success Happens with [PERSON_NAME]"
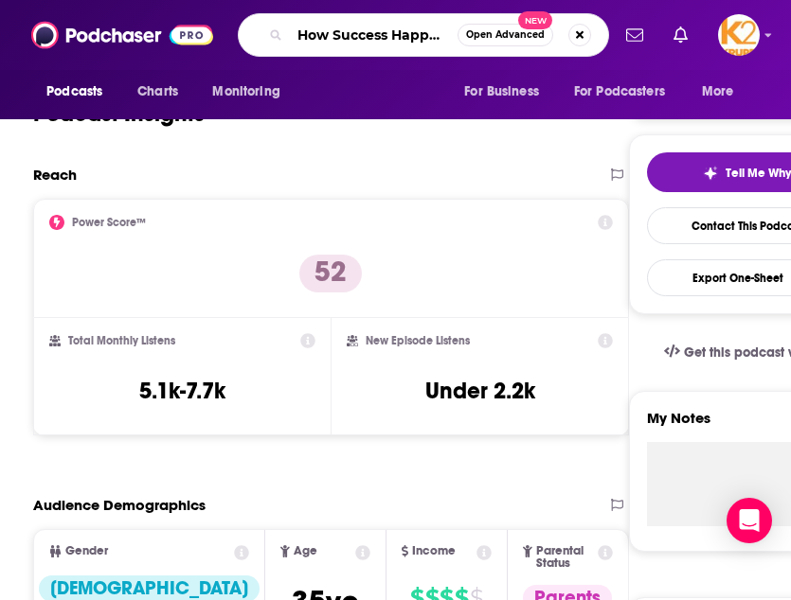
scroll to position [0, 160]
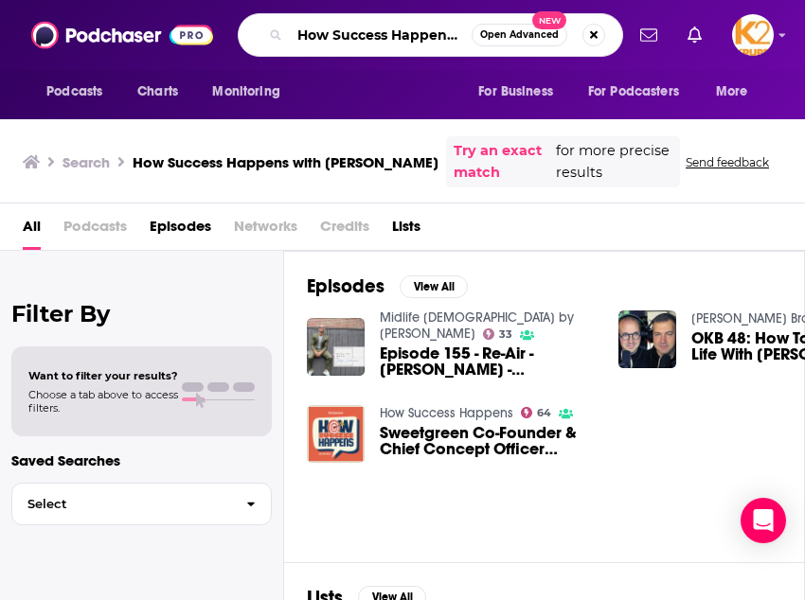
scroll to position [0, 146]
drag, startPoint x: 301, startPoint y: 32, endPoint x: 775, endPoint y: 20, distance: 473.7
click at [775, 20] on div "Podcasts Charts Monitoring How Success Happens with [PERSON_NAME] Open Advanced…" at bounding box center [402, 35] width 805 height 70
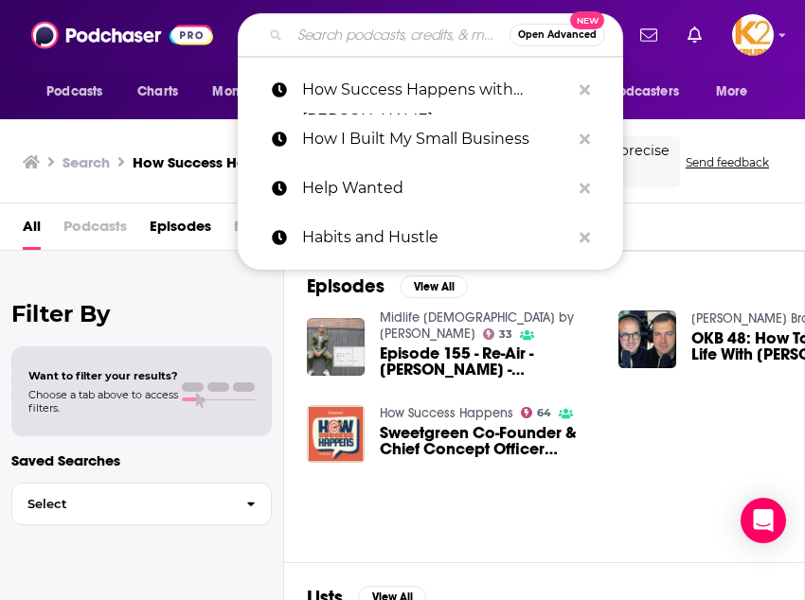
paste input "Impact Theory with [PERSON_NAME]"
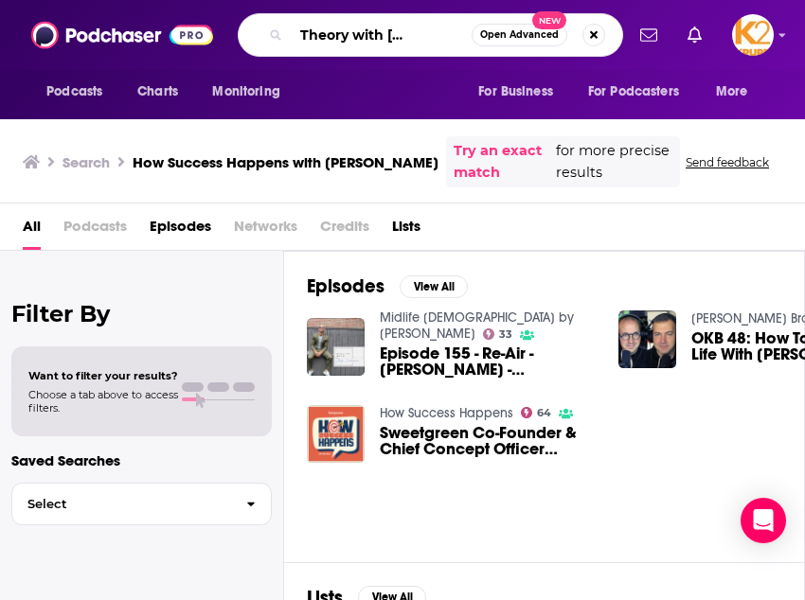
type input "Impact Theory with [PERSON_NAME]"
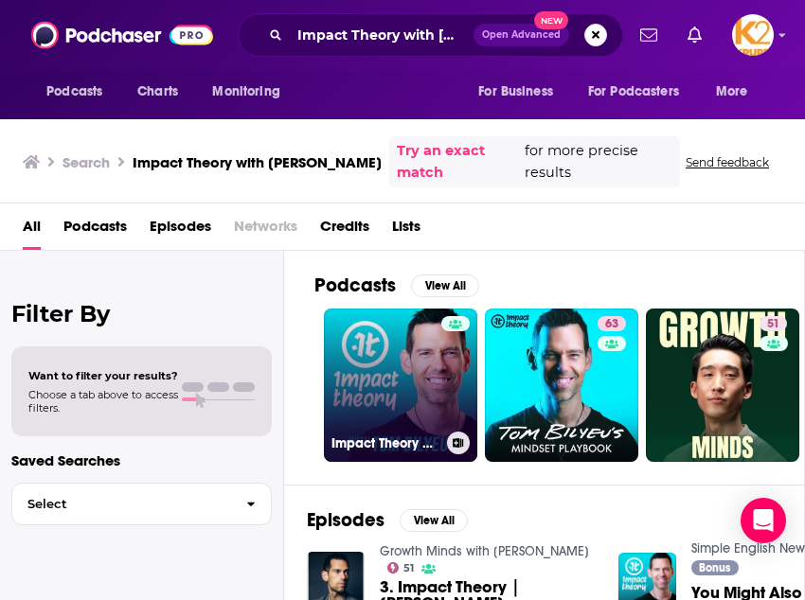
click at [434, 358] on link "Impact Theory with [PERSON_NAME]" at bounding box center [400, 385] width 153 height 153
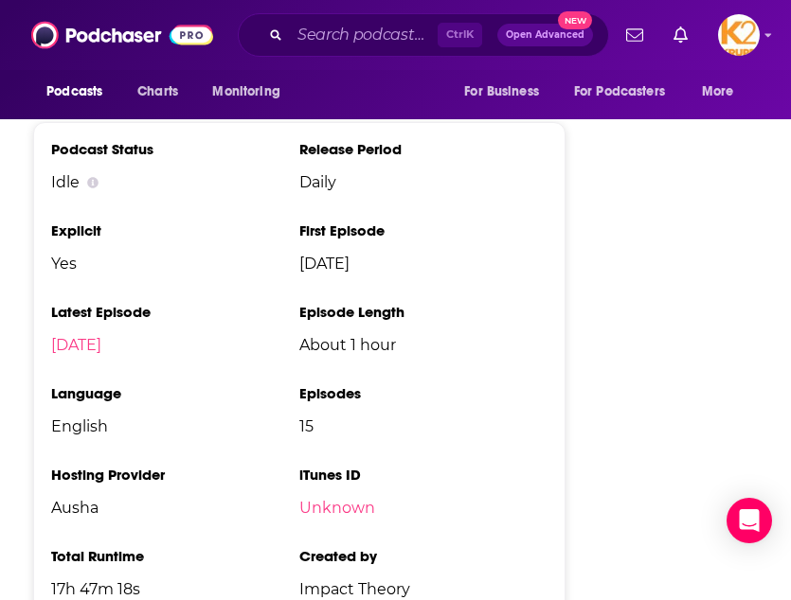
scroll to position [2824, 0]
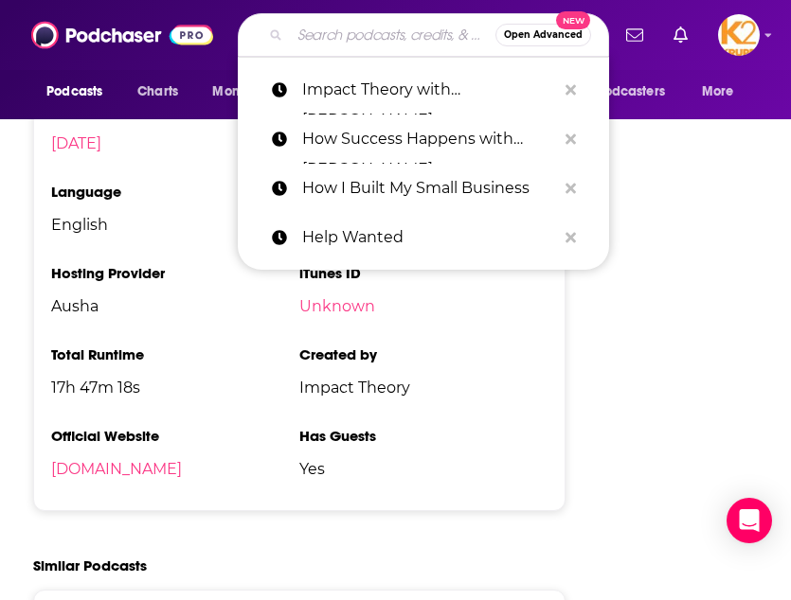
click at [338, 40] on input "Search podcasts, credits, & more..." at bounding box center [393, 35] width 206 height 30
paste input "Live Your Best Life with [PERSON_NAME]"
type input "Live Your Best Life with [PERSON_NAME]"
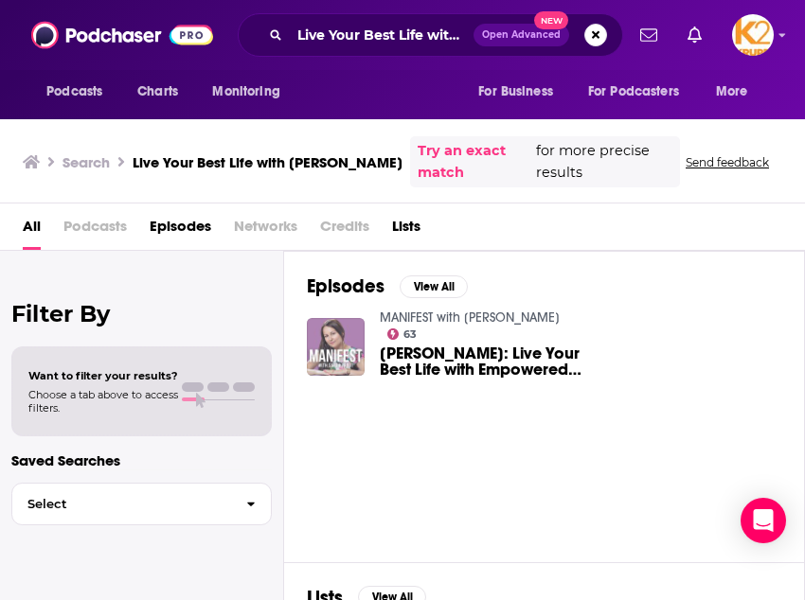
click at [350, 350] on img "Michelle Sorro: Live Your Best Life with Empowered Visibility" at bounding box center [336, 347] width 58 height 58
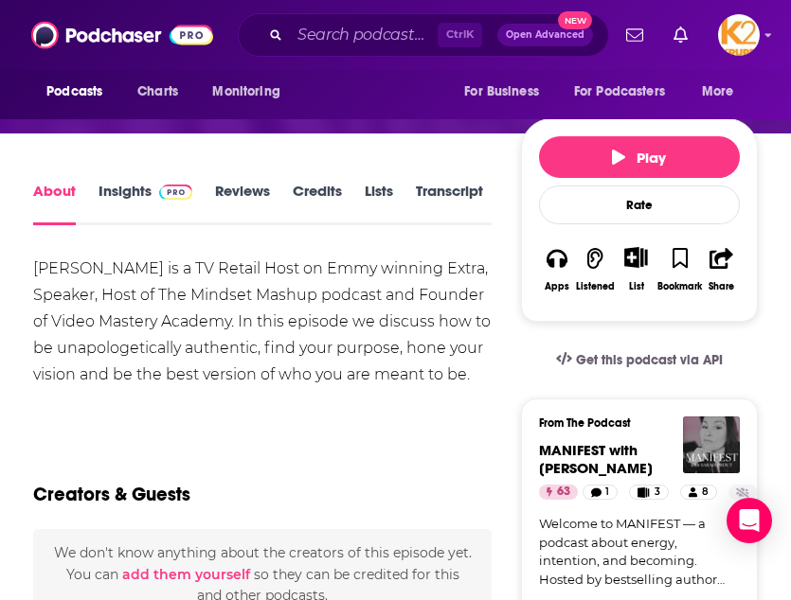
scroll to position [268, 0]
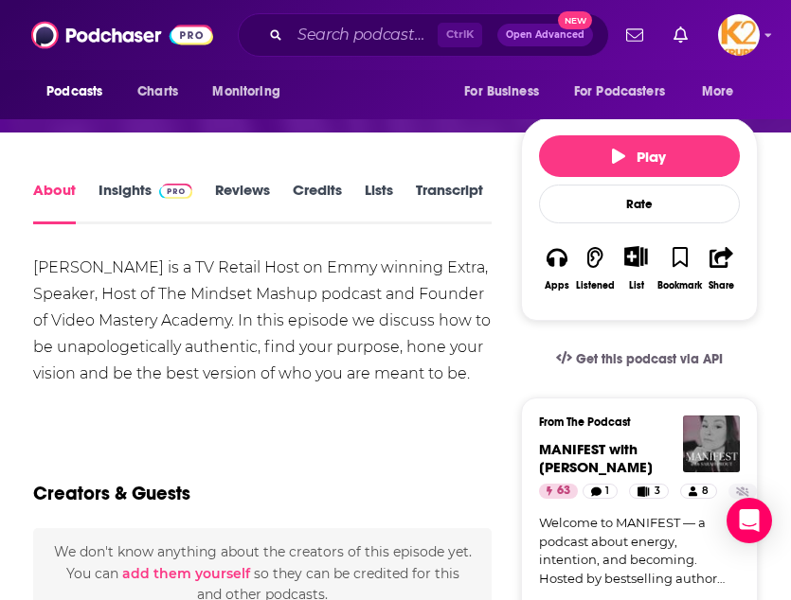
click at [118, 204] on link "Insights" at bounding box center [145, 203] width 94 height 44
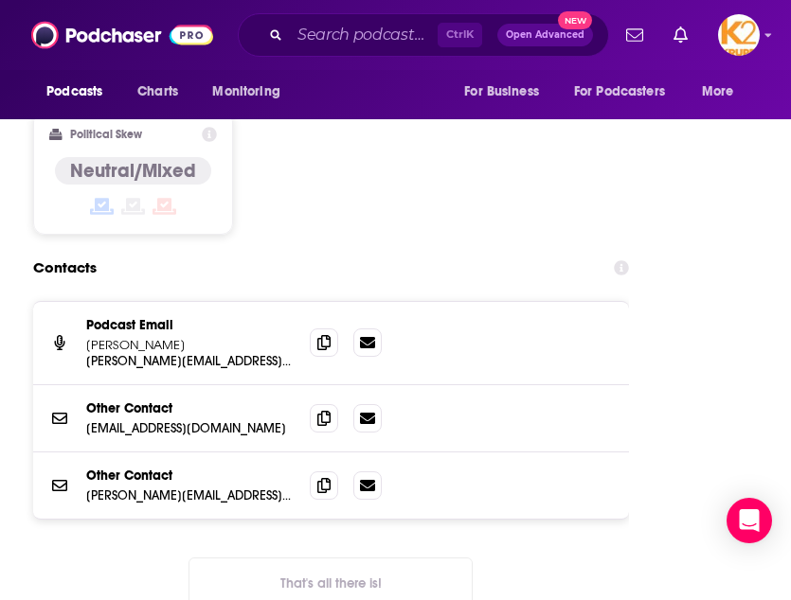
scroll to position [2364, 0]
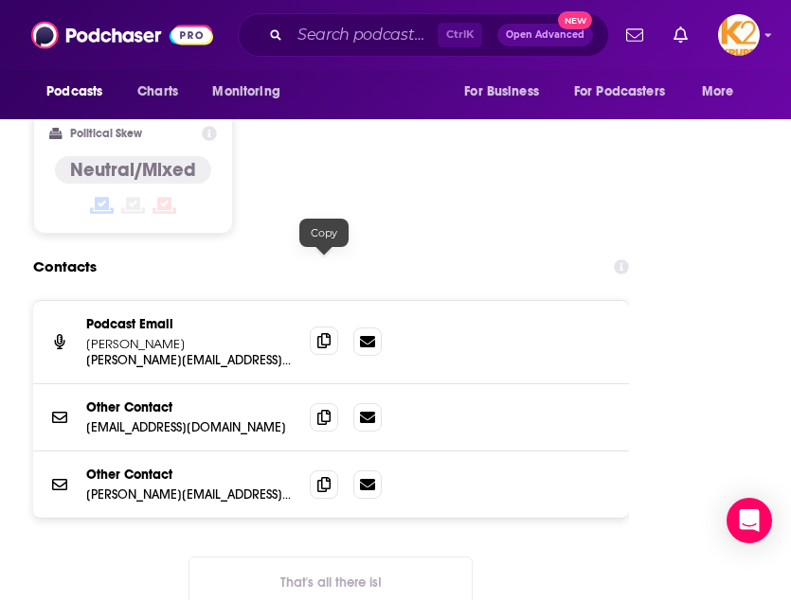
click at [334, 327] on span at bounding box center [324, 341] width 28 height 28
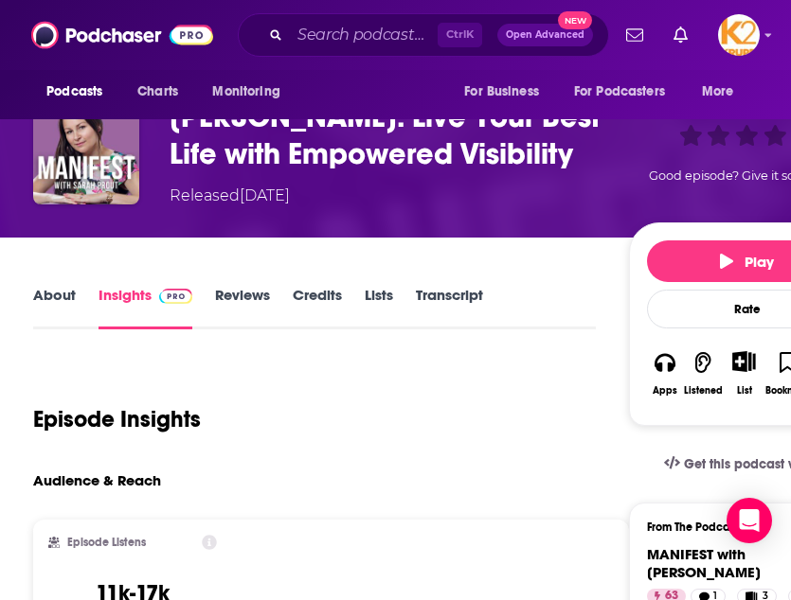
scroll to position [0, 0]
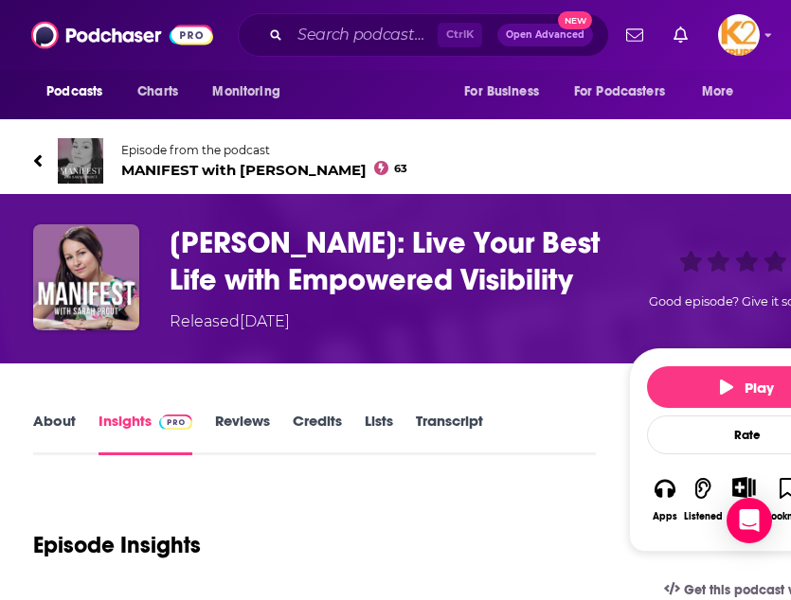
drag, startPoint x: 163, startPoint y: 232, endPoint x: 588, endPoint y: 277, distance: 427.6
click at [588, 277] on div "[PERSON_NAME]: Live Your Best Life with Empowered Visibility Released [DATE] Go…" at bounding box center [449, 278] width 832 height 109
copy h3 "[PERSON_NAME]: Live Your Best Life with Empowered Visibility"
click at [337, 34] on input "Search podcasts, credits, & more..." at bounding box center [364, 35] width 148 height 30
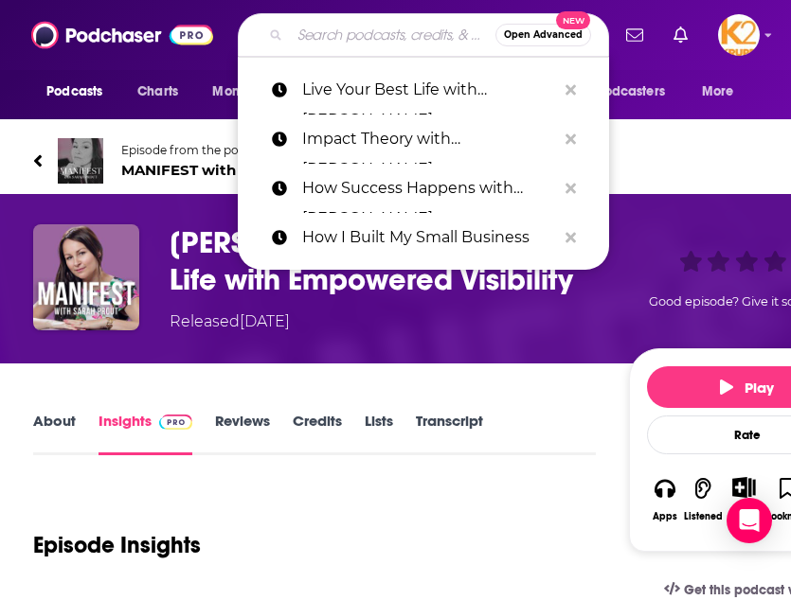
paste input "Mad Money w/ [PERSON_NAME]"
type input "Mad Money w/ [PERSON_NAME]"
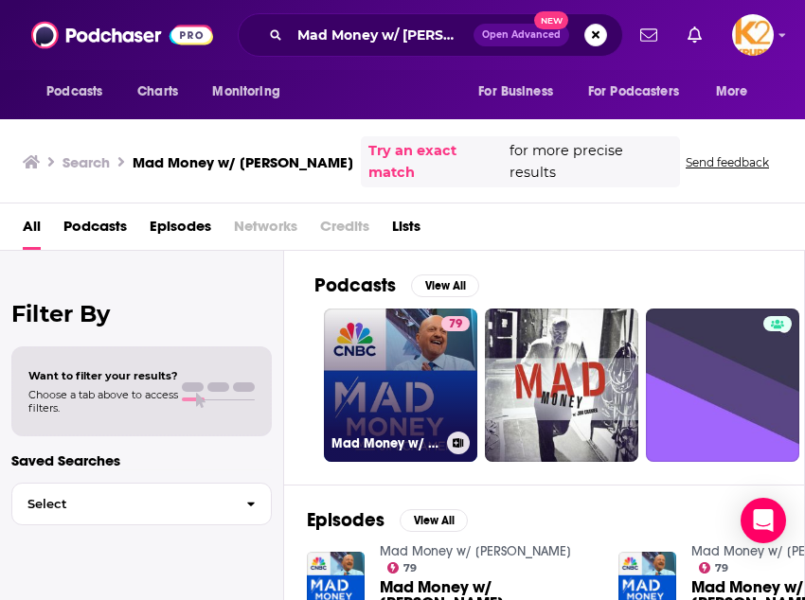
click at [414, 364] on link "79 Mad Money w/ [PERSON_NAME]" at bounding box center [400, 385] width 153 height 153
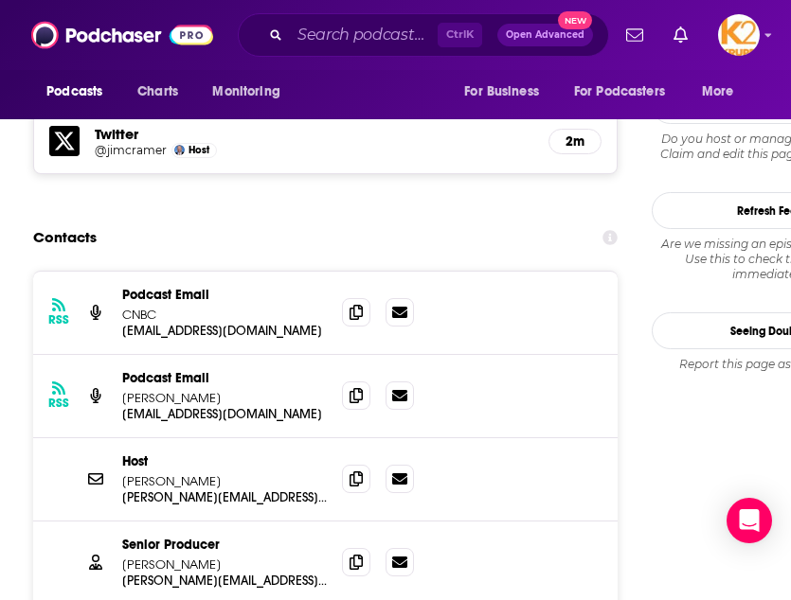
scroll to position [2012, 0]
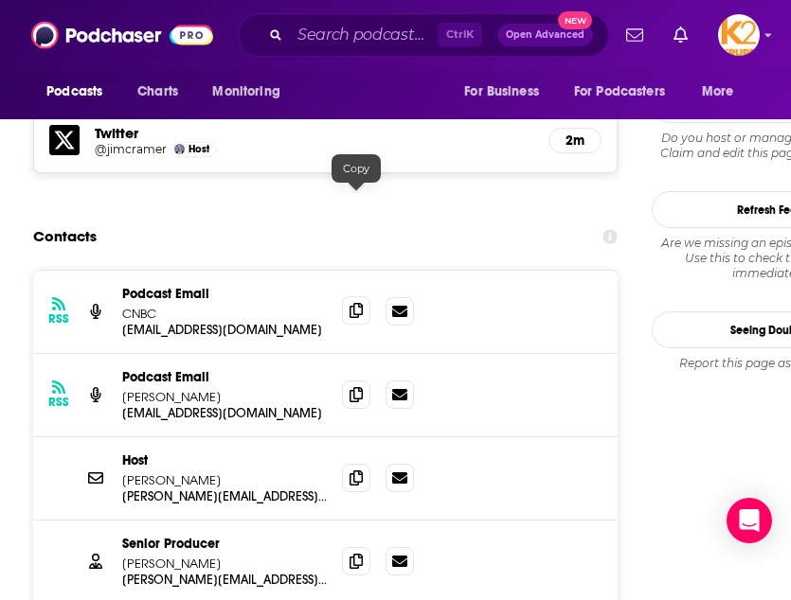
click at [361, 303] on icon at bounding box center [355, 310] width 13 height 15
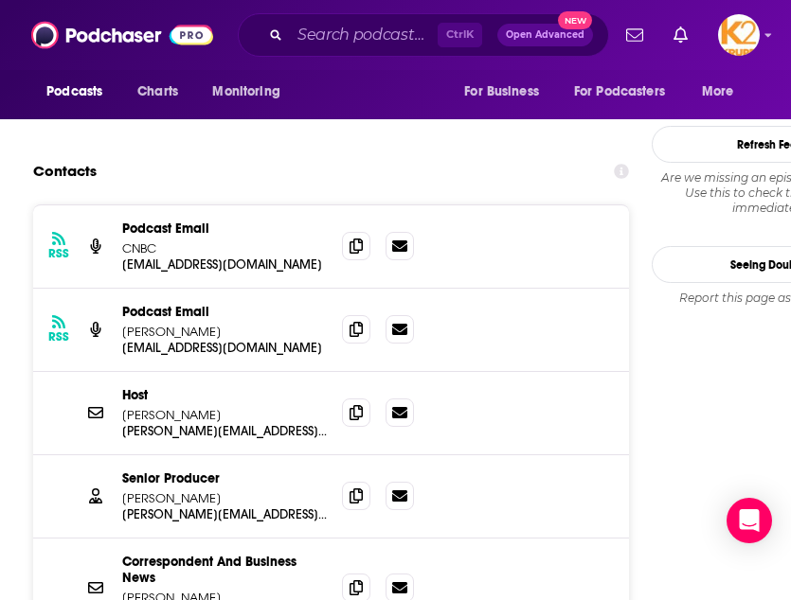
scroll to position [2068, 0]
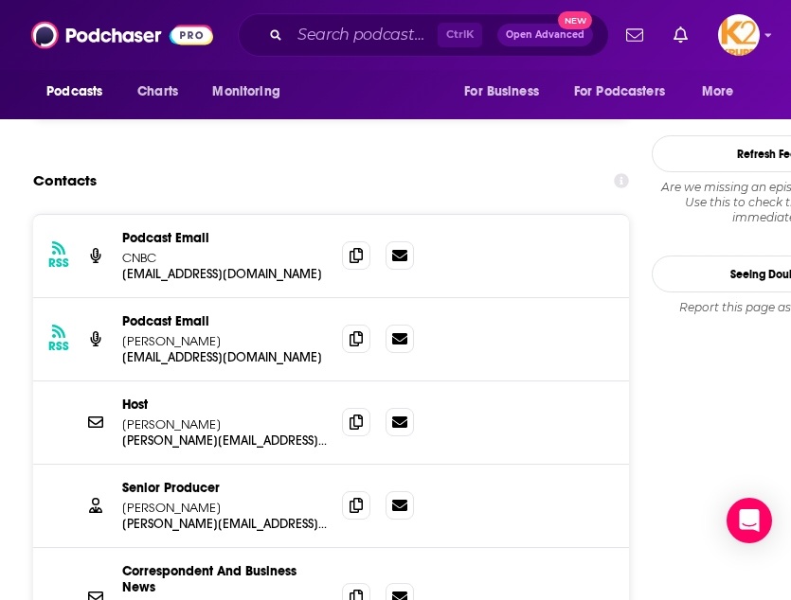
click at [354, 465] on div "Senior Producer [PERSON_NAME] [PERSON_NAME][EMAIL_ADDRESS][DOMAIN_NAME] [PERSON…" at bounding box center [331, 506] width 596 height 83
click at [358, 497] on icon at bounding box center [355, 504] width 13 height 15
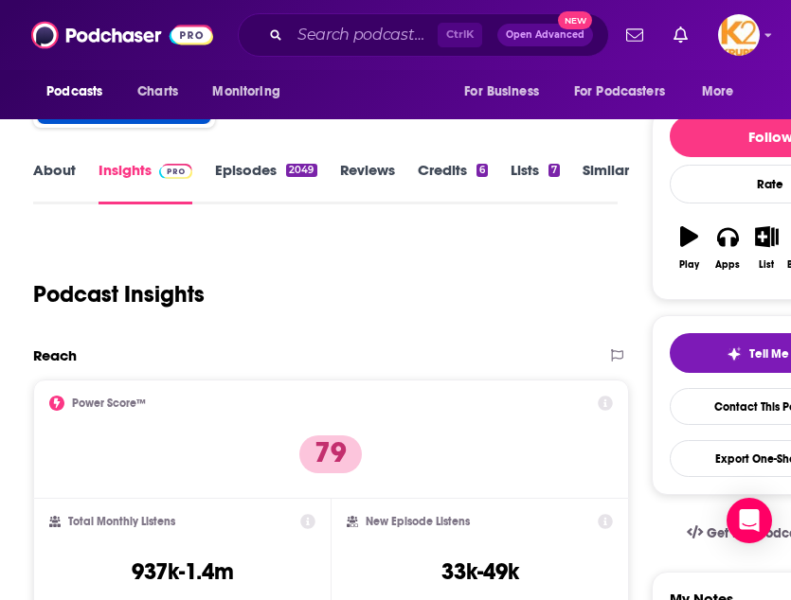
scroll to position [0, 0]
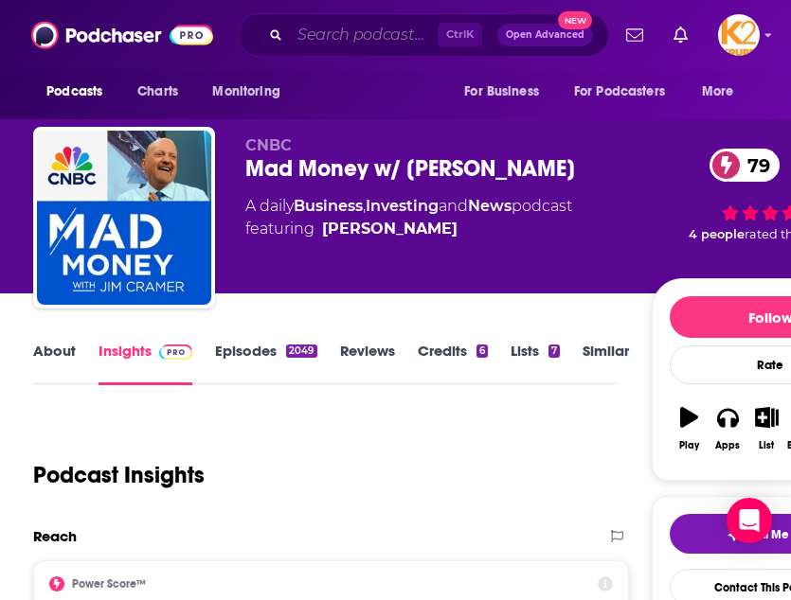
click at [400, 42] on input "Search podcasts, credits, & more..." at bounding box center [364, 35] width 148 height 30
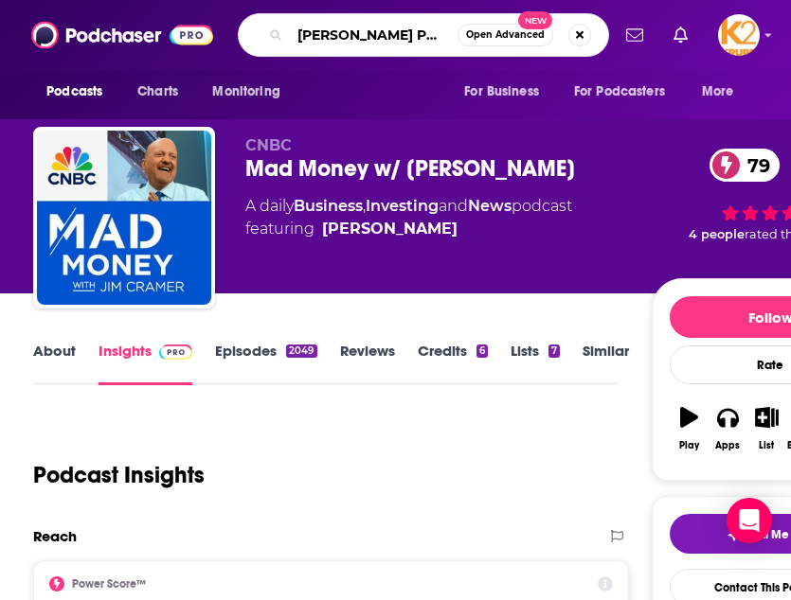
type input "[PERSON_NAME] POdcast"
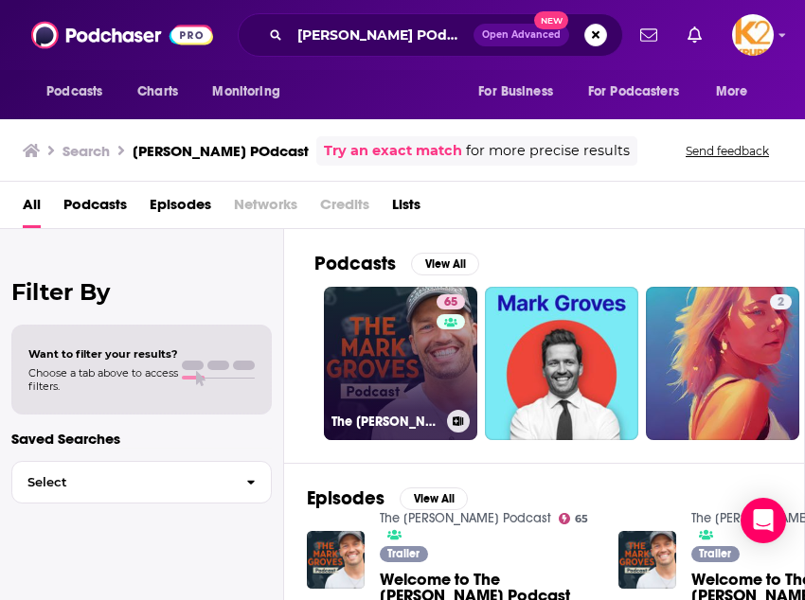
click at [386, 338] on link "65 The [PERSON_NAME] Podcast" at bounding box center [400, 363] width 153 height 153
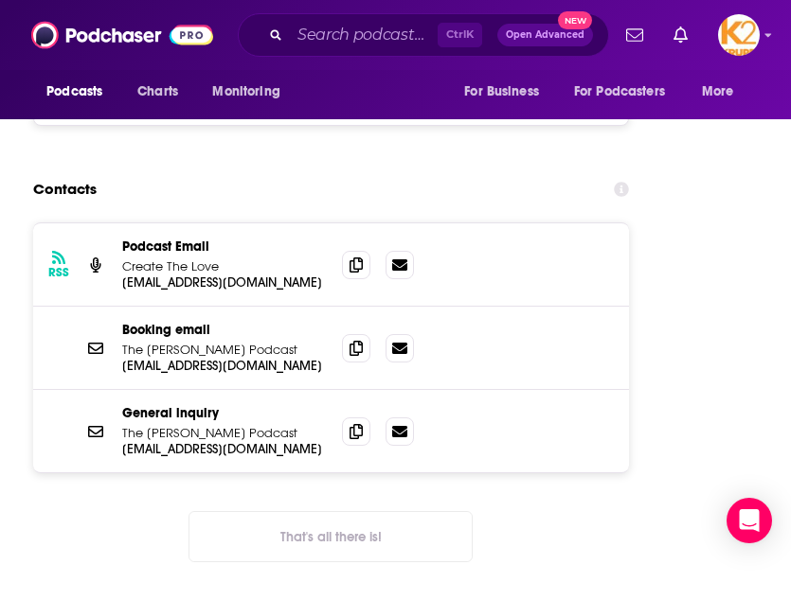
scroll to position [2088, 0]
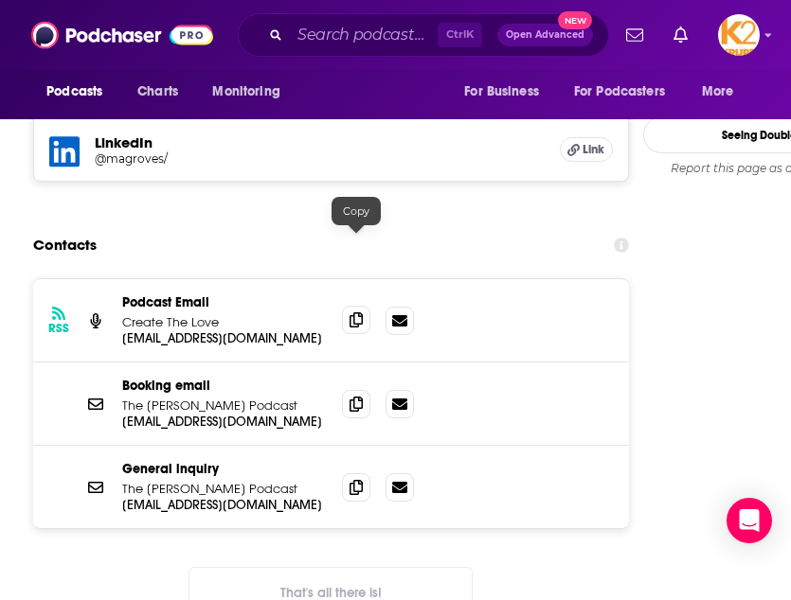
click at [351, 313] on icon at bounding box center [355, 320] width 13 height 15
click at [346, 389] on span at bounding box center [356, 403] width 28 height 28
click at [348, 389] on span at bounding box center [356, 403] width 28 height 28
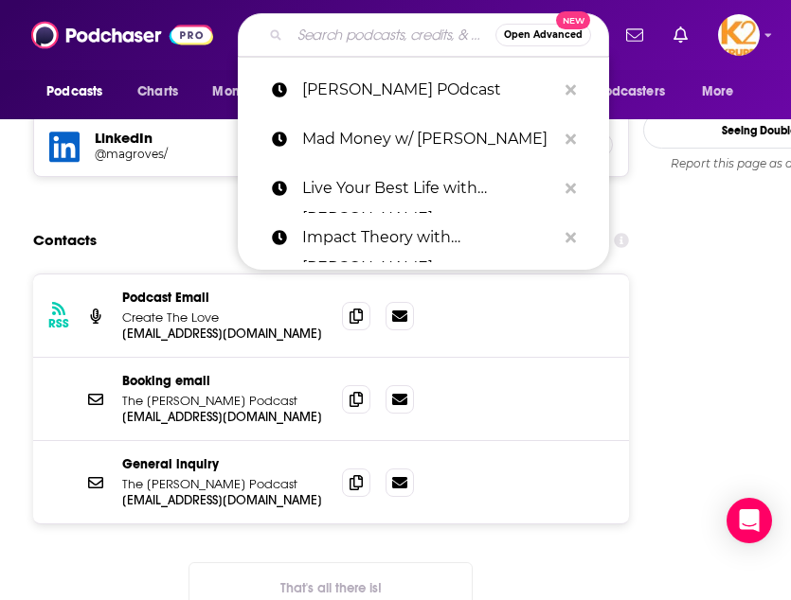
click at [406, 33] on input "Search podcasts, credits, & more..." at bounding box center [393, 35] width 206 height 30
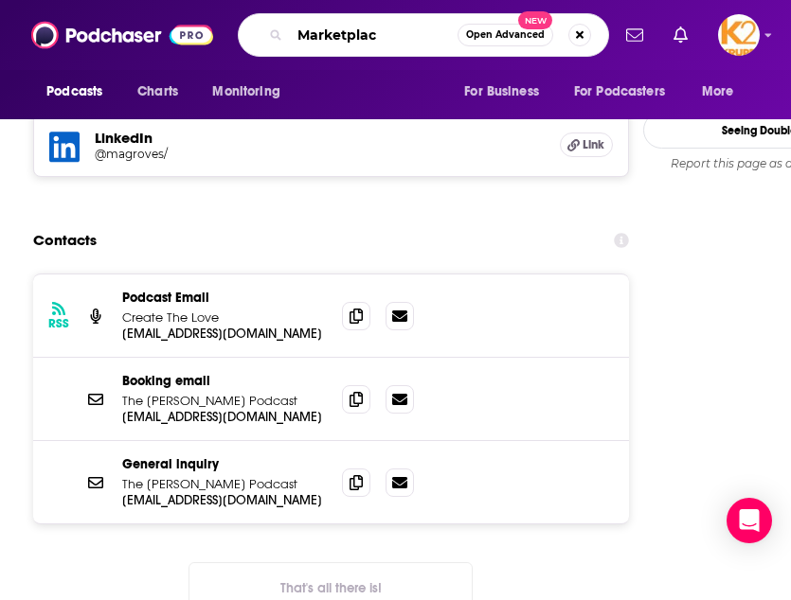
type input "Marketplace"
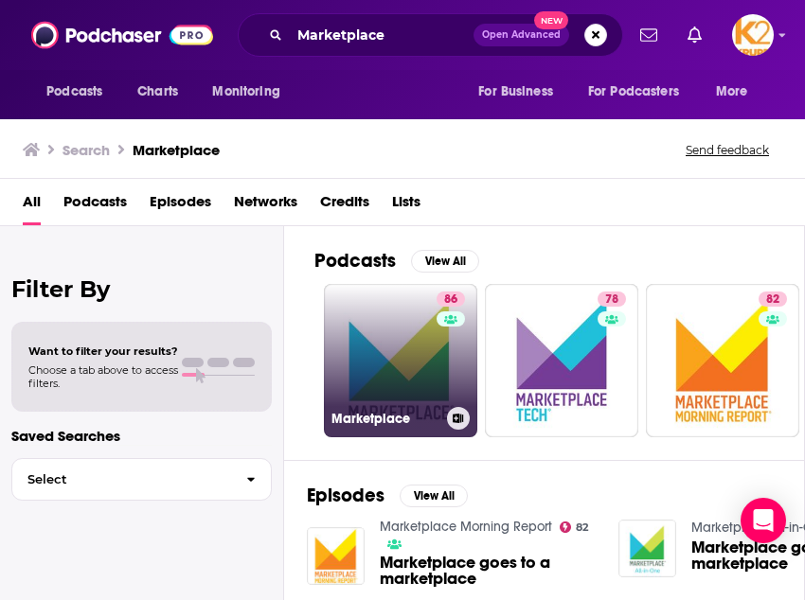
click at [383, 347] on link "86 Marketplace" at bounding box center [400, 360] width 153 height 153
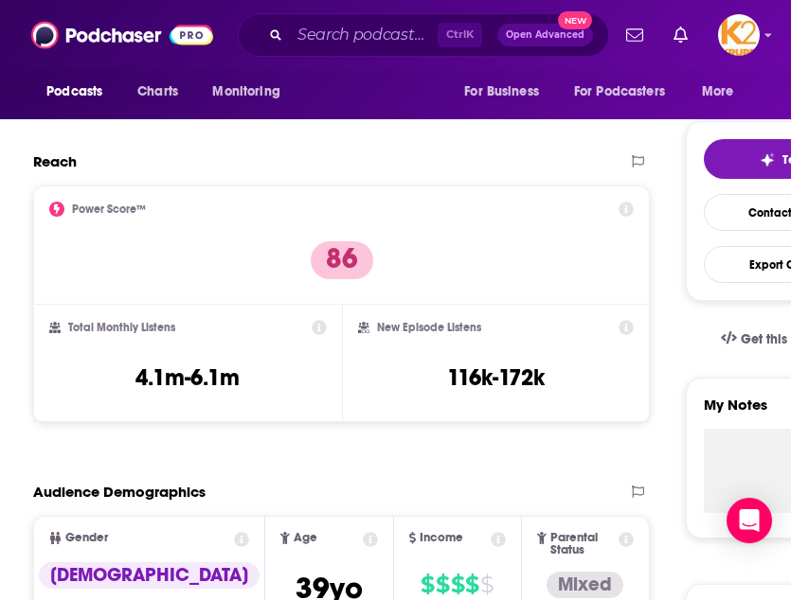
scroll to position [376, 0]
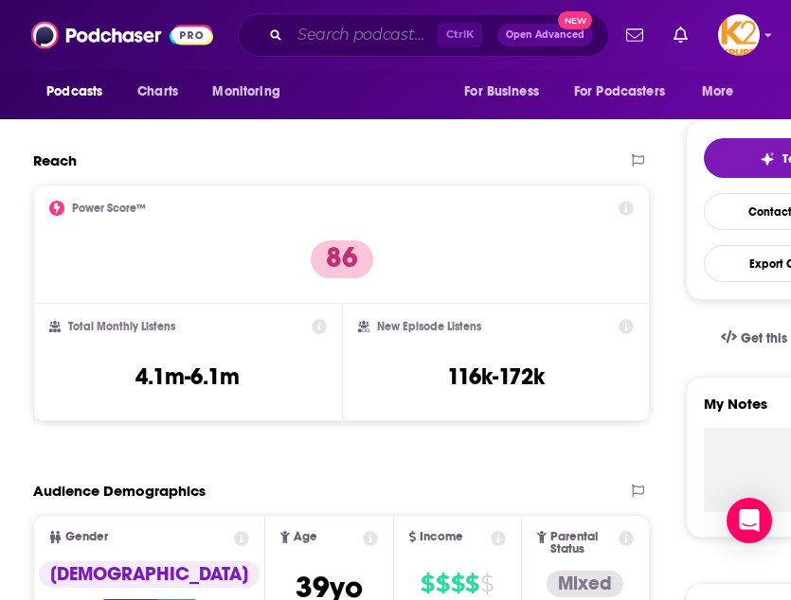
click at [374, 34] on input "Search podcasts, credits, & more..." at bounding box center [364, 35] width 148 height 30
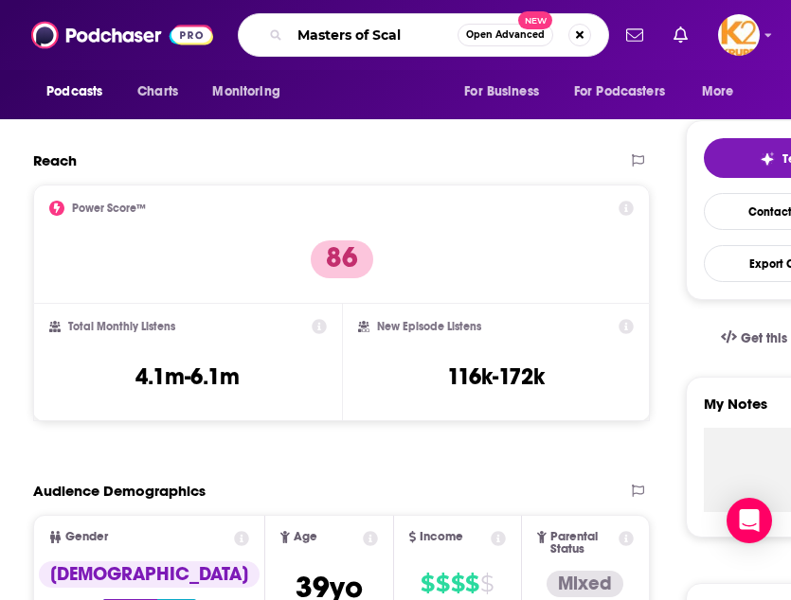
type input "Masters of Scale"
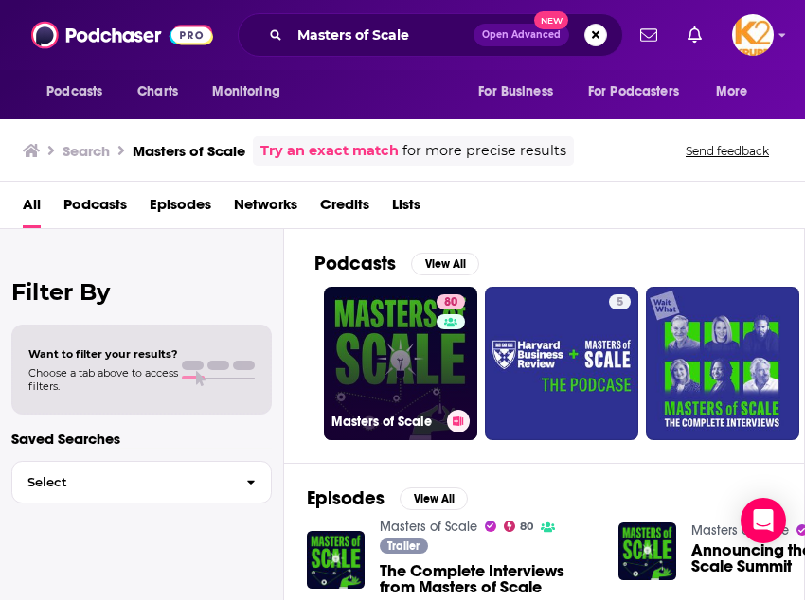
click at [370, 350] on link "80 Masters of Scale" at bounding box center [400, 363] width 153 height 153
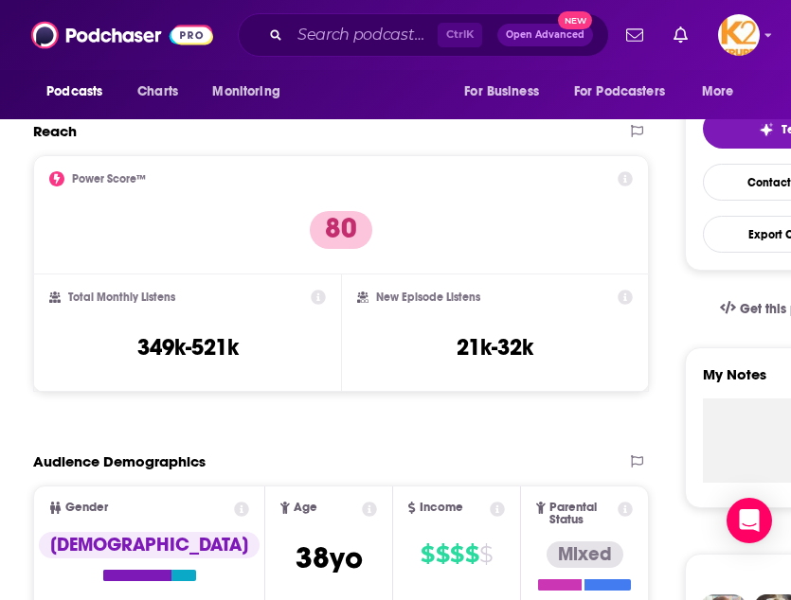
scroll to position [404, 0]
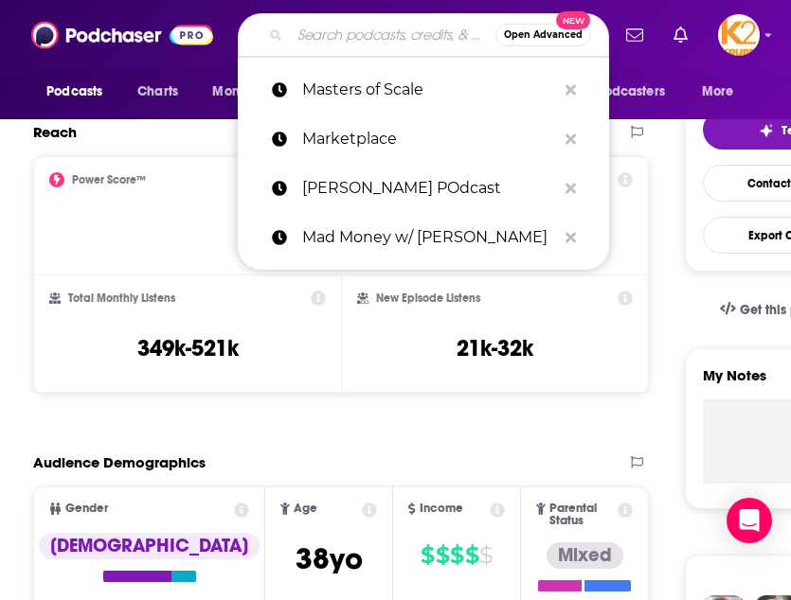
click at [346, 41] on input "Search podcasts, credits, & more..." at bounding box center [393, 35] width 206 height 30
paste input "Morning Brew Daily"
type input "Morning Brew Daily"
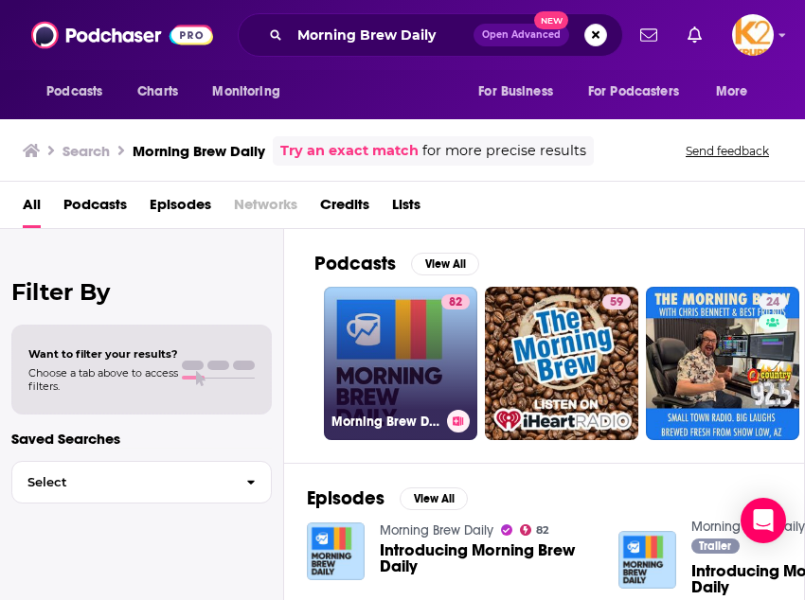
click at [425, 335] on link "82 Morning Brew Daily" at bounding box center [400, 363] width 153 height 153
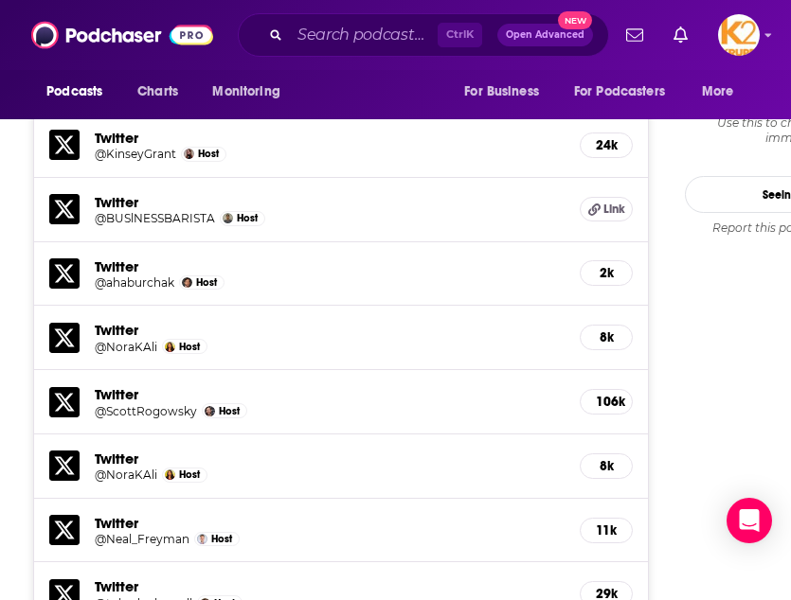
scroll to position [2494, 0]
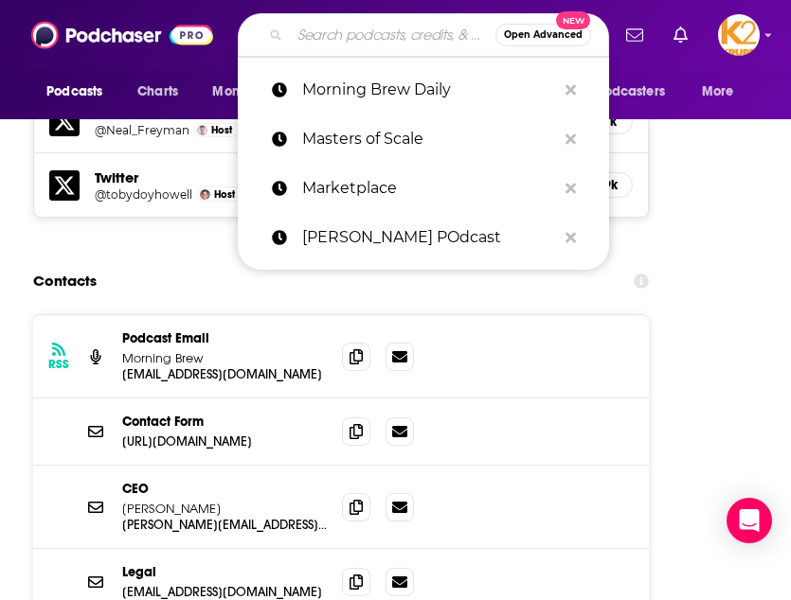
click at [387, 24] on input "Search podcasts, credits, & more..." at bounding box center [393, 35] width 206 height 30
paste input "Motivational Mondays"
type input "Motivational Mondays"
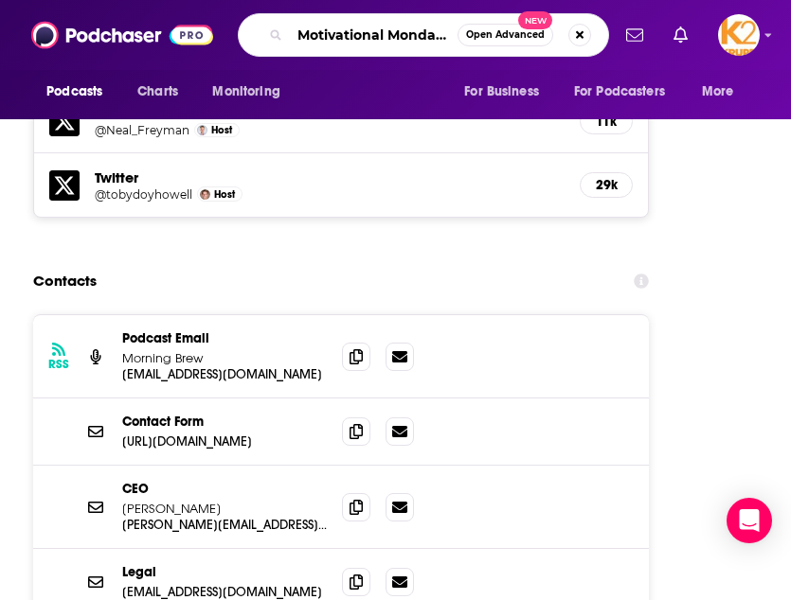
scroll to position [0, 1]
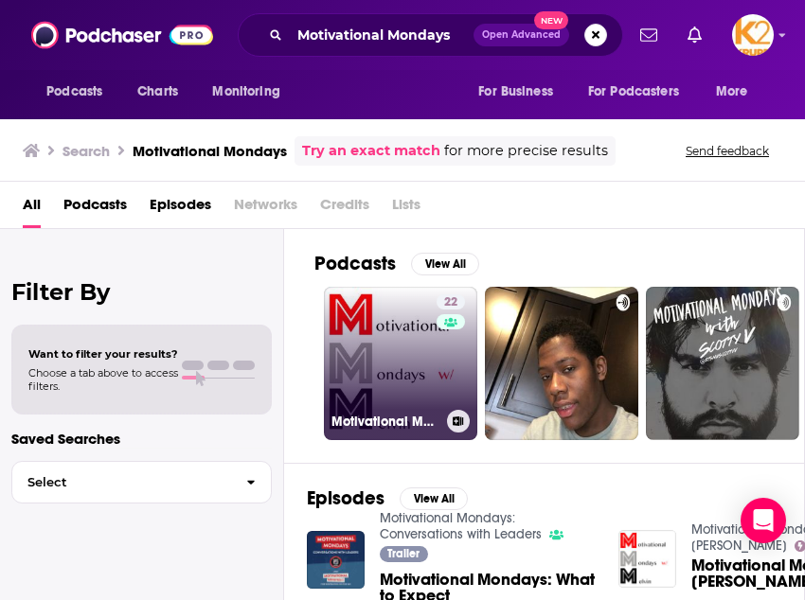
click at [396, 327] on link "22 Motivational Mondays W/ [PERSON_NAME]" at bounding box center [400, 363] width 153 height 153
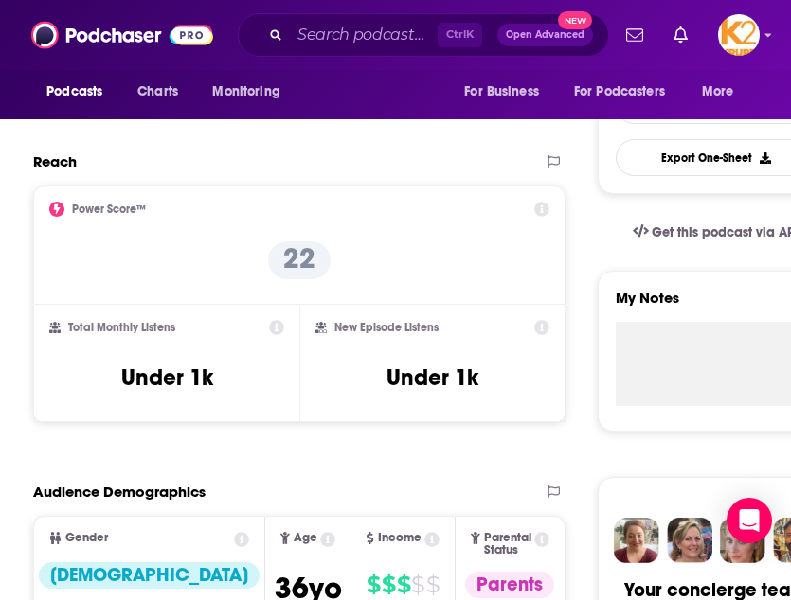
scroll to position [837, 0]
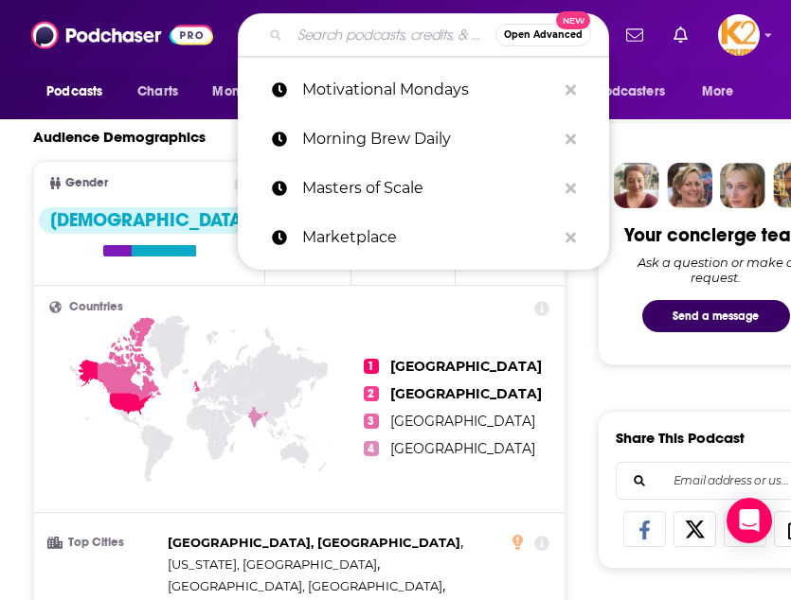
click at [339, 39] on input "Search podcasts, credits, & more..." at bounding box center [393, 35] width 206 height 30
paste input "Pivot"
type input "Pivot"
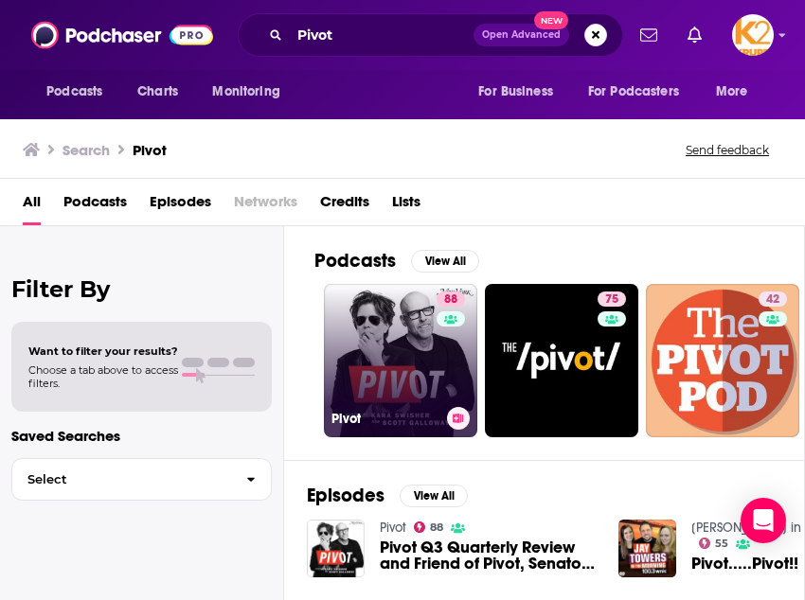
click at [400, 348] on link "88 Pivot" at bounding box center [400, 360] width 153 height 153
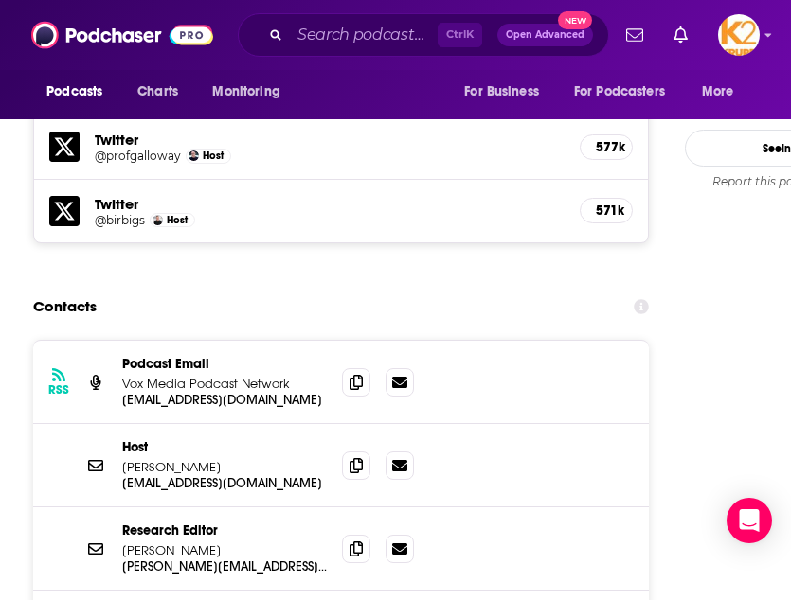
scroll to position [1964, 0]
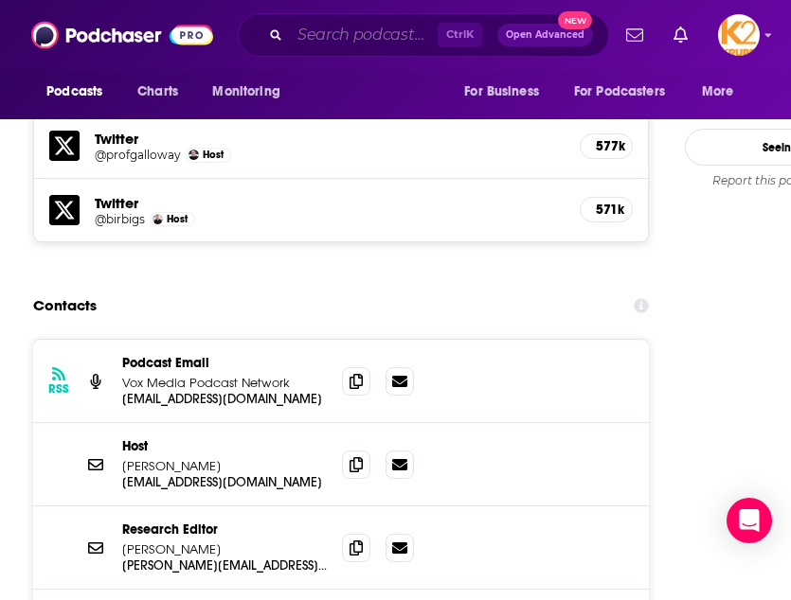
click at [347, 30] on input "Search podcasts, credits, & more..." at bounding box center [364, 35] width 148 height 30
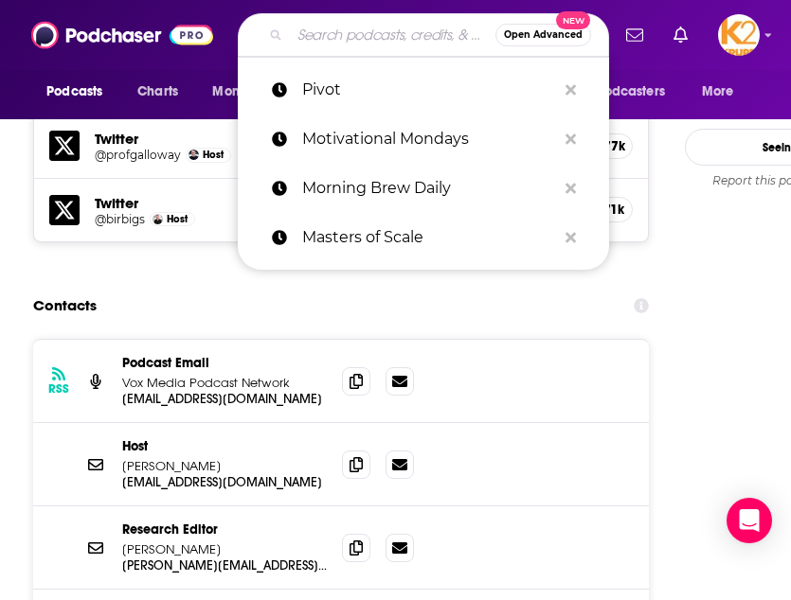
paste input "Planet Money"
type input "Planet Money"
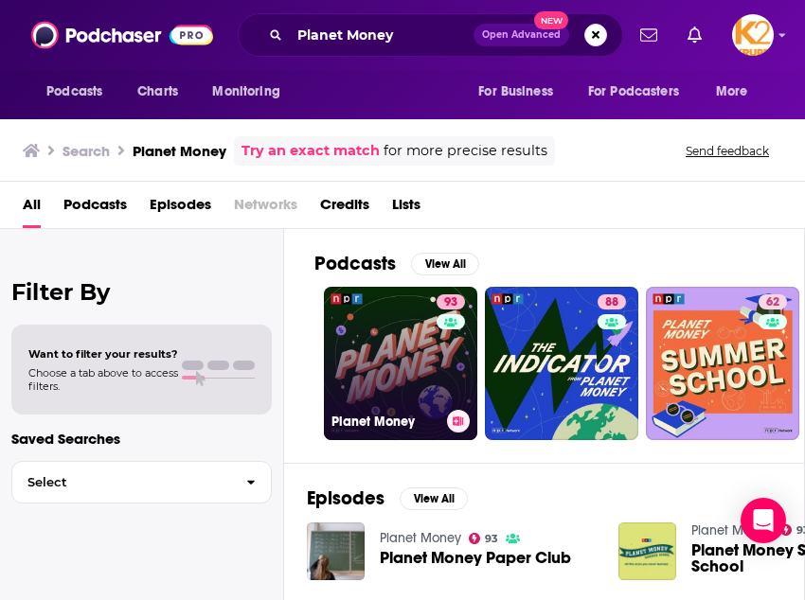
click at [426, 351] on link "93 Planet Money" at bounding box center [400, 363] width 153 height 153
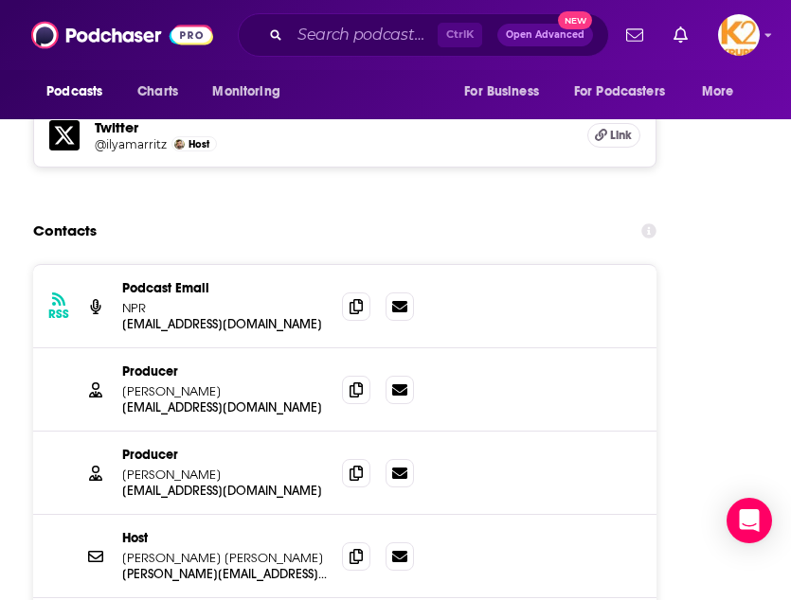
scroll to position [4349, 0]
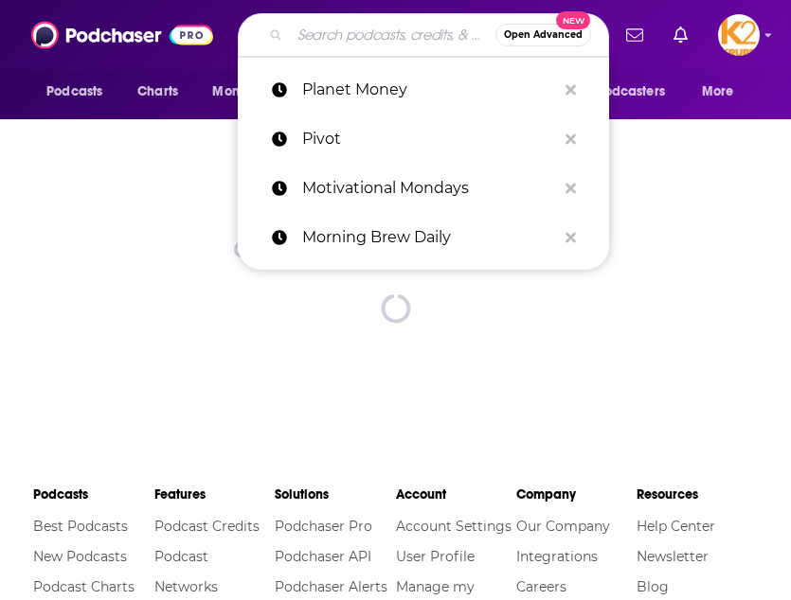
click at [366, 33] on input "Search podcasts, credits, & more..." at bounding box center [393, 35] width 206 height 30
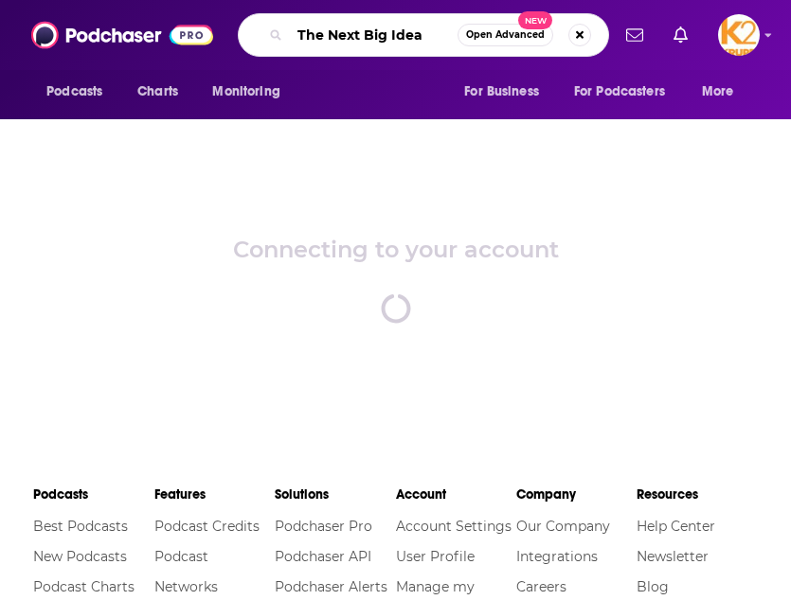
type input "The Next Big Idea"
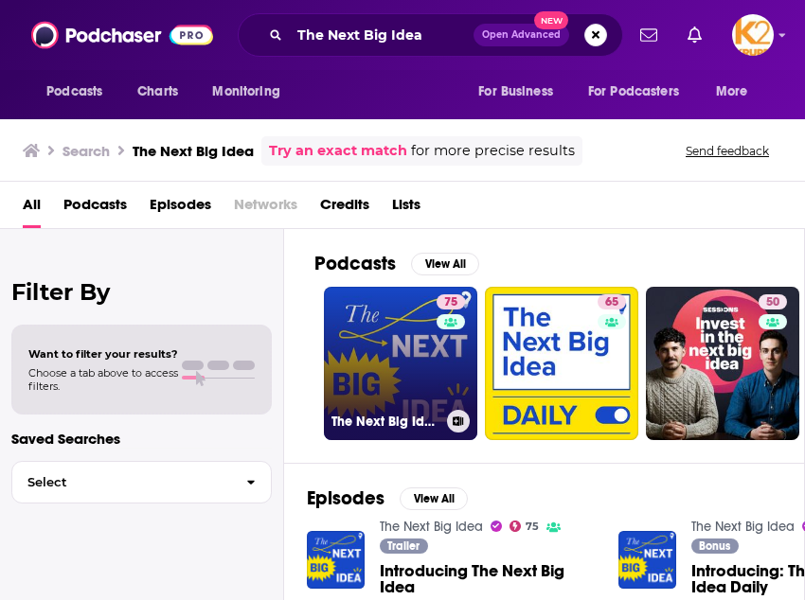
click at [397, 342] on link "75 The Next Big Idea" at bounding box center [400, 363] width 153 height 153
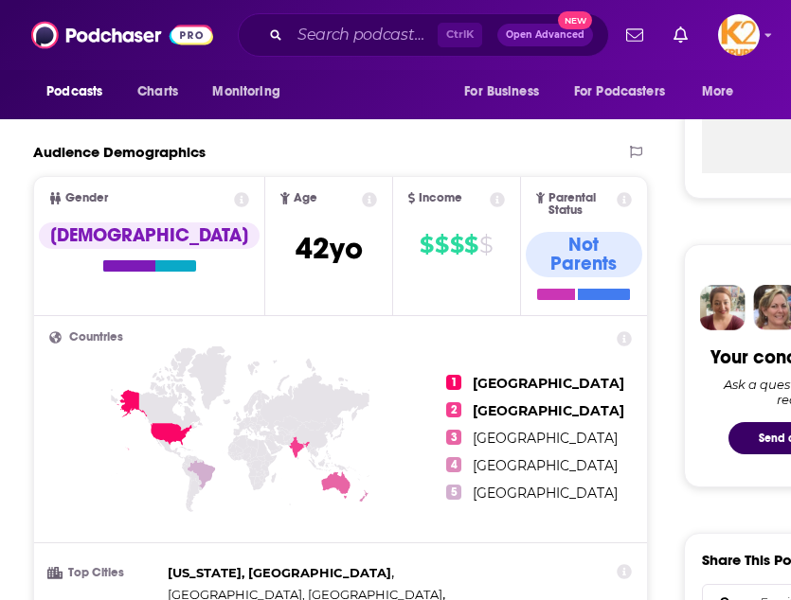
scroll to position [437, 0]
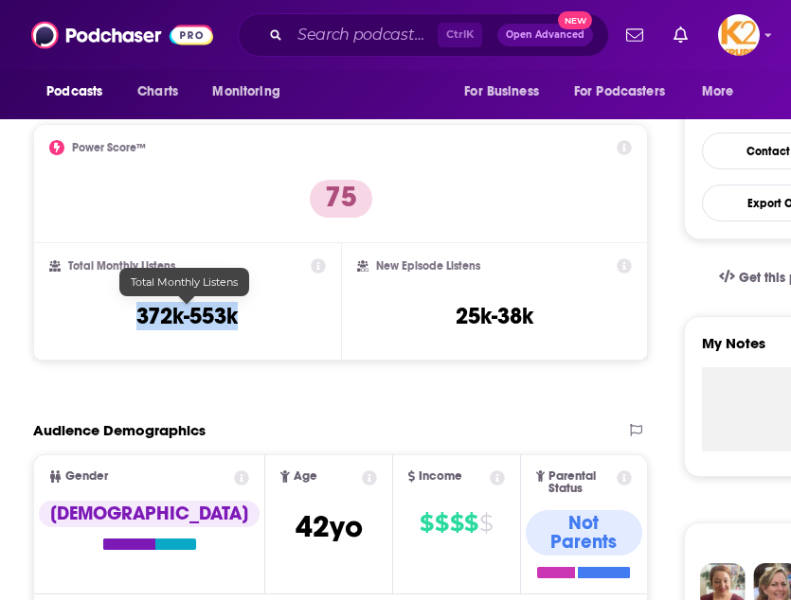
drag, startPoint x: 254, startPoint y: 328, endPoint x: 138, endPoint y: 312, distance: 116.7
click at [111, 312] on div "Total Monthly Listens 372k-553k" at bounding box center [187, 302] width 277 height 87
copy h3 "372k-553k"
